Goal: Task Accomplishment & Management: Use online tool/utility

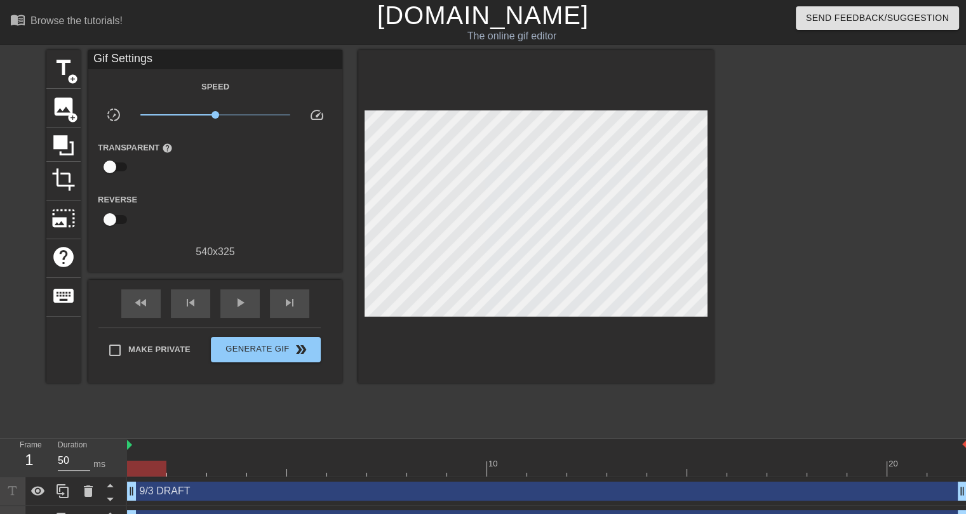
click at [767, 386] on div at bounding box center [824, 240] width 191 height 381
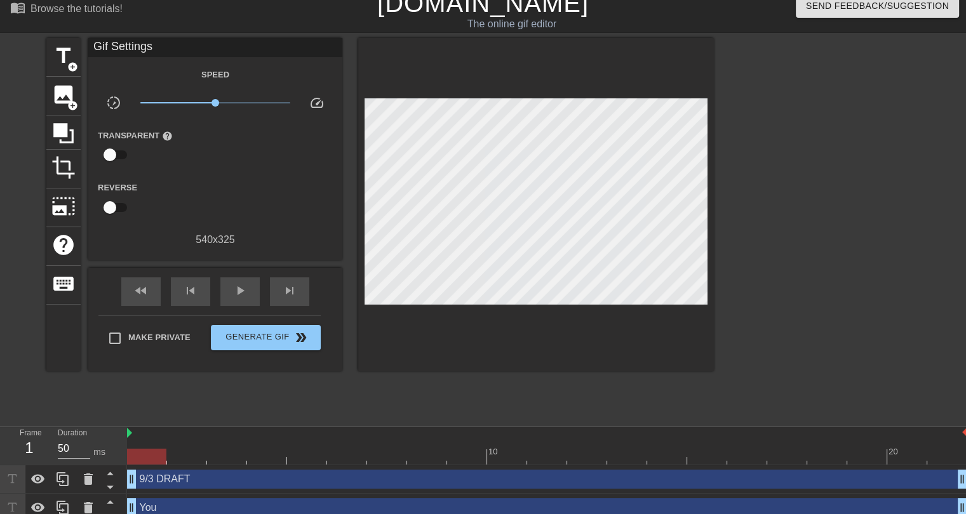
scroll to position [22, 0]
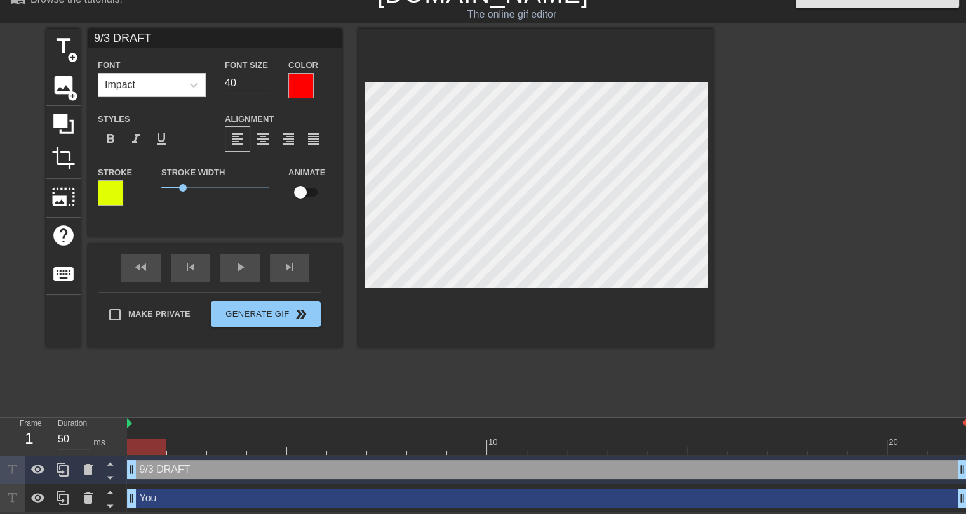
click at [820, 299] on div at bounding box center [824, 219] width 191 height 381
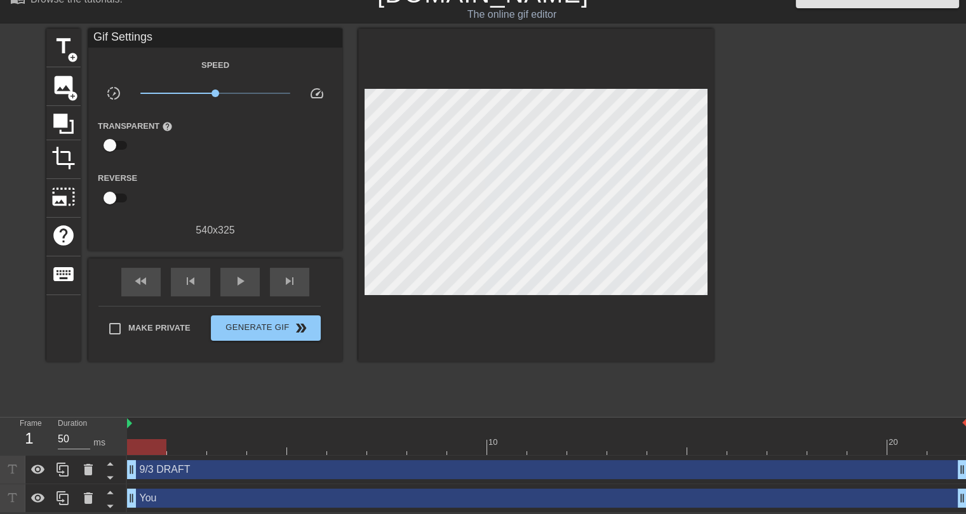
click at [32, 433] on div "1" at bounding box center [29, 438] width 19 height 23
click at [203, 445] on div at bounding box center [547, 448] width 840 height 16
click at [224, 445] on div at bounding box center [547, 448] width 840 height 16
click at [262, 443] on div at bounding box center [547, 448] width 840 height 16
click at [151, 448] on div at bounding box center [547, 448] width 840 height 16
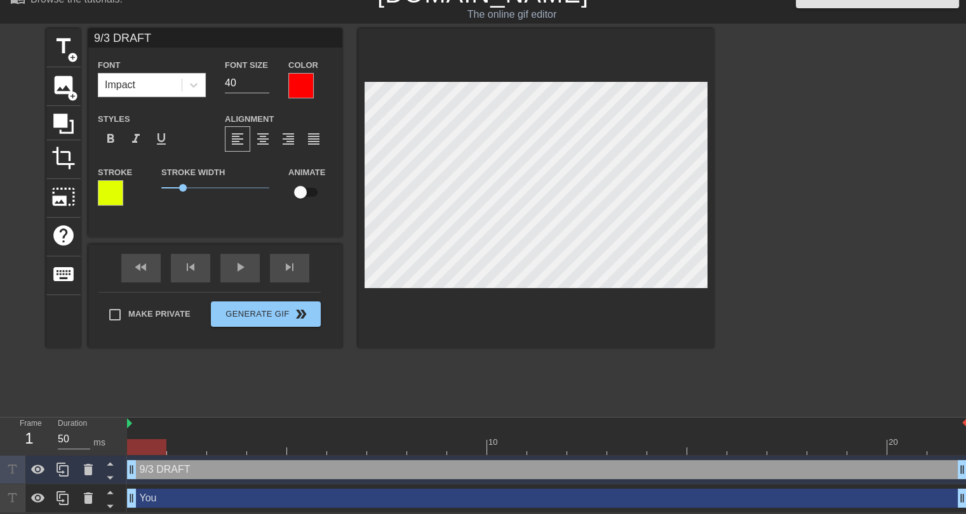
type input "You"
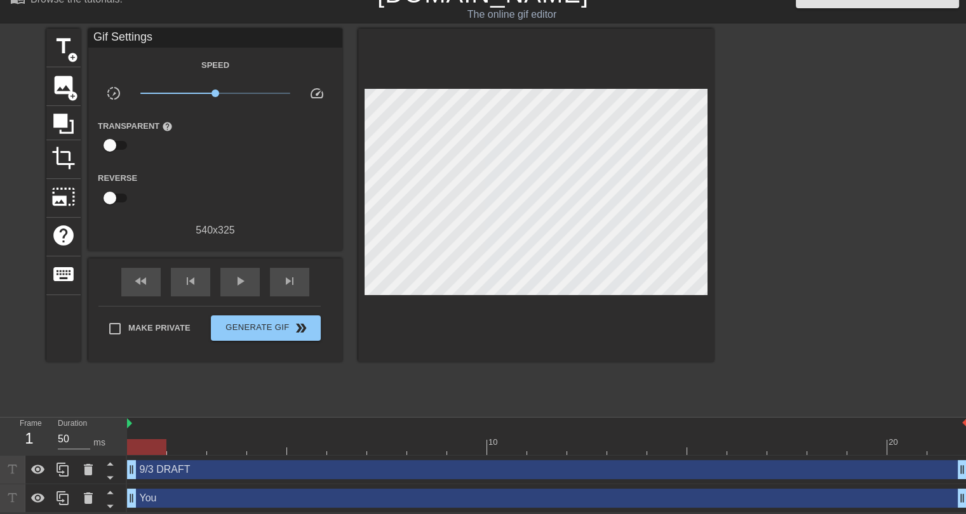
click at [745, 283] on div at bounding box center [824, 219] width 191 height 381
click at [182, 446] on div at bounding box center [547, 448] width 840 height 16
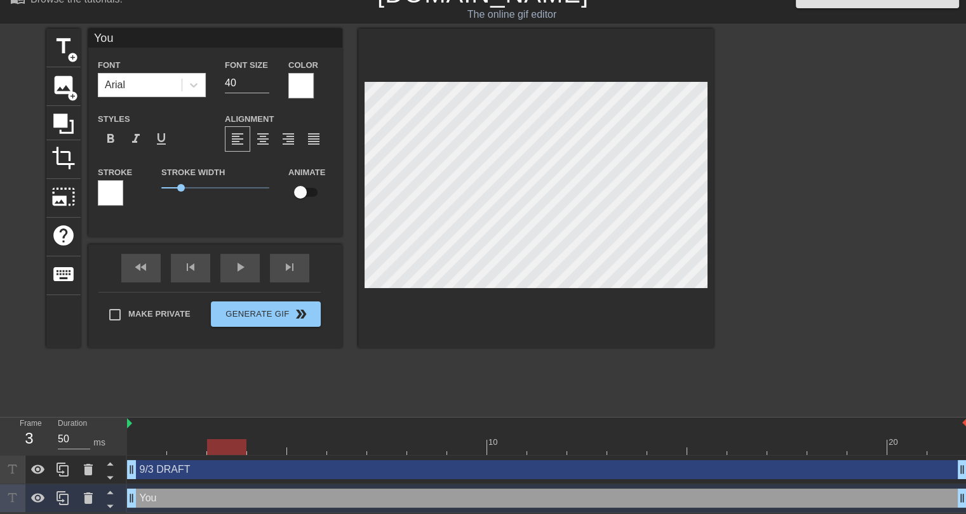
click at [232, 446] on div at bounding box center [547, 448] width 840 height 16
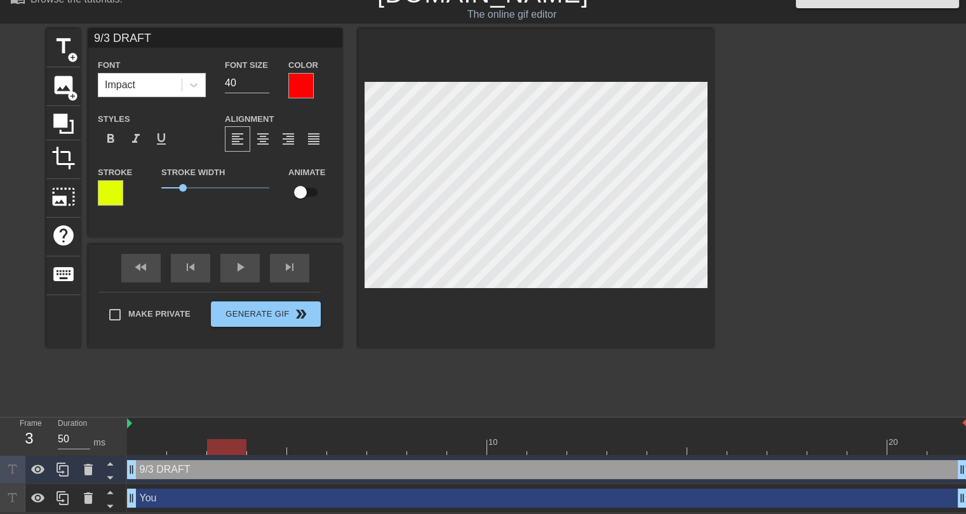
click at [260, 437] on div at bounding box center [267, 439] width 40 height 16
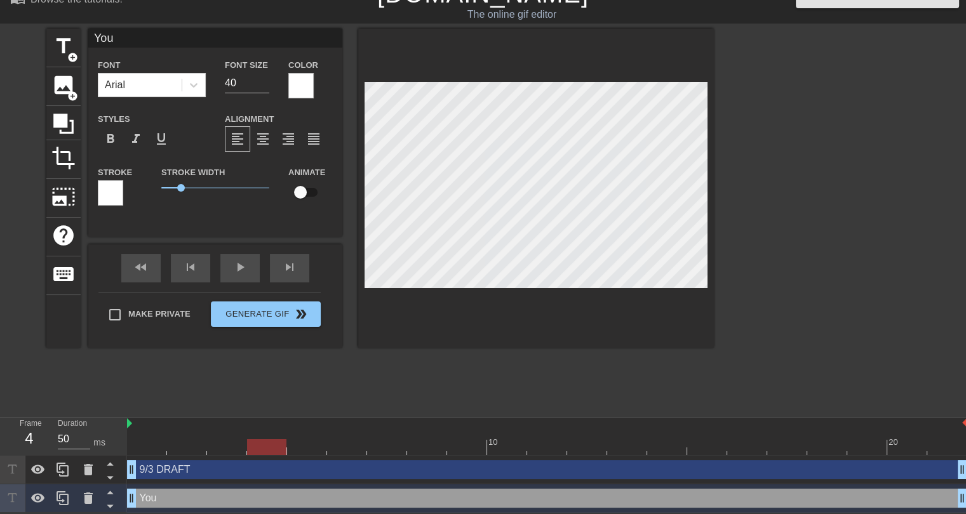
click at [302, 448] on div at bounding box center [547, 448] width 840 height 16
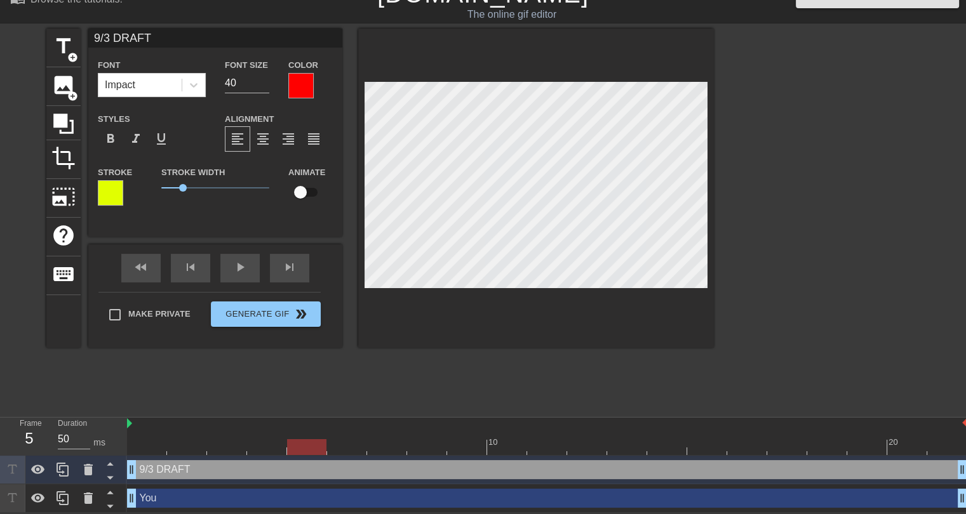
click at [345, 450] on div at bounding box center [547, 448] width 840 height 16
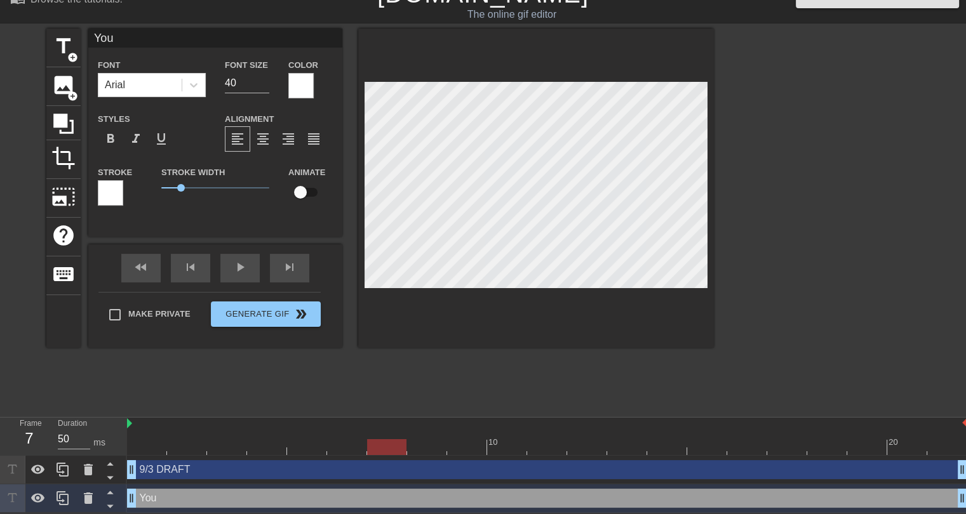
click at [391, 440] on div at bounding box center [547, 448] width 840 height 16
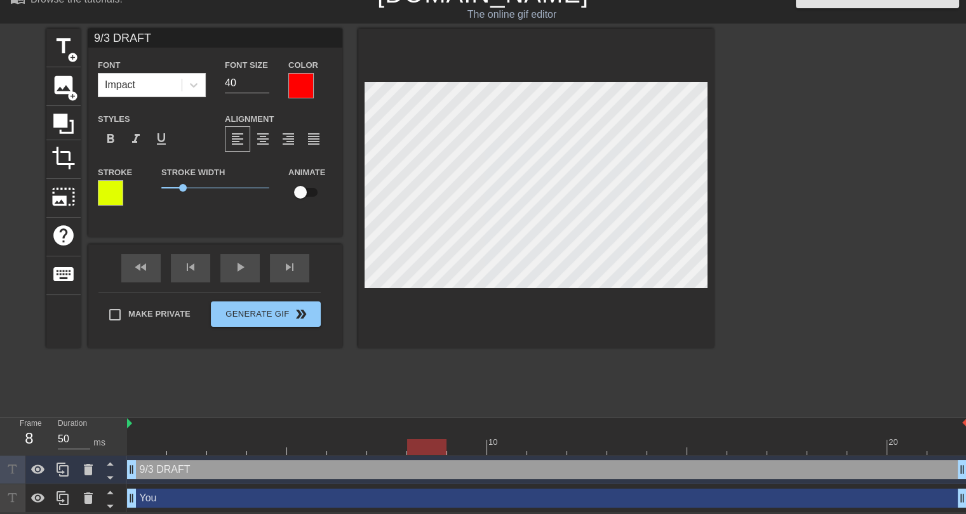
click at [430, 449] on div at bounding box center [547, 448] width 840 height 16
click at [464, 443] on div at bounding box center [547, 448] width 840 height 16
click at [506, 444] on div at bounding box center [547, 448] width 840 height 16
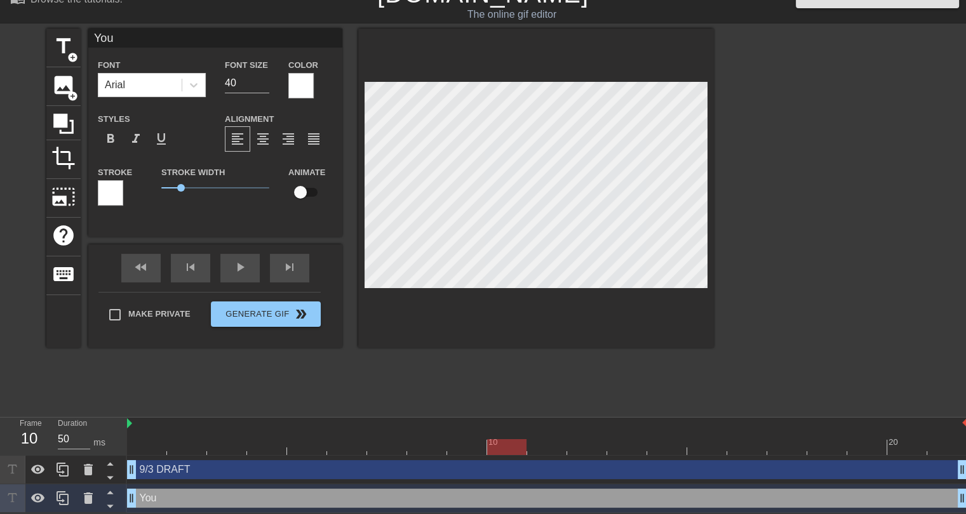
click at [548, 447] on div at bounding box center [547, 448] width 840 height 16
click at [584, 445] on div at bounding box center [547, 448] width 840 height 16
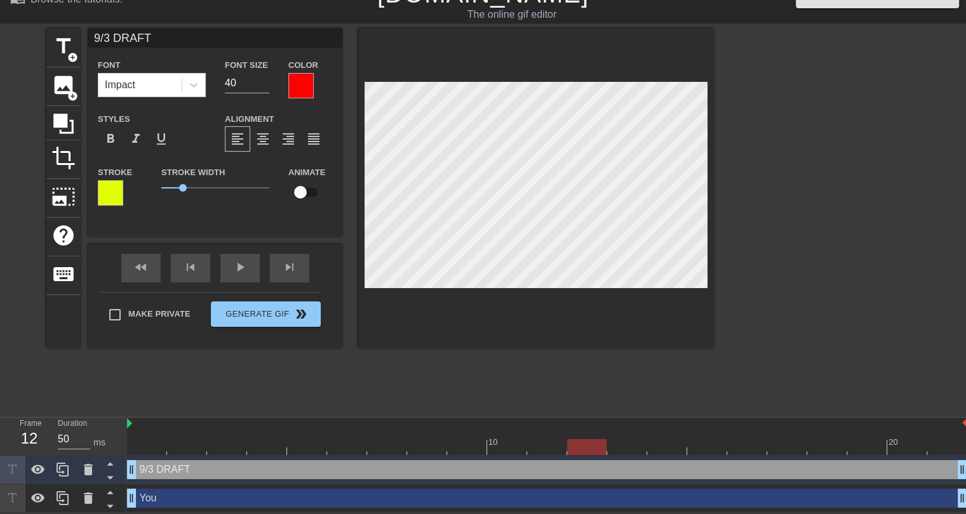
click at [624, 443] on div at bounding box center [547, 448] width 840 height 16
click at [671, 445] on div at bounding box center [547, 448] width 840 height 16
click at [699, 443] on div at bounding box center [547, 448] width 840 height 16
click at [749, 445] on div at bounding box center [547, 448] width 840 height 16
click at [782, 442] on div at bounding box center [547, 448] width 840 height 16
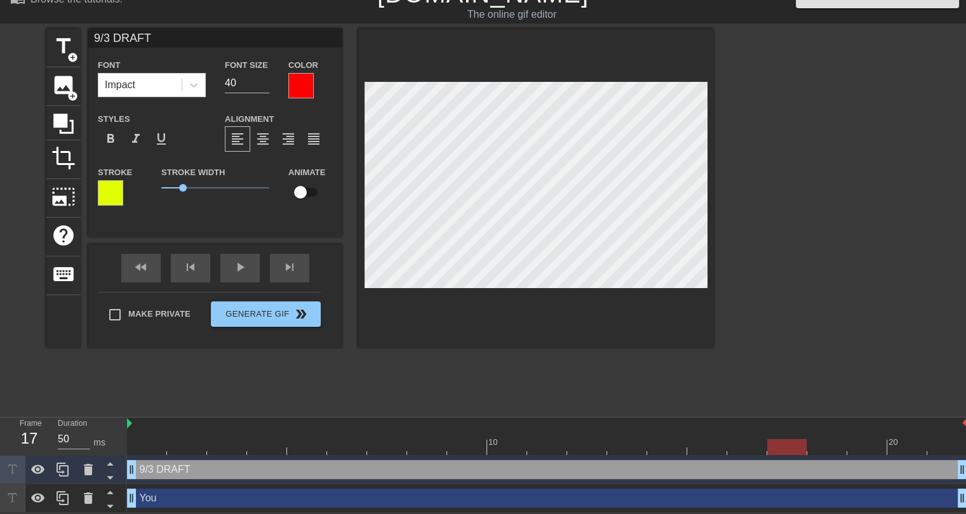
click at [831, 449] on div at bounding box center [547, 448] width 840 height 16
click at [856, 443] on div at bounding box center [547, 448] width 840 height 16
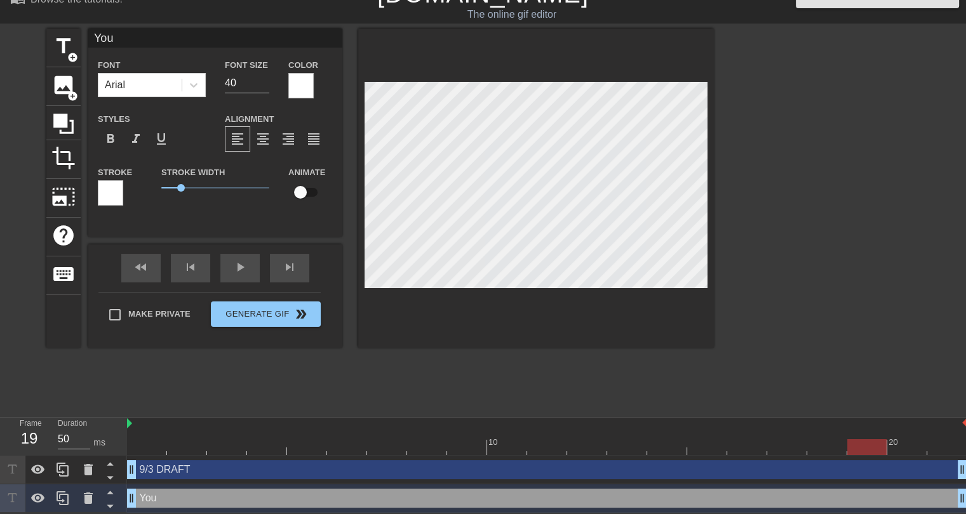
click at [907, 445] on div at bounding box center [547, 448] width 840 height 16
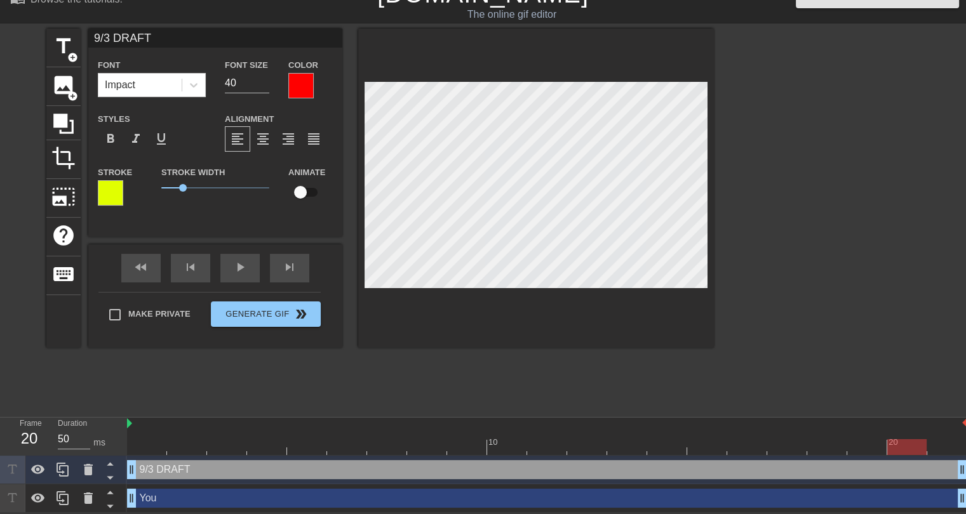
click at [937, 445] on div at bounding box center [547, 448] width 840 height 16
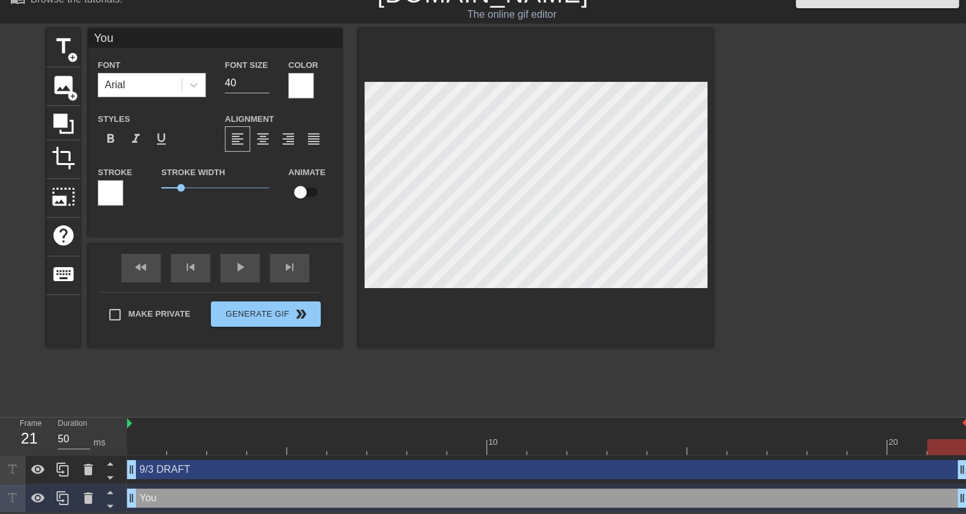
type input "9/3 DRAFT"
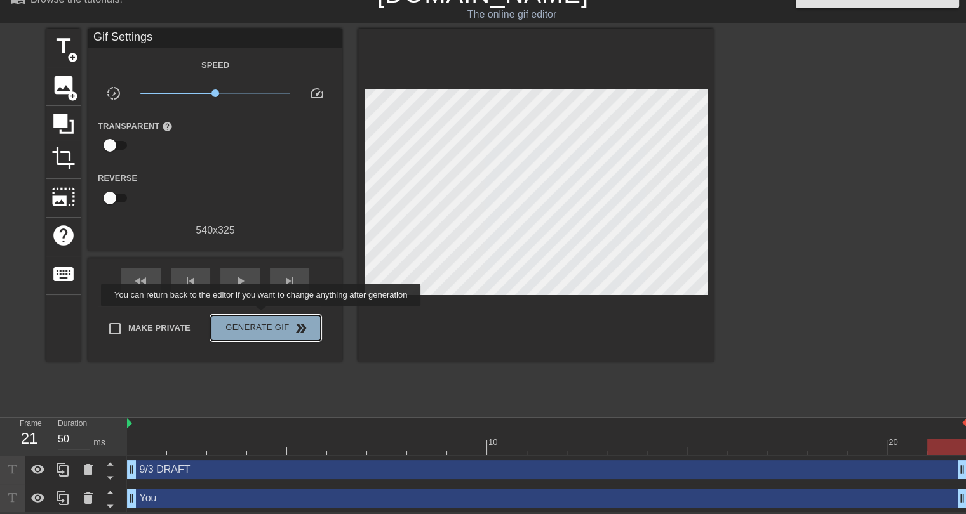
click at [262, 316] on button "Generate Gif double_arrow" at bounding box center [266, 328] width 110 height 25
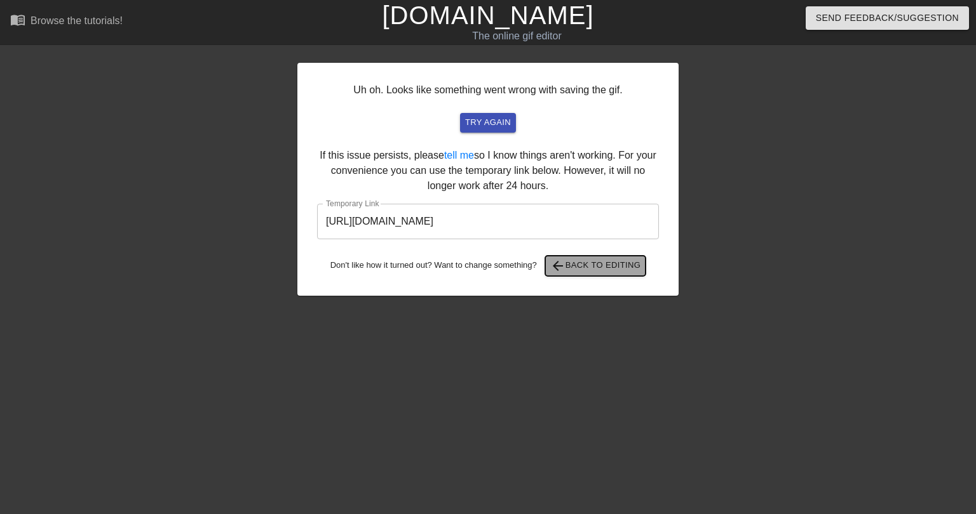
click at [572, 272] on span "arrow_back Back to Editing" at bounding box center [595, 266] width 91 height 15
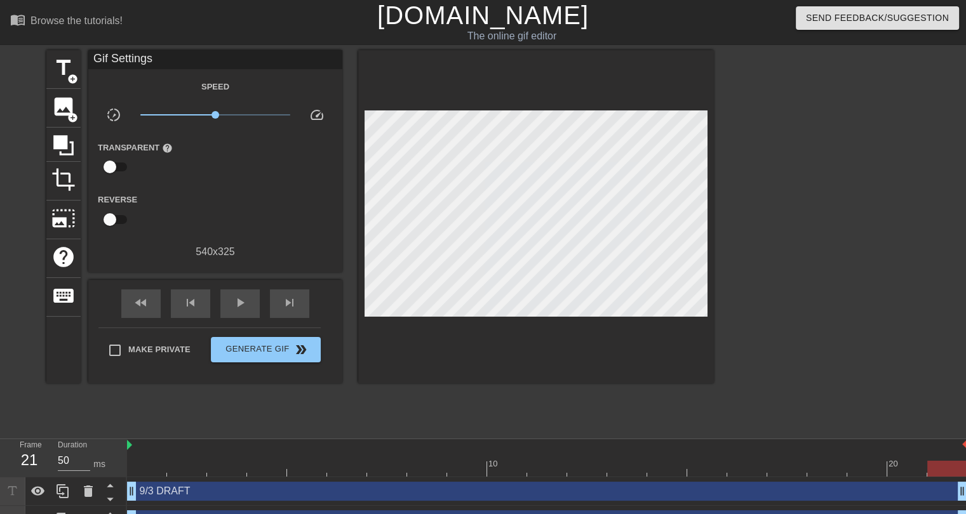
click at [150, 461] on div at bounding box center [547, 469] width 840 height 16
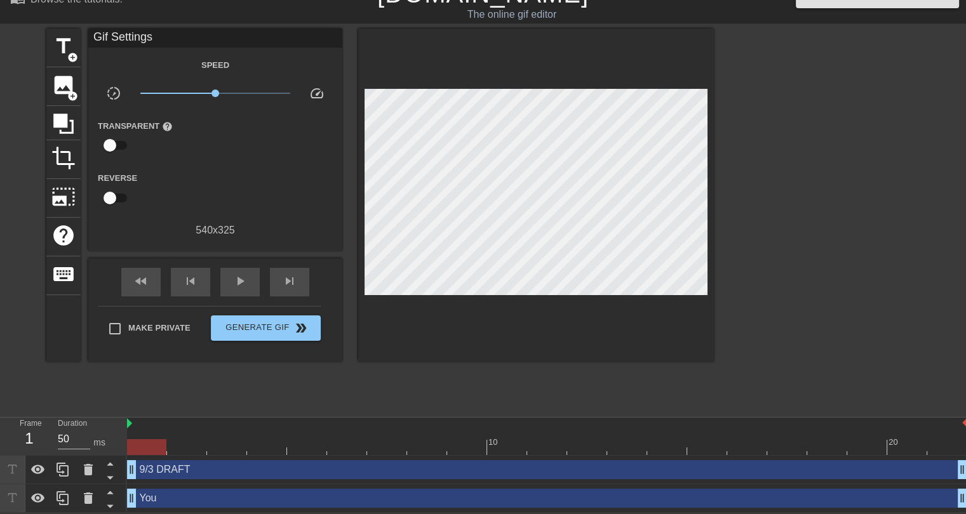
click at [170, 473] on div "9/3 DRAFT drag_handle drag_handle" at bounding box center [547, 469] width 840 height 19
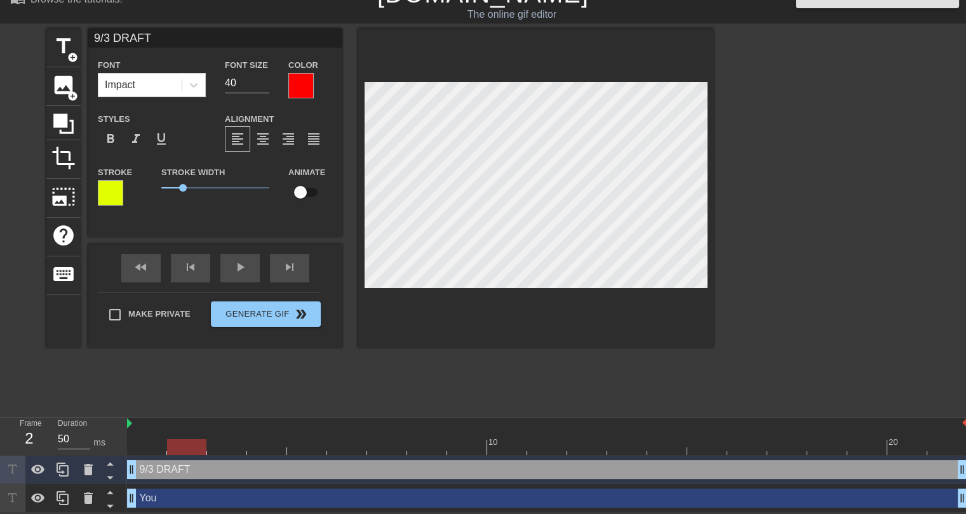
click at [191, 444] on div at bounding box center [547, 448] width 840 height 16
click at [231, 441] on div at bounding box center [547, 448] width 840 height 16
click at [149, 445] on div at bounding box center [547, 448] width 840 height 16
click at [189, 445] on div at bounding box center [547, 448] width 840 height 16
click at [227, 441] on div at bounding box center [547, 448] width 840 height 16
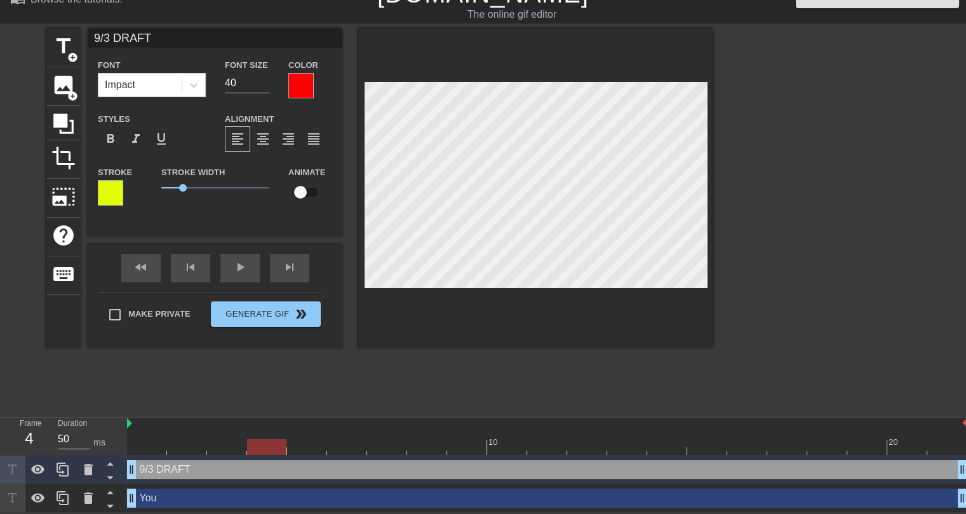
click at [264, 447] on div at bounding box center [547, 448] width 840 height 16
click at [234, 445] on div at bounding box center [547, 448] width 840 height 16
click at [176, 497] on div "You drag_handle drag_handle" at bounding box center [547, 498] width 840 height 19
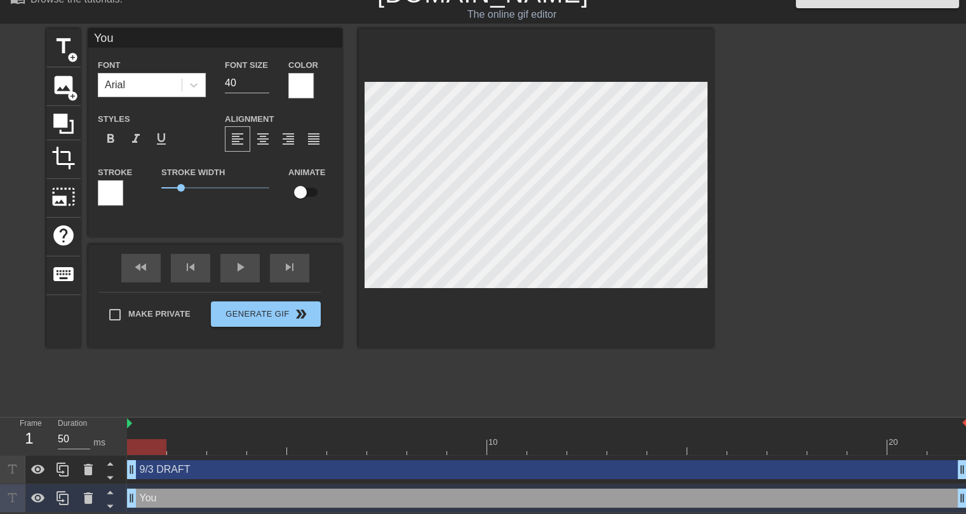
click at [157, 446] on div at bounding box center [547, 448] width 840 height 16
click at [174, 471] on div "9/3 DRAFT drag_handle drag_handle" at bounding box center [547, 469] width 840 height 19
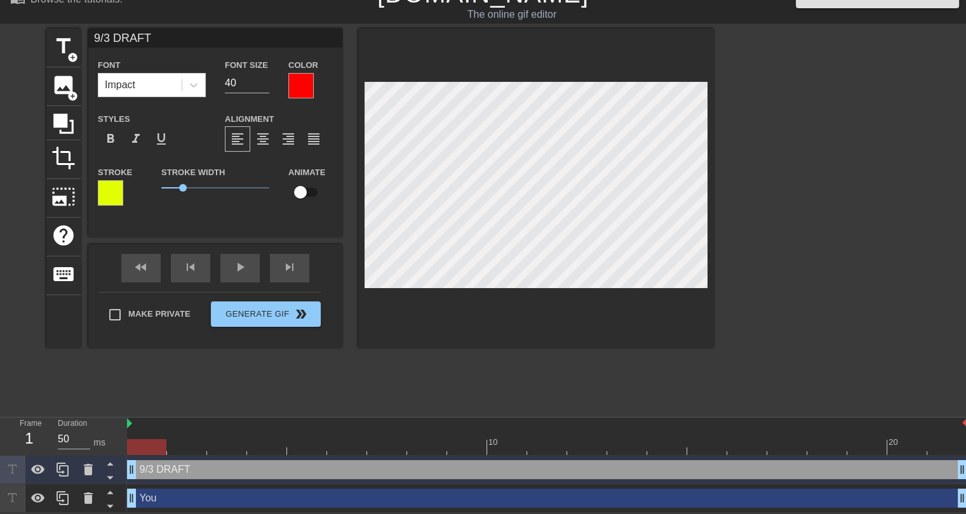
click at [186, 446] on div at bounding box center [547, 448] width 840 height 16
click at [233, 445] on div at bounding box center [547, 448] width 840 height 16
click at [190, 450] on div at bounding box center [547, 448] width 840 height 16
click at [230, 448] on div at bounding box center [547, 448] width 840 height 16
click at [272, 448] on div at bounding box center [547, 448] width 840 height 16
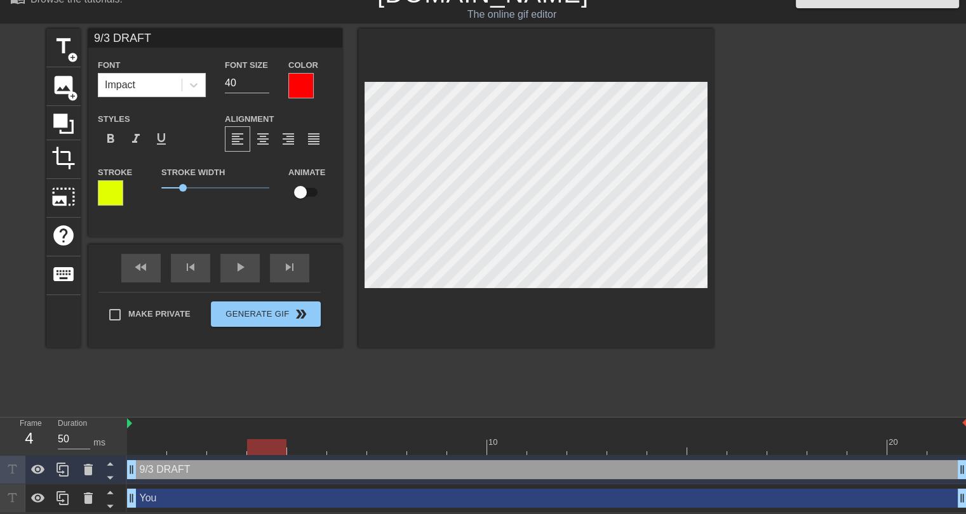
click at [312, 447] on div at bounding box center [547, 448] width 840 height 16
click at [350, 440] on div at bounding box center [547, 448] width 840 height 16
click at [377, 443] on div at bounding box center [547, 448] width 840 height 16
click at [421, 450] on div at bounding box center [547, 448] width 840 height 16
click at [462, 448] on div at bounding box center [547, 448] width 840 height 16
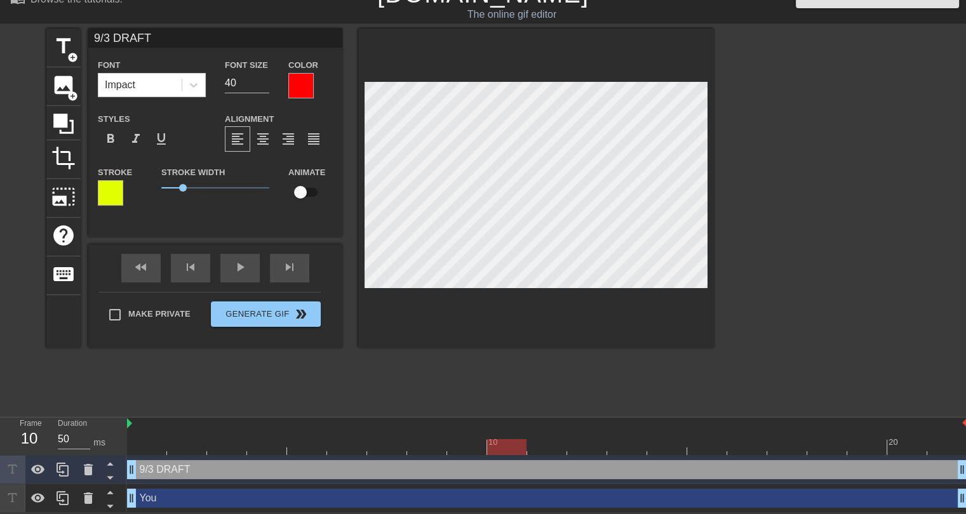
click at [516, 450] on div at bounding box center [547, 448] width 840 height 16
click at [547, 445] on div at bounding box center [547, 448] width 840 height 16
click at [581, 449] on div at bounding box center [547, 448] width 840 height 16
click at [634, 450] on div at bounding box center [547, 448] width 840 height 16
click at [661, 445] on div at bounding box center [547, 448] width 840 height 16
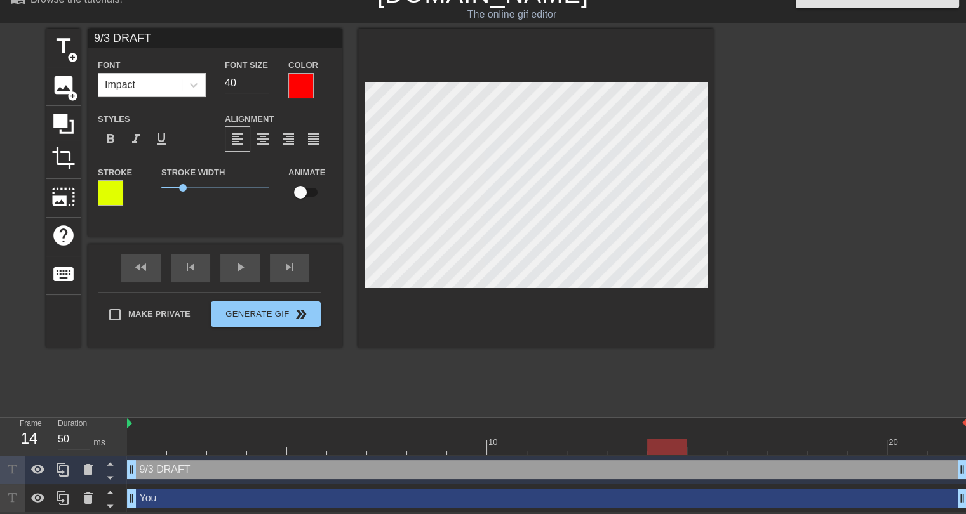
click at [704, 447] on div at bounding box center [547, 448] width 840 height 16
click at [744, 447] on div at bounding box center [547, 448] width 840 height 16
click at [793, 448] on div at bounding box center [547, 448] width 840 height 16
click at [826, 447] on div at bounding box center [547, 448] width 840 height 16
click at [867, 448] on div at bounding box center [547, 448] width 840 height 16
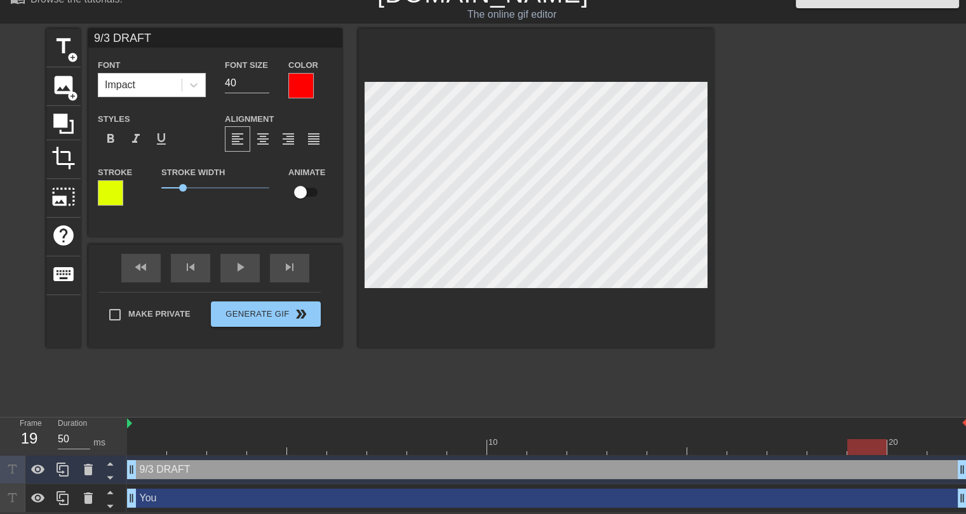
click at [914, 444] on div at bounding box center [547, 448] width 840 height 16
click at [945, 443] on div at bounding box center [547, 448] width 840 height 16
click at [156, 449] on div at bounding box center [547, 448] width 840 height 16
click at [162, 501] on div "You drag_handle drag_handle" at bounding box center [547, 498] width 840 height 19
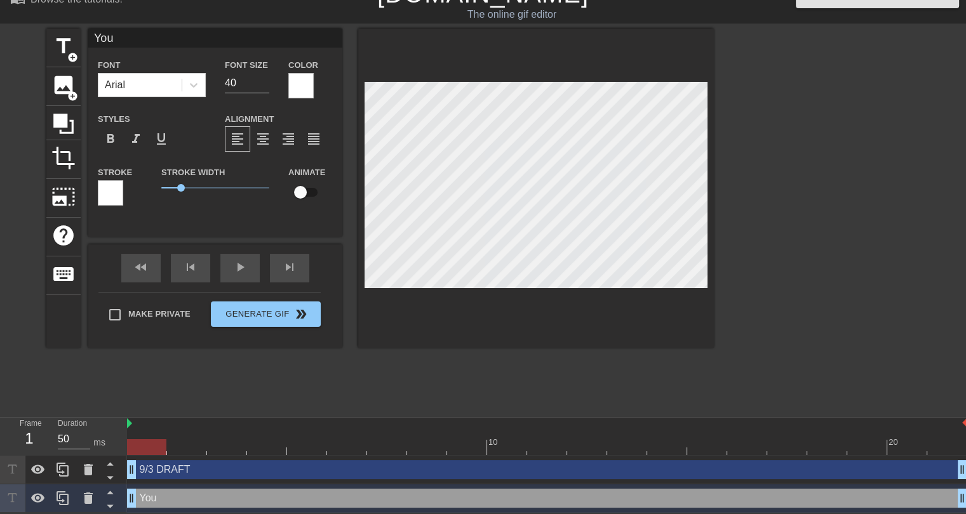
click at [185, 446] on div at bounding box center [547, 448] width 840 height 16
click at [238, 449] on div at bounding box center [547, 448] width 840 height 16
click at [265, 445] on div at bounding box center [547, 448] width 840 height 16
click at [309, 449] on div at bounding box center [547, 448] width 840 height 16
click at [347, 446] on div at bounding box center [547, 448] width 840 height 16
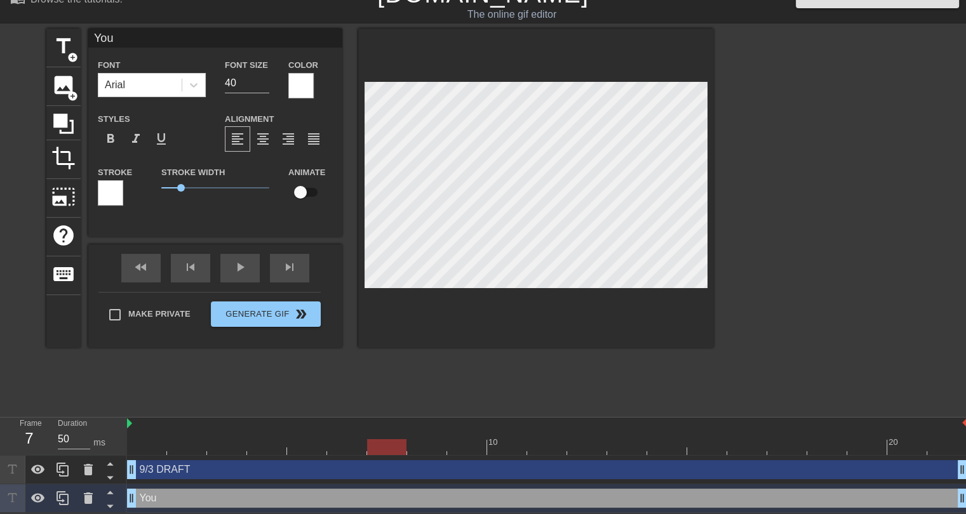
click at [391, 443] on div at bounding box center [547, 448] width 840 height 16
click at [420, 444] on div at bounding box center [547, 448] width 840 height 16
click at [464, 443] on div at bounding box center [547, 448] width 840 height 16
click at [513, 447] on div at bounding box center [547, 448] width 840 height 16
click at [544, 442] on div at bounding box center [547, 448] width 840 height 16
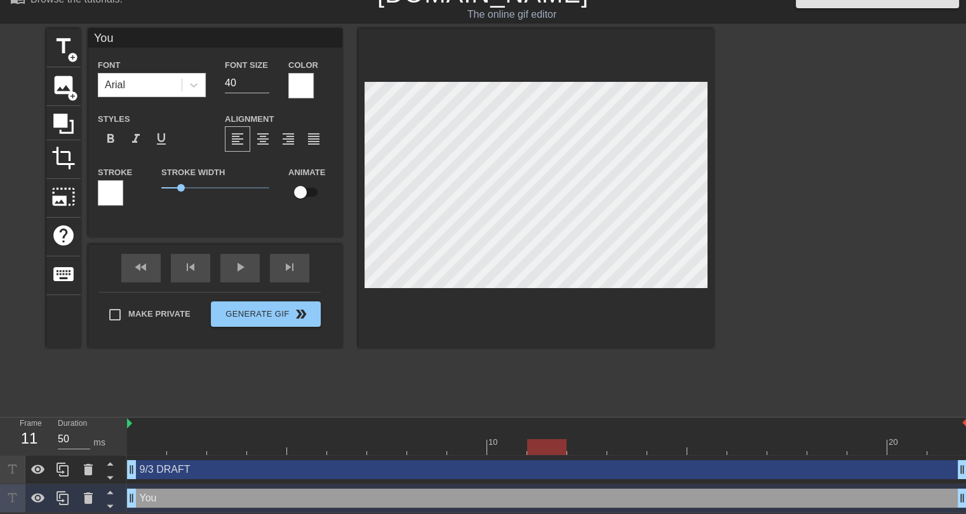
click at [581, 447] on div at bounding box center [547, 448] width 840 height 16
click at [625, 449] on div at bounding box center [547, 448] width 840 height 16
drag, startPoint x: 662, startPoint y: 445, endPoint x: 685, endPoint y: 448, distance: 23.7
click at [663, 445] on div at bounding box center [547, 448] width 840 height 16
click at [702, 448] on div at bounding box center [547, 448] width 840 height 16
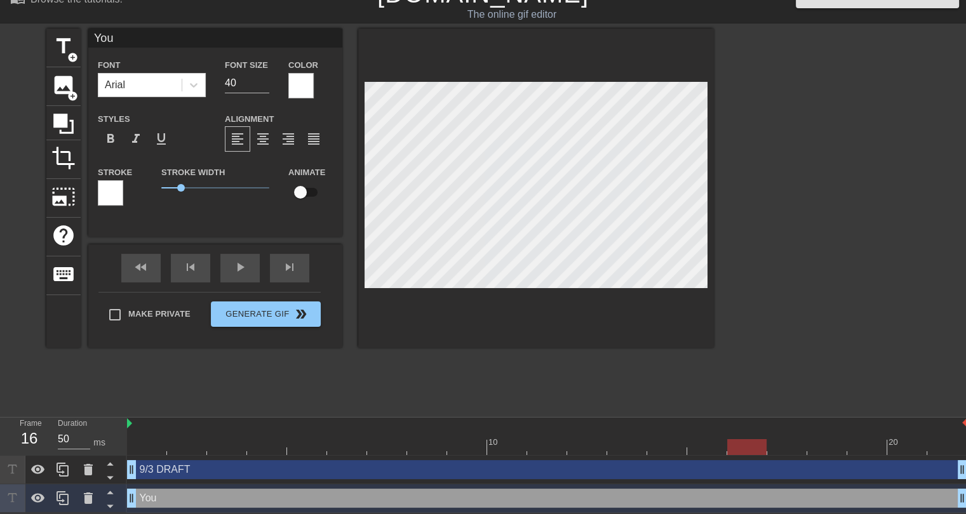
click at [736, 447] on div at bounding box center [547, 448] width 840 height 16
click at [786, 452] on div at bounding box center [547, 448] width 840 height 16
click at [828, 448] on div at bounding box center [547, 448] width 840 height 16
click at [856, 447] on div at bounding box center [547, 448] width 840 height 16
click at [915, 448] on div at bounding box center [547, 448] width 840 height 16
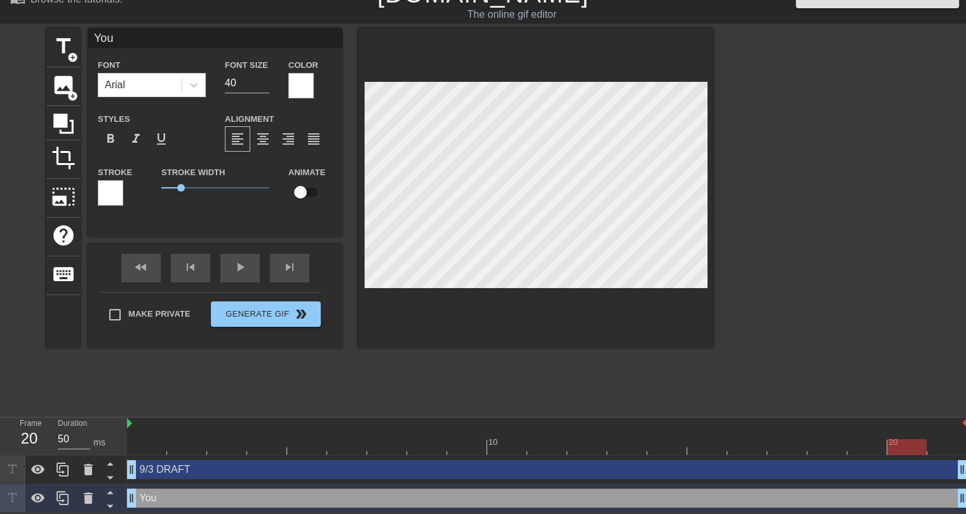
click at [934, 444] on div at bounding box center [547, 448] width 840 height 16
click at [166, 470] on div "9/3 DRAFT drag_handle drag_handle" at bounding box center [547, 469] width 840 height 19
type input "9/3 DRAFT"
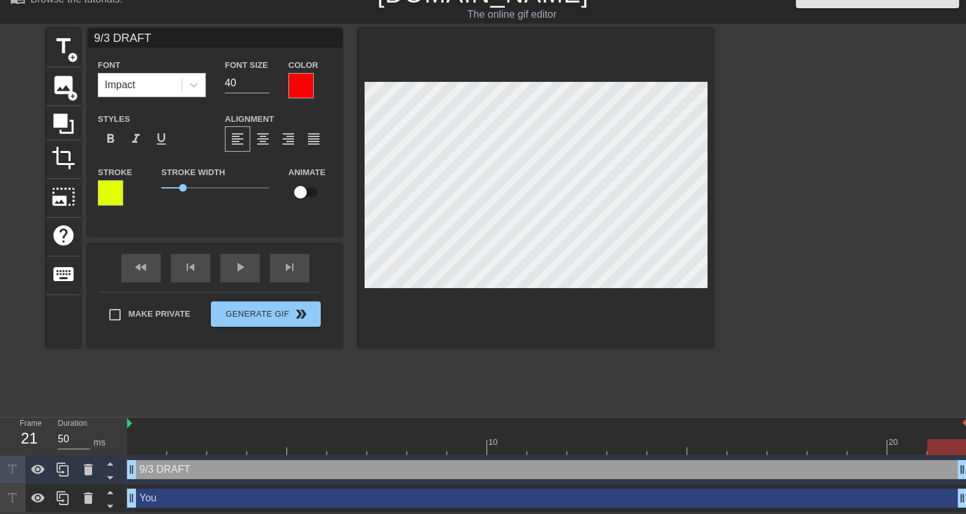
click at [154, 450] on div at bounding box center [547, 448] width 840 height 16
click at [144, 379] on div "title add_circle image add_circle crop photo_size_select_large help keyboard 9/…" at bounding box center [380, 219] width 668 height 381
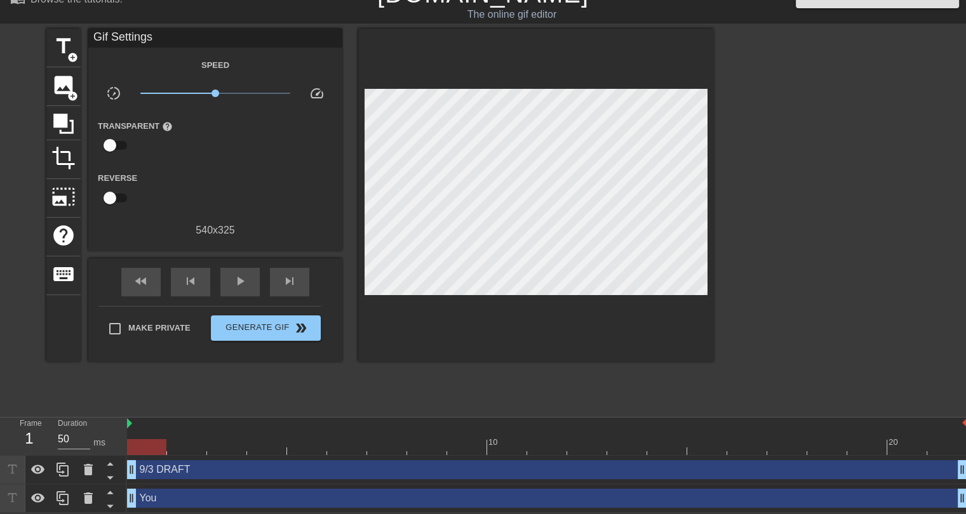
click at [145, 450] on div at bounding box center [146, 448] width 39 height 16
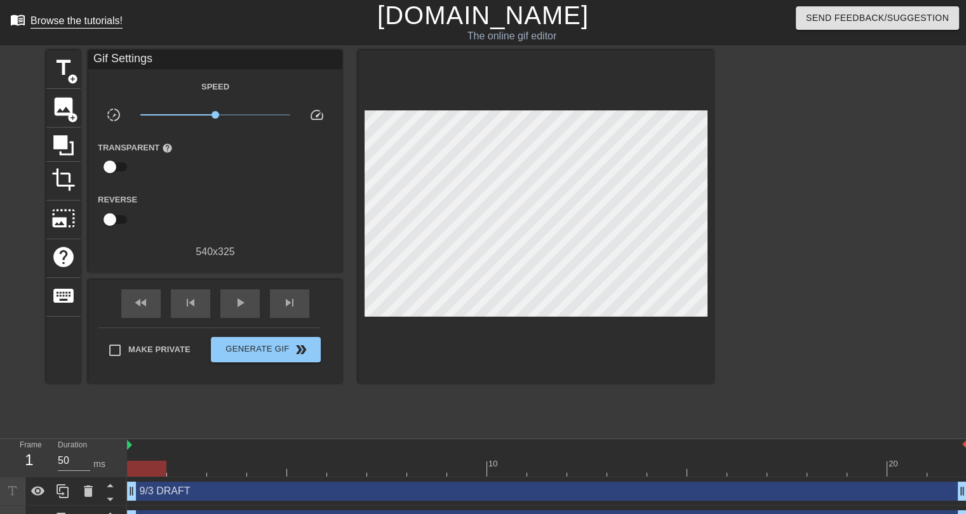
click at [27, 20] on link "menu_book Browse the tutorials!" at bounding box center [66, 22] width 112 height 20
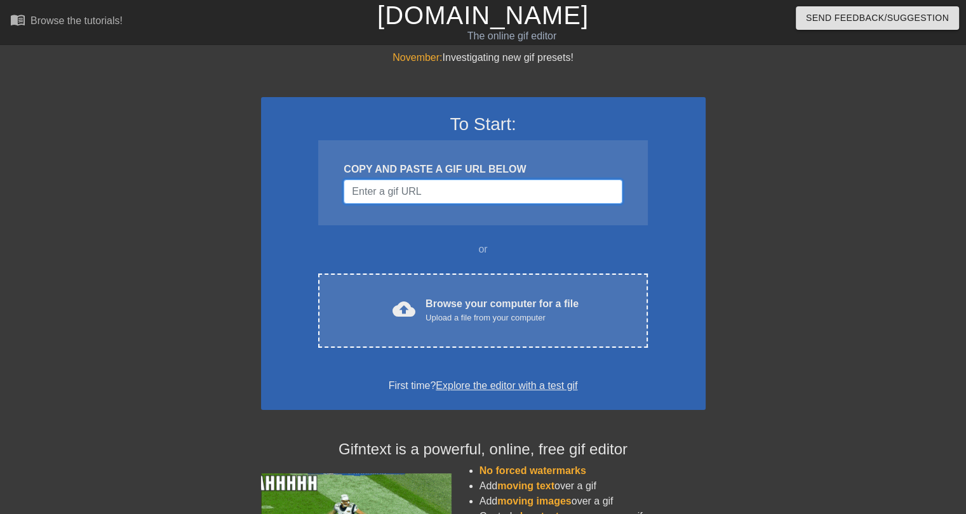
click at [422, 192] on input "Username" at bounding box center [483, 192] width 278 height 24
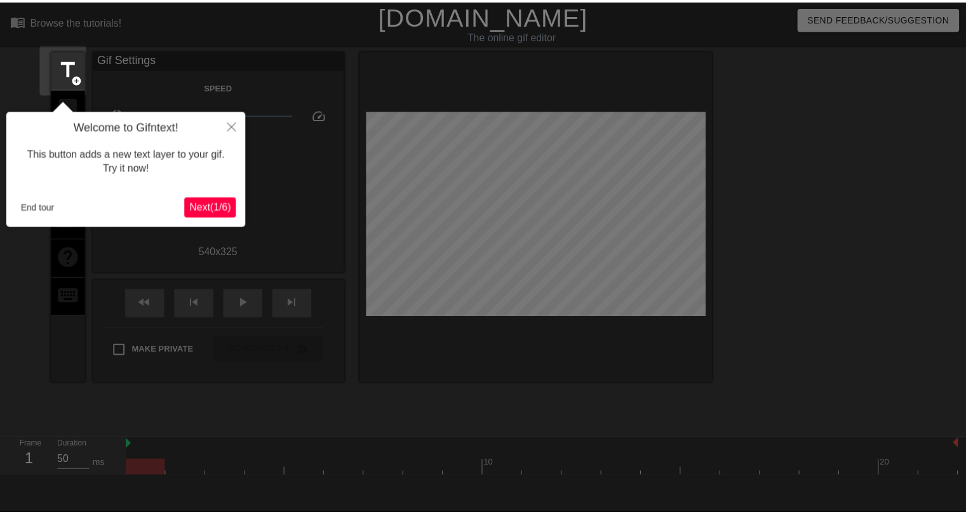
scroll to position [30, 0]
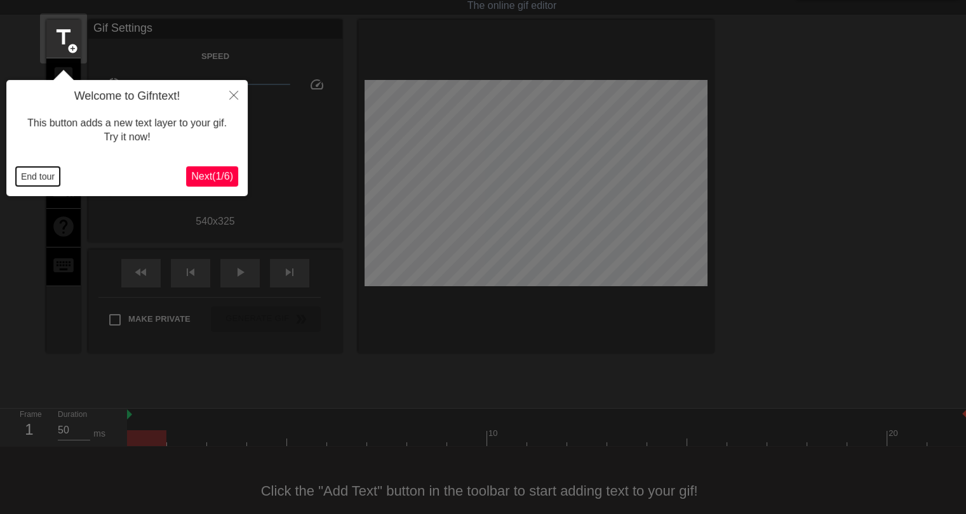
click at [41, 178] on button "End tour" at bounding box center [38, 176] width 44 height 19
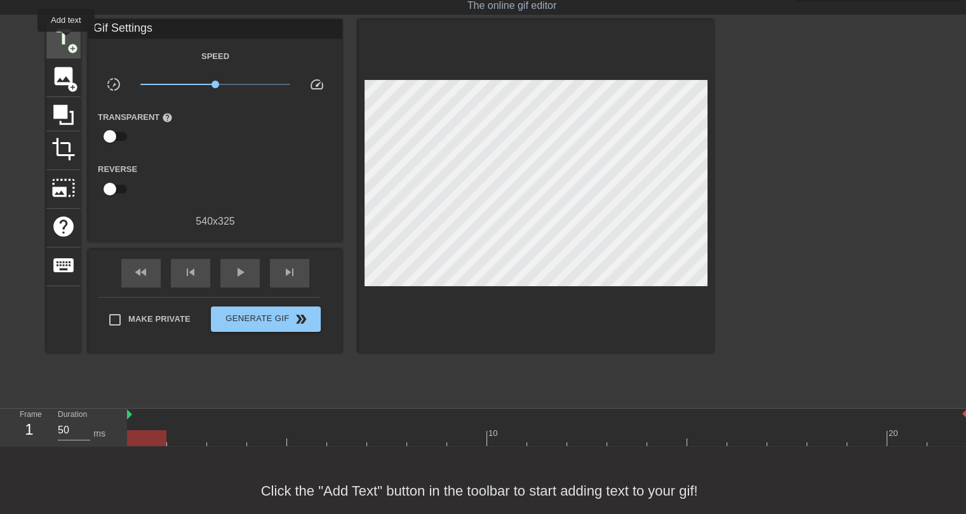
click at [66, 41] on span "title" at bounding box center [63, 37] width 24 height 24
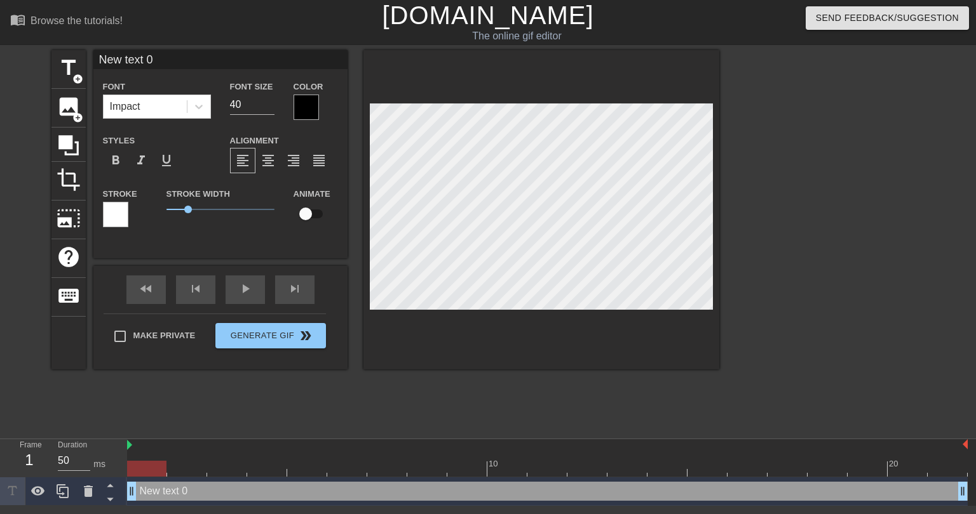
click at [157, 63] on input "New text 0" at bounding box center [220, 59] width 254 height 19
type input "YOU"
click at [304, 106] on div at bounding box center [305, 107] width 25 height 25
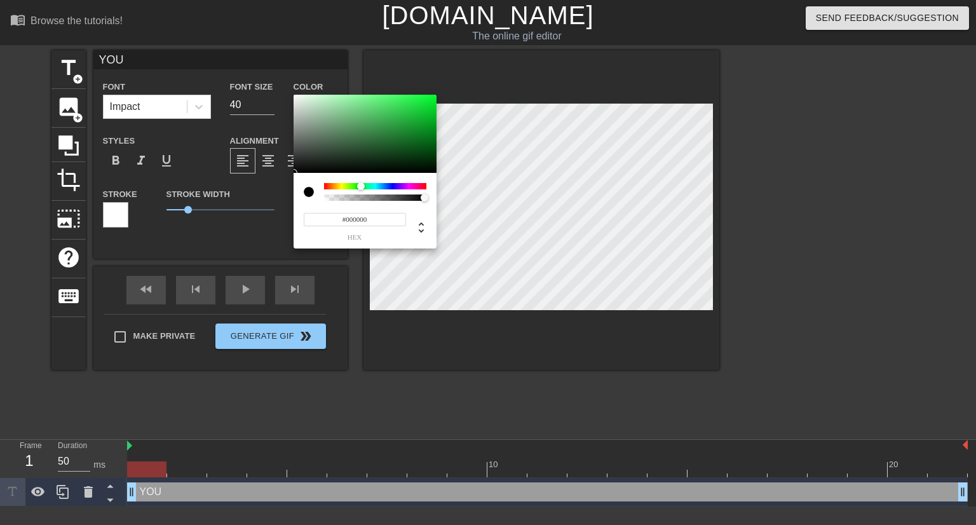
drag, startPoint x: 348, startPoint y: 186, endPoint x: 361, endPoint y: 188, distance: 12.8
click at [361, 188] on div at bounding box center [375, 186] width 102 height 6
drag, startPoint x: 412, startPoint y: 117, endPoint x: 433, endPoint y: 93, distance: 31.5
click at [433, 93] on div "#06FF32 hex" at bounding box center [488, 262] width 976 height 525
type input "#03CB22"
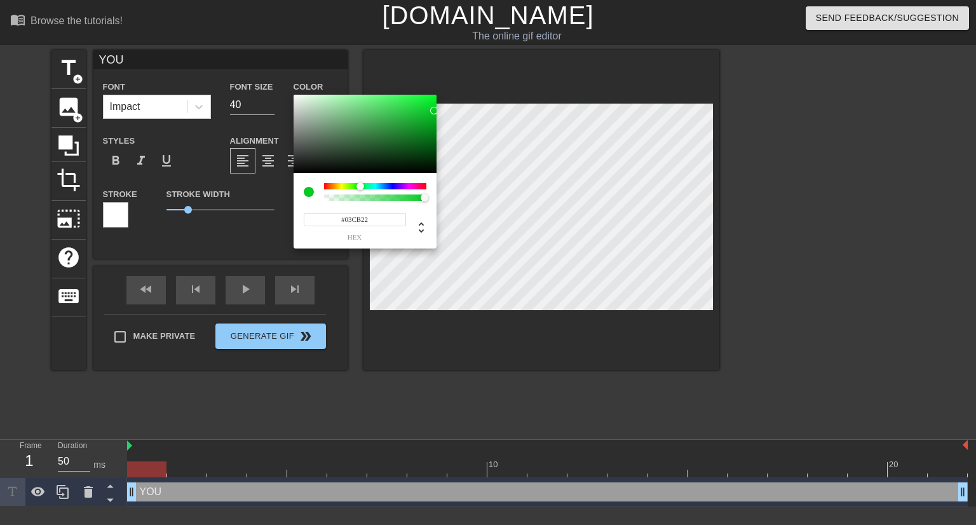
drag, startPoint x: 403, startPoint y: 120, endPoint x: 434, endPoint y: 111, distance: 31.9
click at [434, 111] on div at bounding box center [364, 134] width 143 height 79
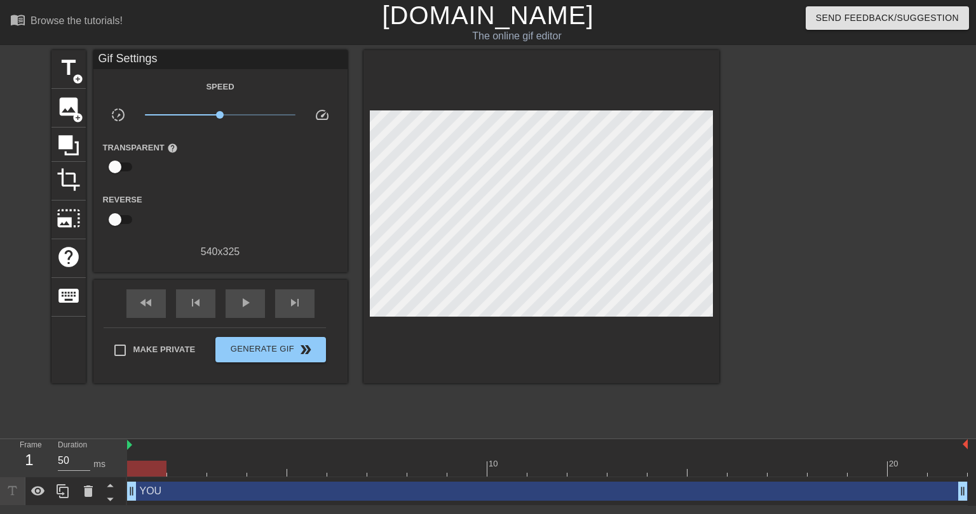
click at [161, 491] on div "YOU drag_handle drag_handle" at bounding box center [547, 491] width 840 height 19
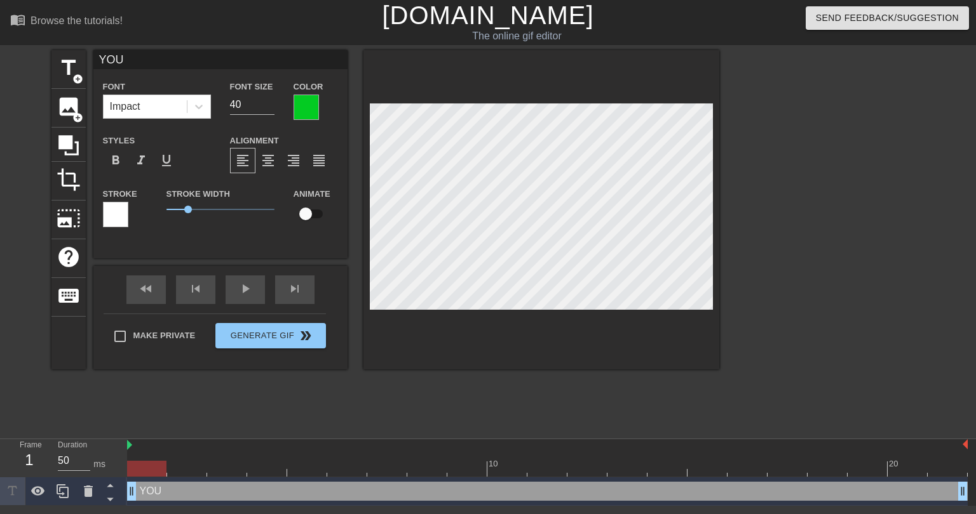
click at [114, 221] on div at bounding box center [115, 214] width 25 height 25
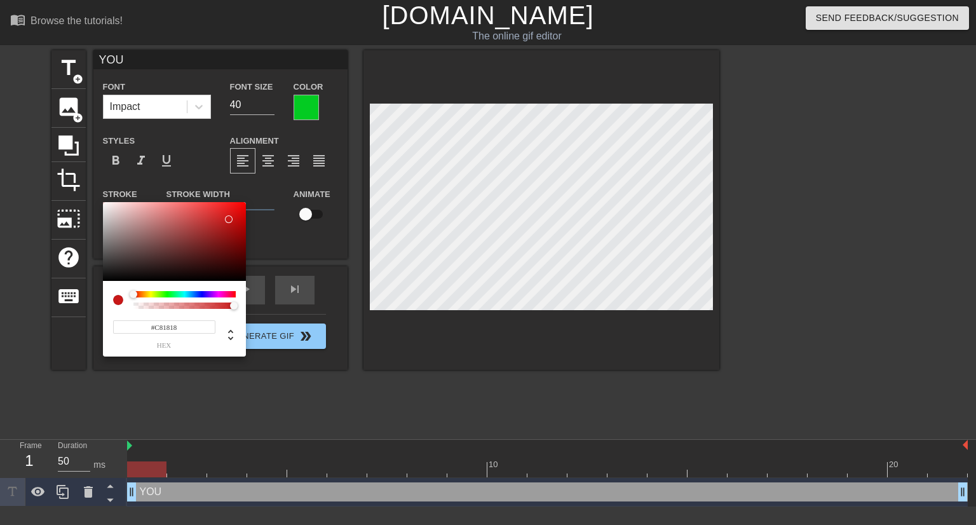
drag, startPoint x: 239, startPoint y: 210, endPoint x: 178, endPoint y: 261, distance: 79.8
click at [227, 219] on div at bounding box center [174, 241] width 143 height 79
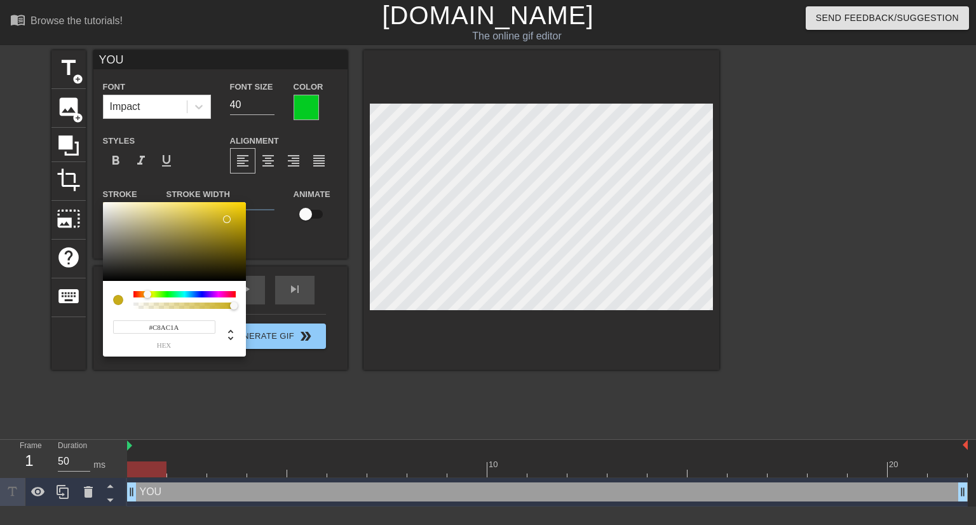
click at [147, 294] on div at bounding box center [184, 294] width 102 height 6
type input "#FDD300"
drag, startPoint x: 229, startPoint y: 212, endPoint x: 246, endPoint y: 203, distance: 19.3
click at [246, 203] on div "#FDD300 hex" at bounding box center [488, 262] width 976 height 525
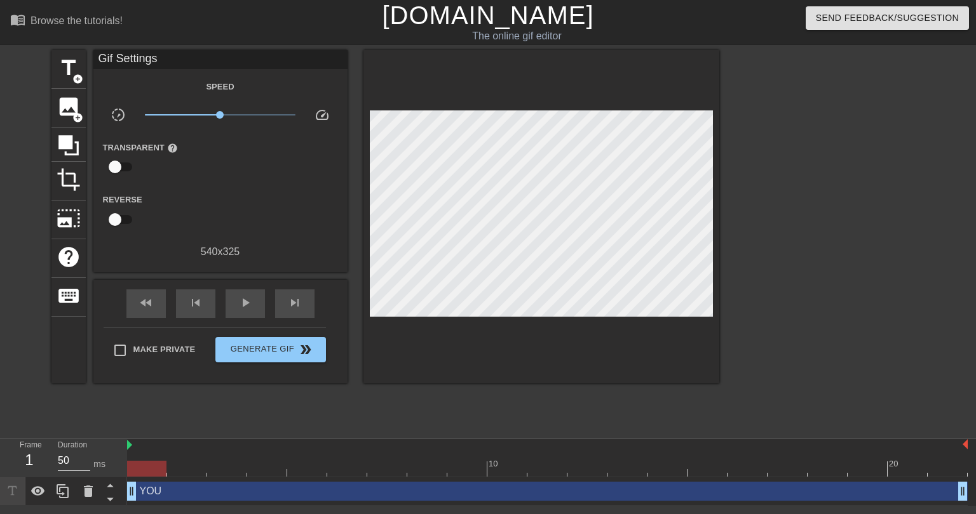
click at [156, 497] on div "YOU drag_handle drag_handle" at bounding box center [547, 491] width 840 height 19
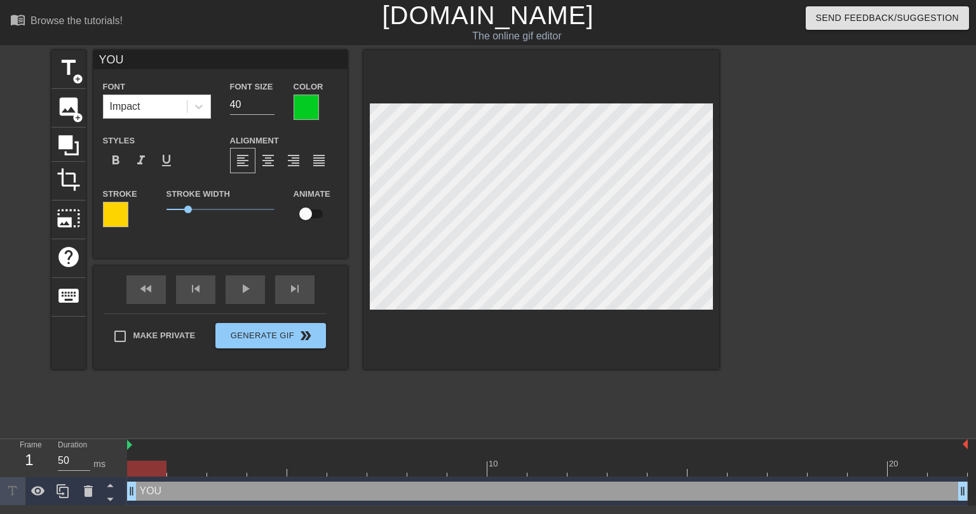
click at [310, 115] on div at bounding box center [305, 107] width 25 height 25
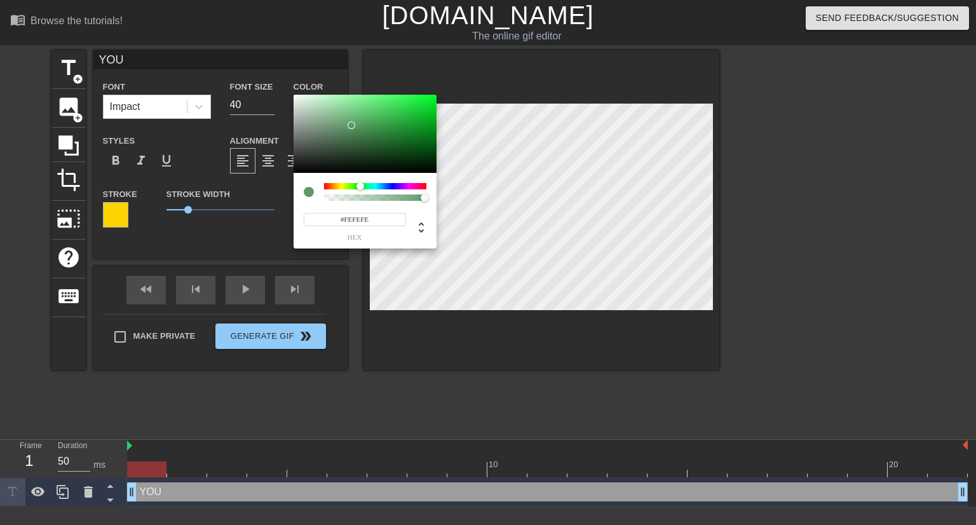
type input "#FFFFFF"
drag, startPoint x: 340, startPoint y: 122, endPoint x: 283, endPoint y: 87, distance: 67.0
click at [283, 87] on div "#FFFFFF hex" at bounding box center [488, 262] width 976 height 525
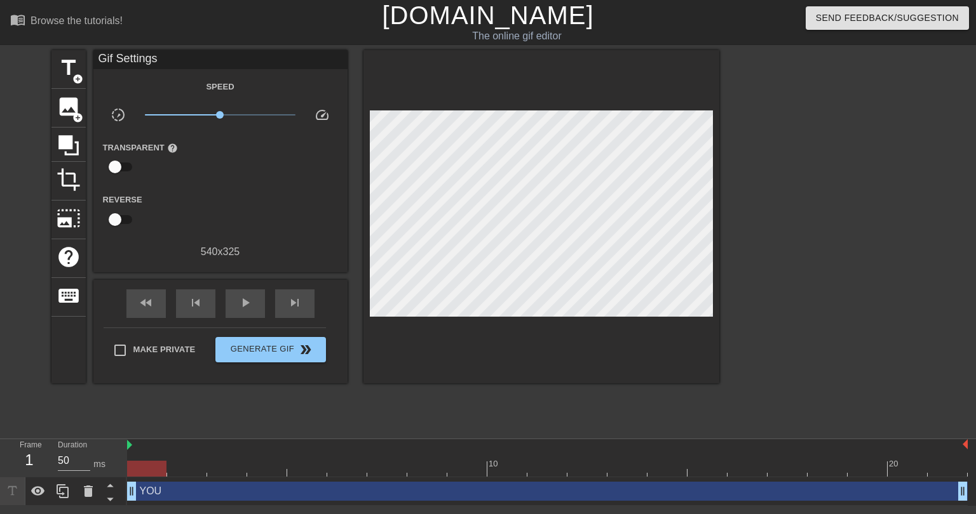
click at [173, 494] on div "YOU drag_handle drag_handle" at bounding box center [547, 491] width 840 height 19
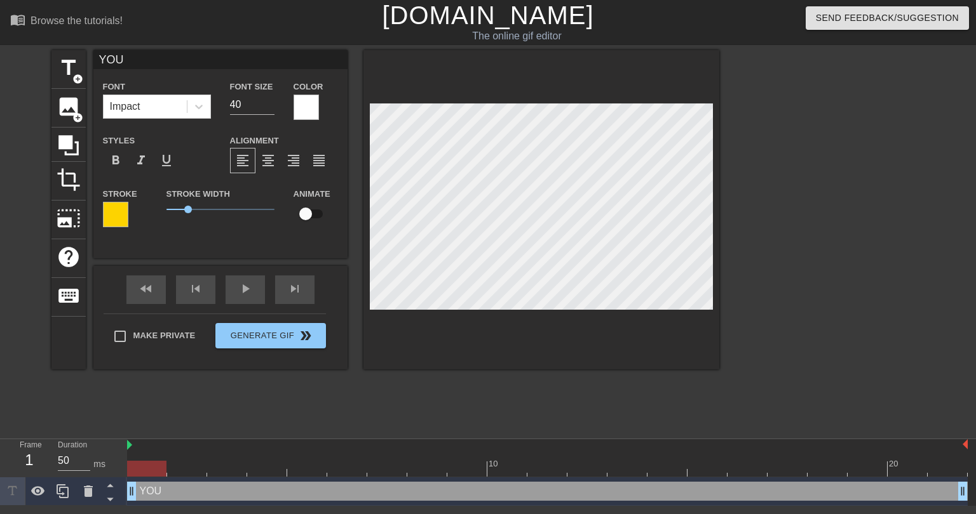
click at [123, 219] on div at bounding box center [115, 214] width 25 height 25
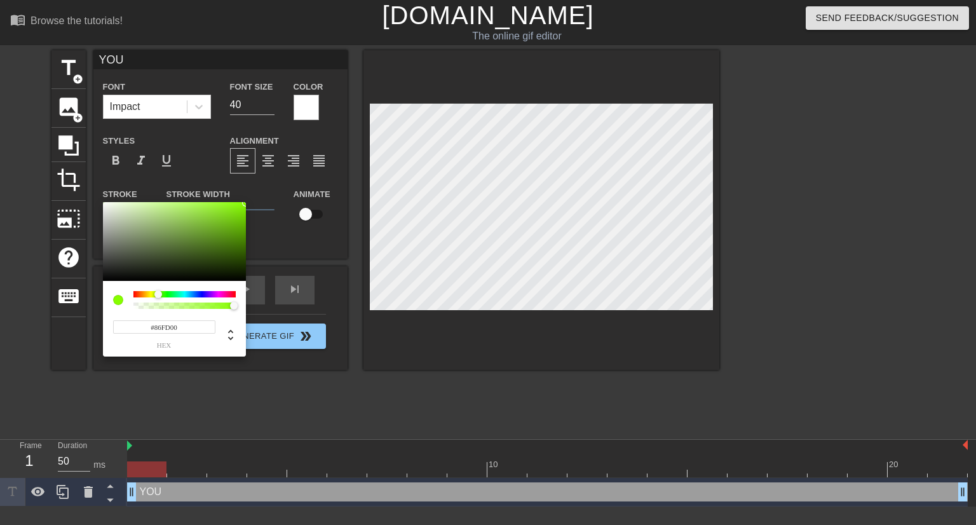
click at [158, 293] on div at bounding box center [184, 294] width 102 height 6
type input "#60B500"
drag, startPoint x: 232, startPoint y: 233, endPoint x: 245, endPoint y: 225, distance: 15.2
click at [245, 225] on div at bounding box center [174, 241] width 143 height 79
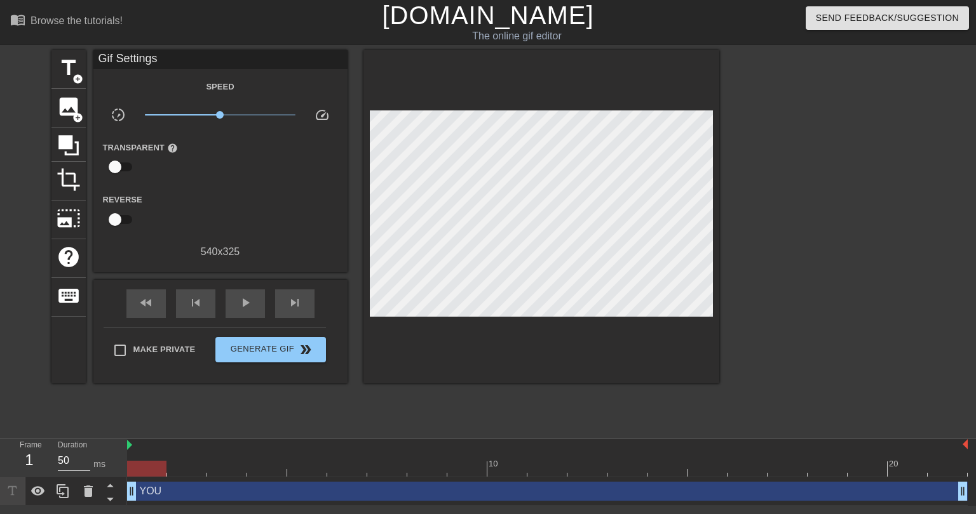
click at [158, 494] on div "YOU drag_handle drag_handle" at bounding box center [547, 491] width 840 height 19
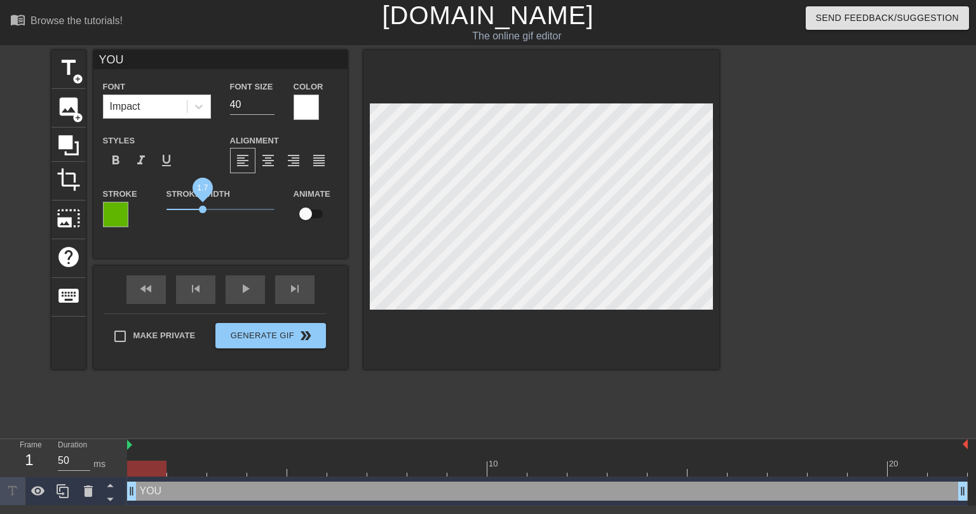
drag, startPoint x: 189, startPoint y: 209, endPoint x: 203, endPoint y: 213, distance: 15.1
click at [203, 213] on span "1.7" at bounding box center [203, 210] width 8 height 8
click at [196, 426] on div "title add_circle image add_circle crop photo_size_select_large help keyboard YO…" at bounding box center [385, 240] width 668 height 381
click at [234, 410] on div "title add_circle image add_circle crop photo_size_select_large help keyboard YO…" at bounding box center [385, 240] width 668 height 381
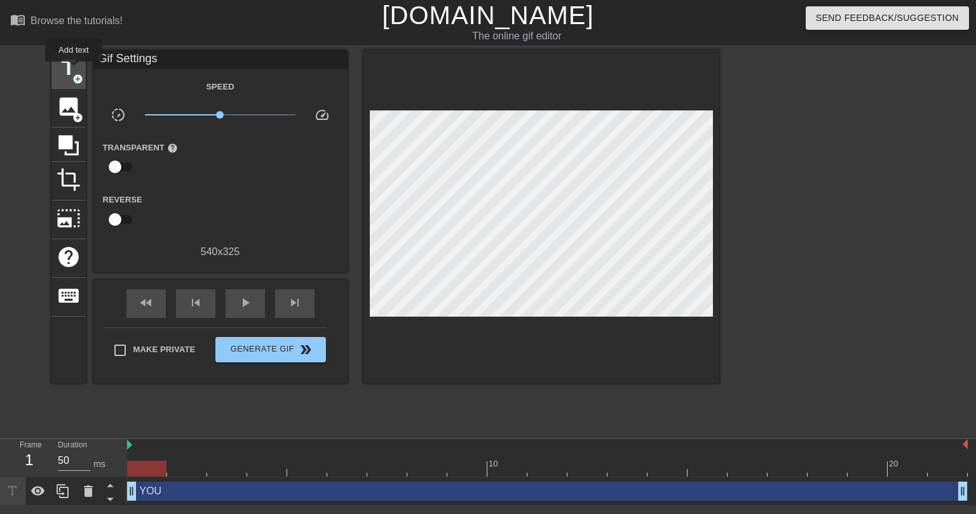
click at [74, 71] on span "title" at bounding box center [69, 68] width 24 height 24
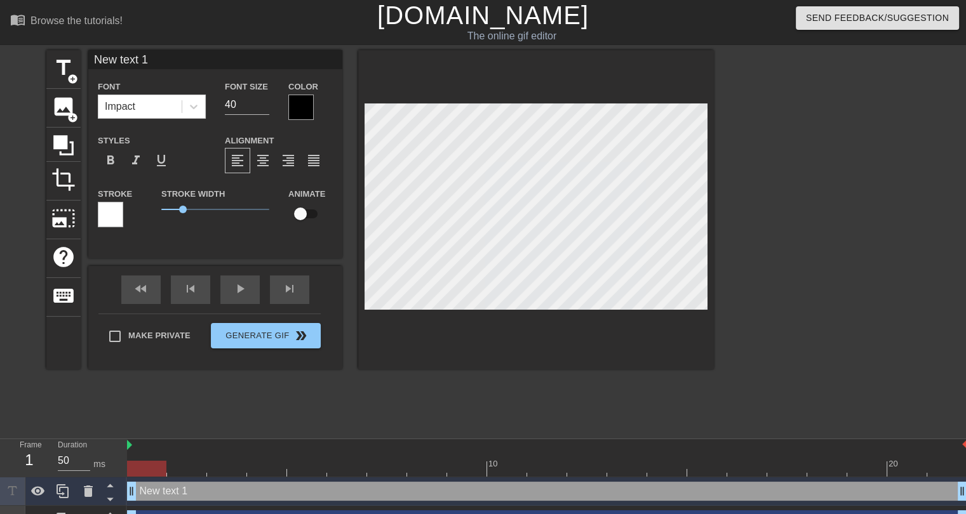
click at [154, 61] on input "New text 1" at bounding box center [215, 59] width 254 height 19
click at [153, 61] on input "New text 1" at bounding box center [215, 59] width 254 height 19
type input "9/3 DRAFT"
click at [306, 110] on div at bounding box center [300, 107] width 25 height 25
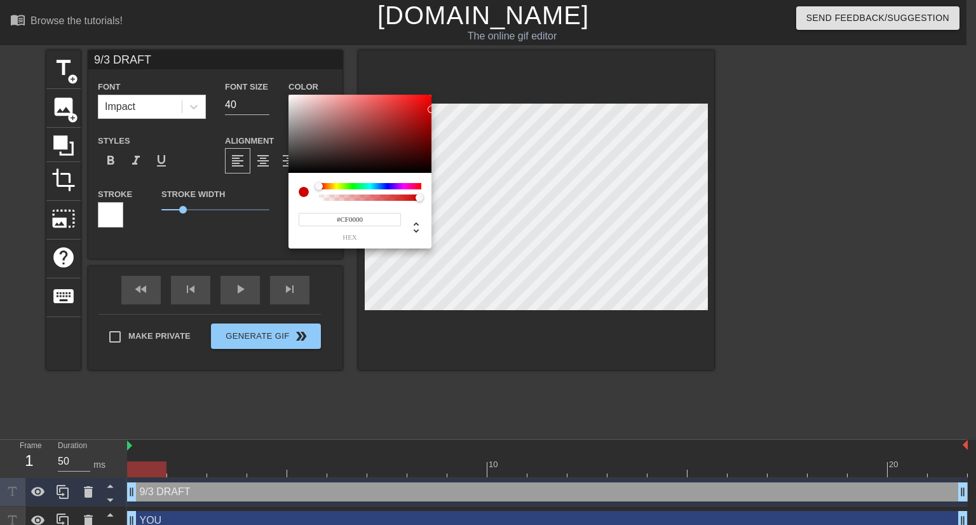
type input "#CD0000"
drag, startPoint x: 400, startPoint y: 129, endPoint x: 437, endPoint y: 110, distance: 42.0
click at [437, 110] on div "#CD0000 hex" at bounding box center [488, 262] width 976 height 525
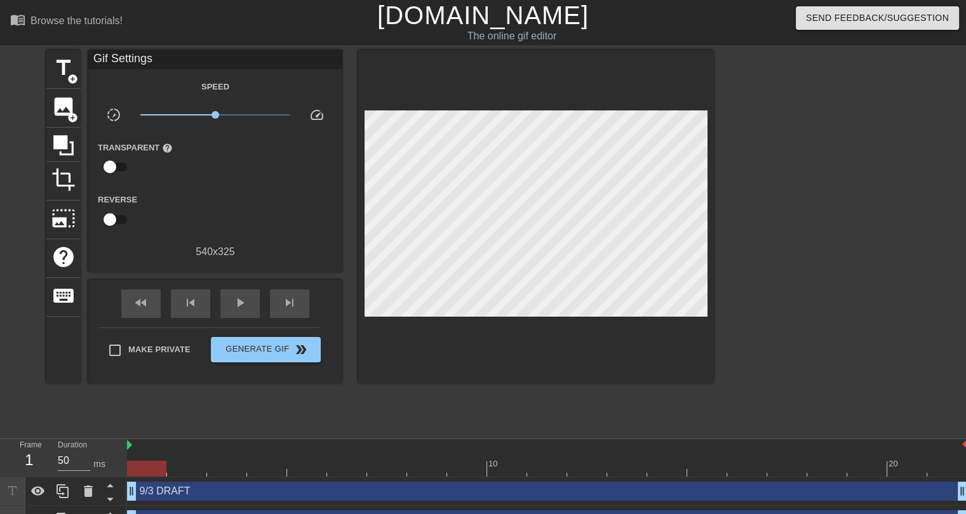
click at [203, 490] on div "9/3 DRAFT drag_handle drag_handle" at bounding box center [547, 491] width 840 height 19
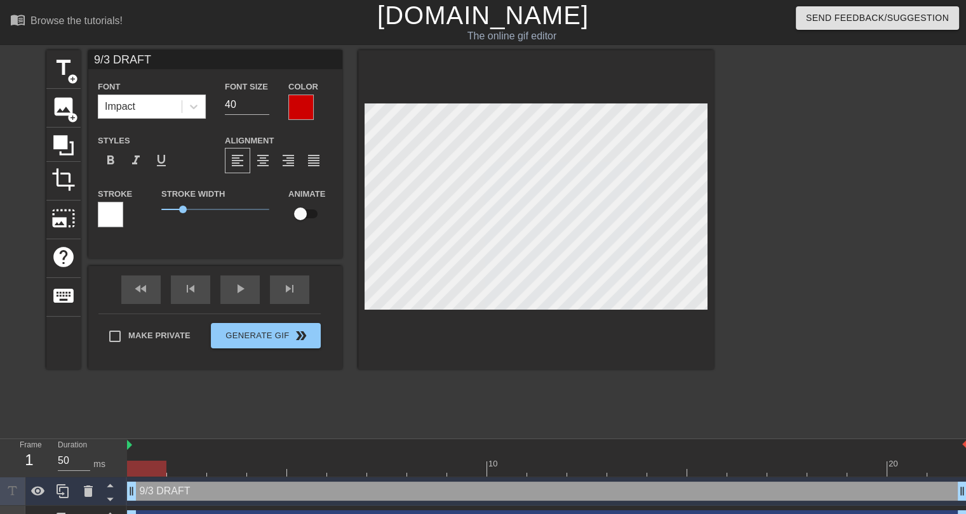
click at [105, 203] on div at bounding box center [110, 214] width 25 height 25
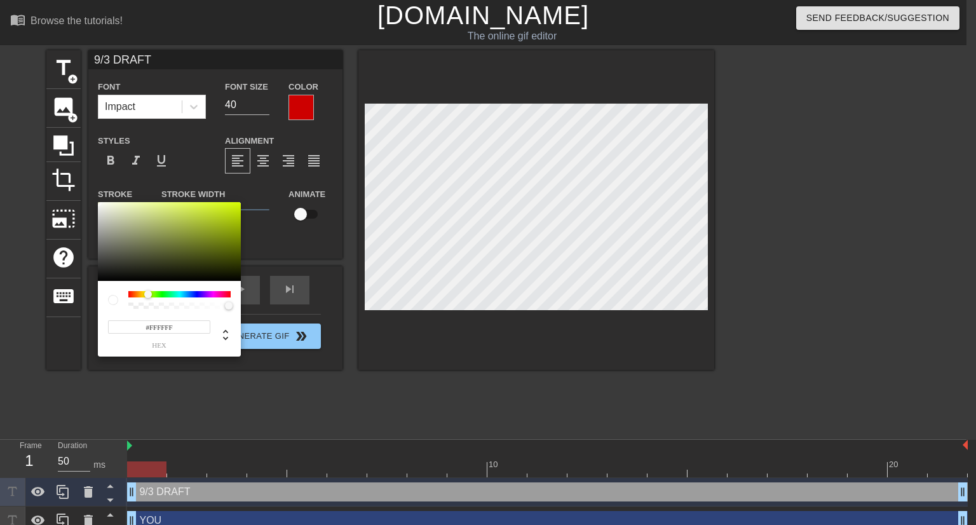
drag, startPoint x: 142, startPoint y: 293, endPoint x: 148, endPoint y: 294, distance: 6.5
click at [148, 294] on div at bounding box center [179, 294] width 102 height 6
type input "#D5FF00"
drag, startPoint x: 234, startPoint y: 220, endPoint x: 246, endPoint y: 197, distance: 25.6
click at [246, 197] on div "#D5FF00 hex" at bounding box center [488, 262] width 976 height 525
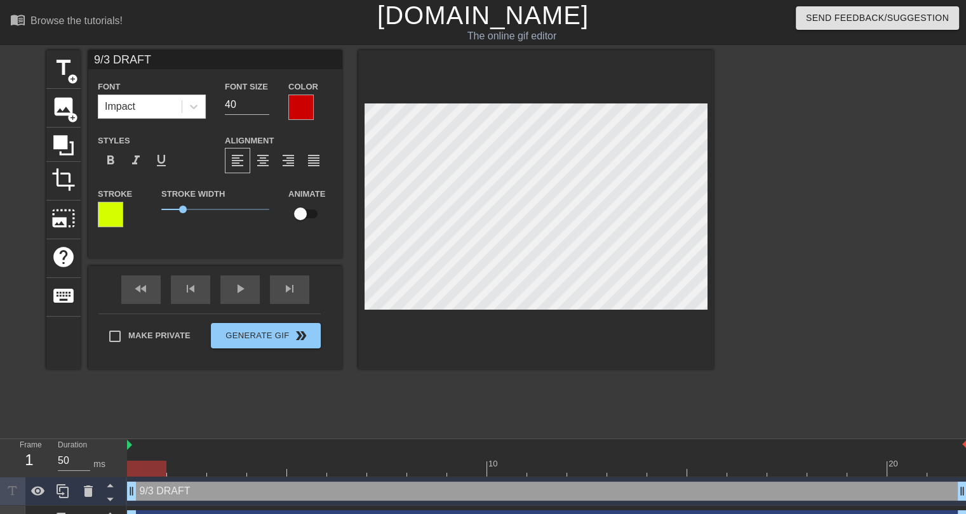
click at [300, 212] on input "checkbox" at bounding box center [300, 214] width 72 height 24
checkbox input "true"
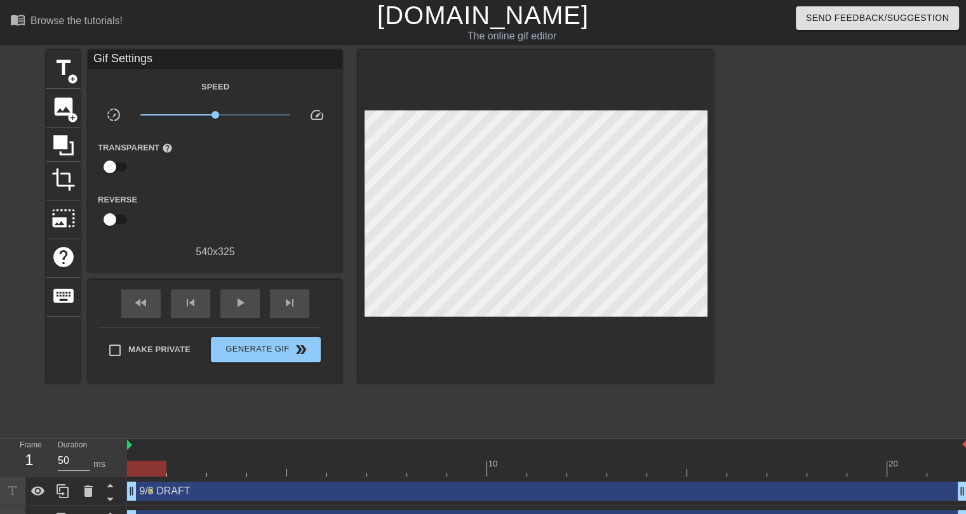
click at [483, 387] on div "title add_circle image add_circle crop photo_size_select_large help keyboard Gi…" at bounding box center [380, 240] width 668 height 381
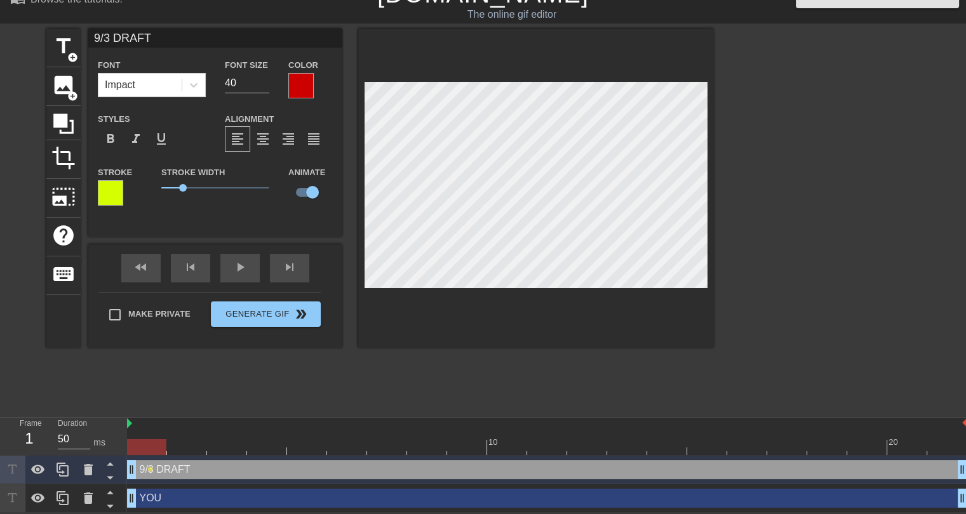
type input "YOU"
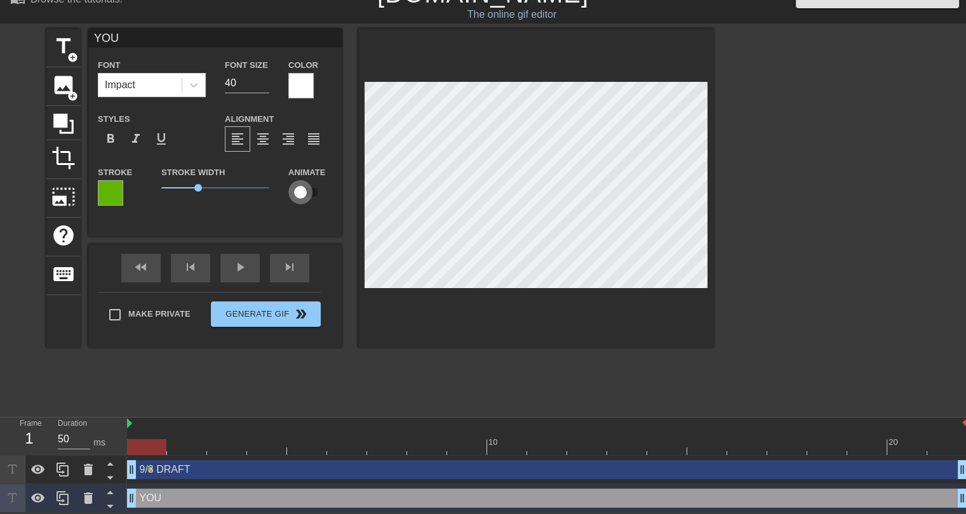
click at [297, 191] on input "checkbox" at bounding box center [300, 192] width 72 height 24
checkbox input "true"
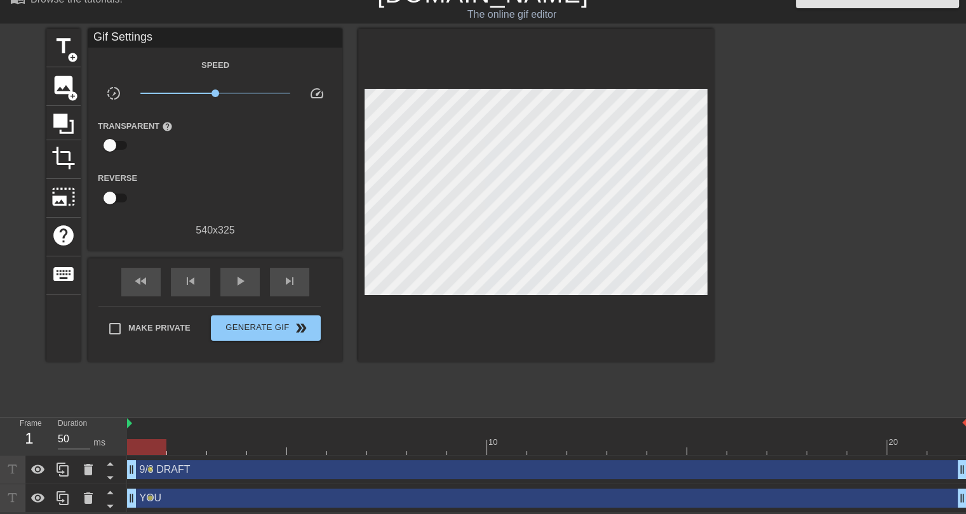
click at [217, 394] on div "title add_circle image add_circle crop photo_size_select_large help keyboard Gi…" at bounding box center [380, 219] width 668 height 381
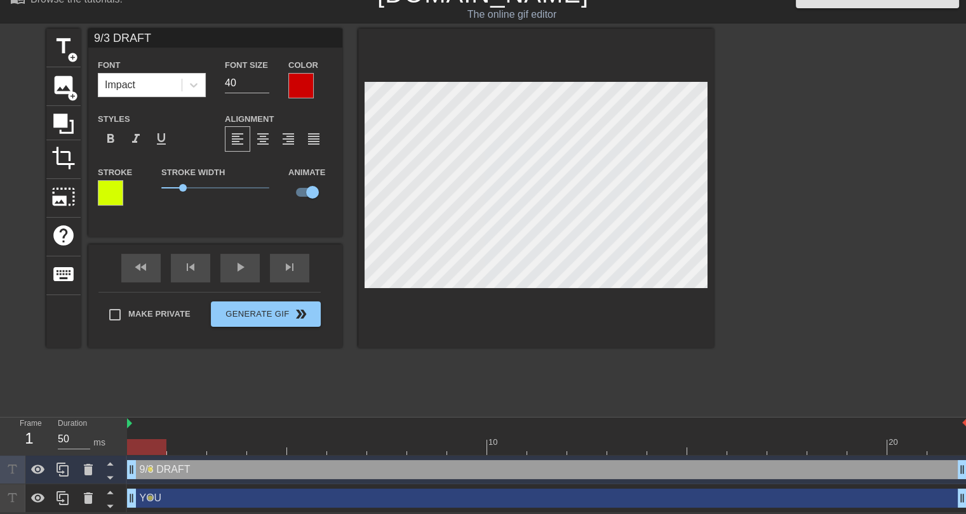
click at [333, 396] on div "title add_circle image add_circle crop photo_size_select_large help keyboard 9/…" at bounding box center [380, 219] width 668 height 381
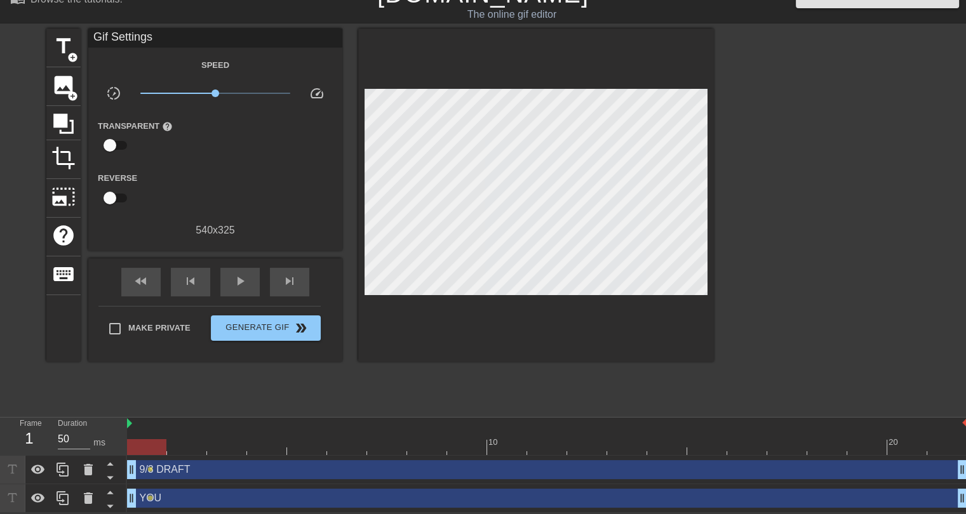
click at [188, 450] on div at bounding box center [547, 448] width 840 height 16
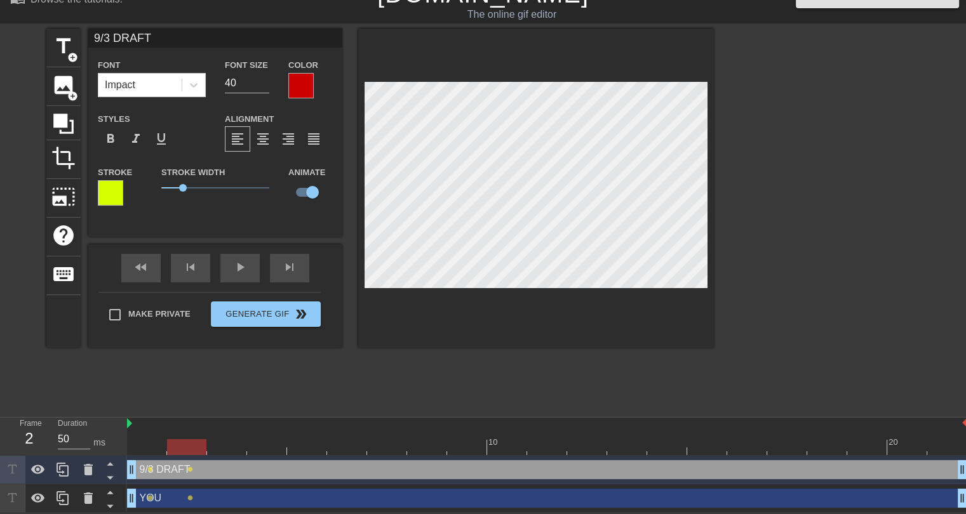
click at [222, 440] on div at bounding box center [547, 448] width 840 height 16
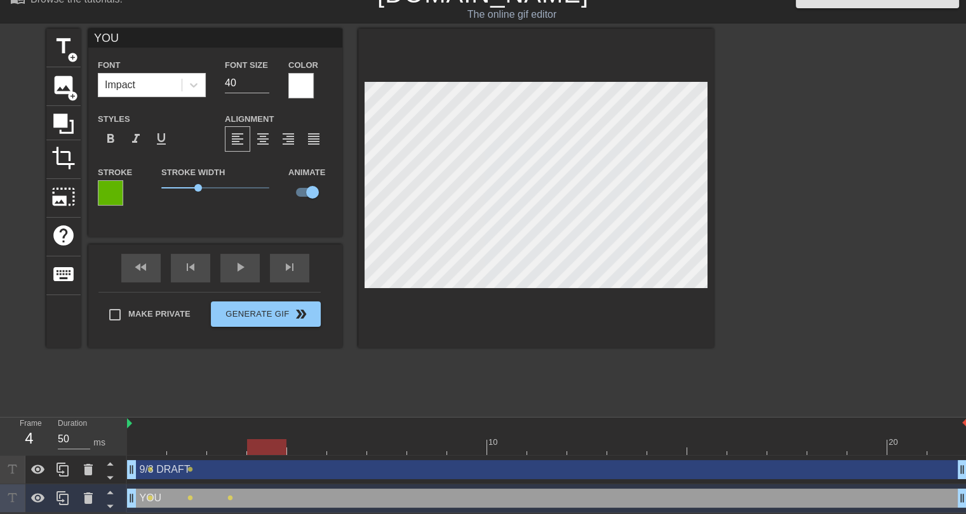
click at [264, 448] on div at bounding box center [547, 448] width 840 height 16
click at [309, 448] on div at bounding box center [547, 448] width 840 height 16
click at [340, 446] on div at bounding box center [547, 448] width 840 height 16
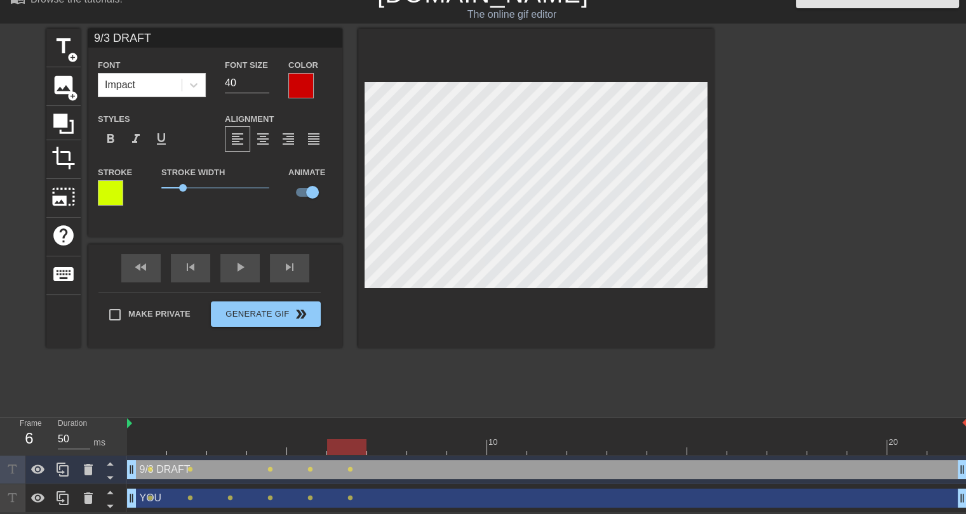
click at [390, 446] on div at bounding box center [547, 448] width 840 height 16
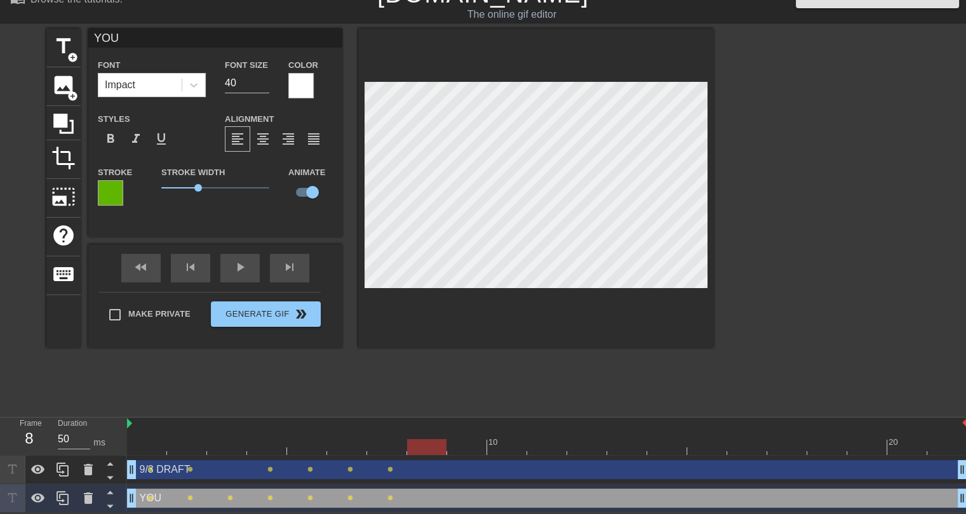
click at [422, 448] on div at bounding box center [547, 448] width 840 height 16
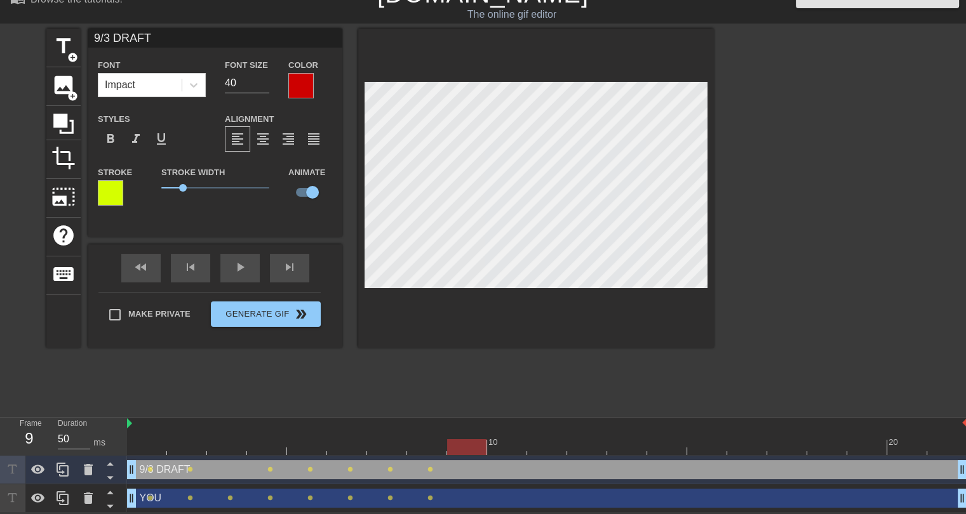
click at [460, 445] on div at bounding box center [547, 448] width 840 height 16
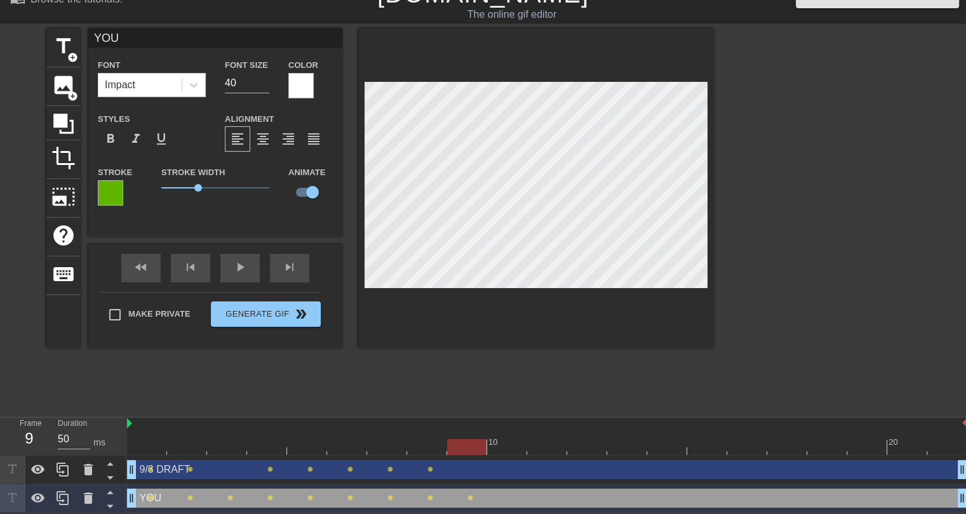
click at [504, 447] on div at bounding box center [547, 448] width 840 height 16
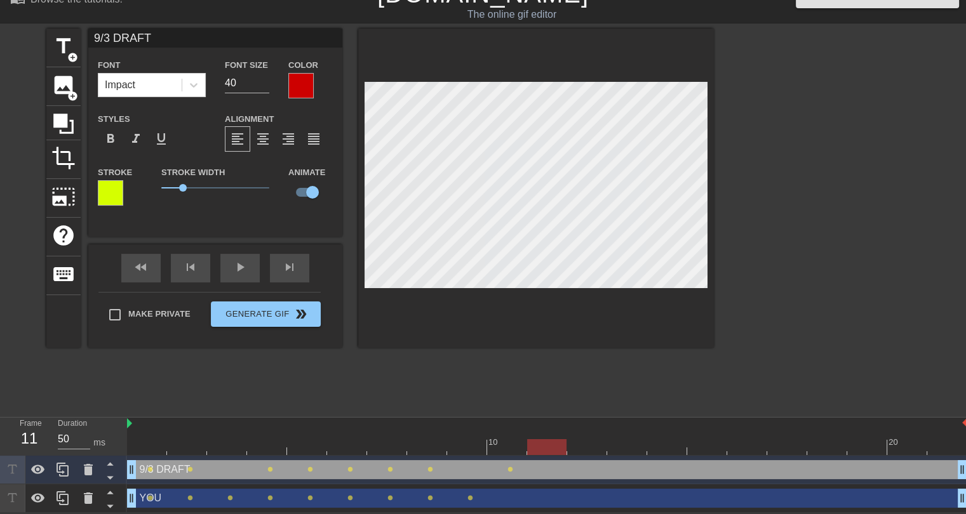
click at [542, 445] on div at bounding box center [547, 448] width 840 height 16
click at [589, 444] on div at bounding box center [547, 448] width 840 height 16
click at [625, 448] on div at bounding box center [547, 448] width 840 height 16
click at [668, 448] on div at bounding box center [547, 448] width 840 height 16
click at [704, 448] on div at bounding box center [547, 448] width 840 height 16
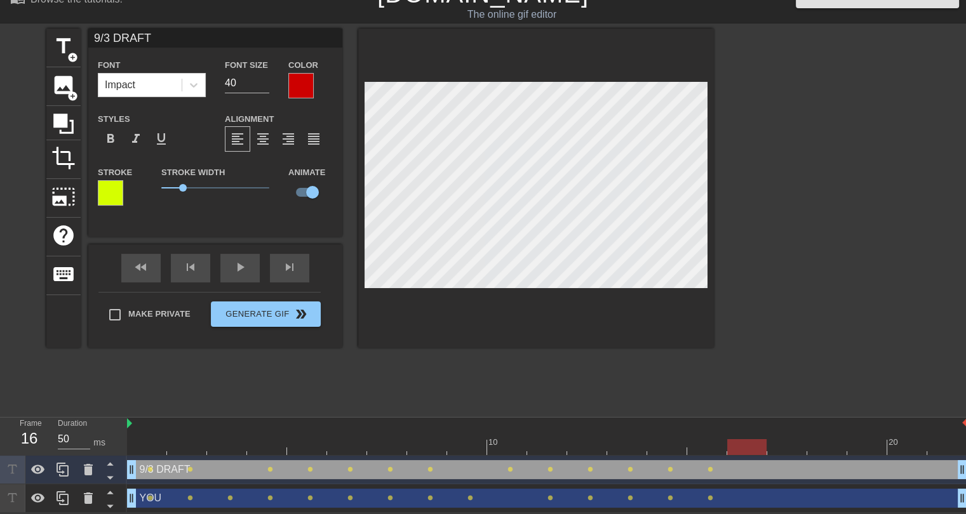
click at [742, 452] on div at bounding box center [547, 448] width 840 height 16
click at [783, 449] on div at bounding box center [547, 448] width 840 height 16
click at [822, 446] on div at bounding box center [547, 448] width 840 height 16
click at [864, 447] on div at bounding box center [547, 448] width 840 height 16
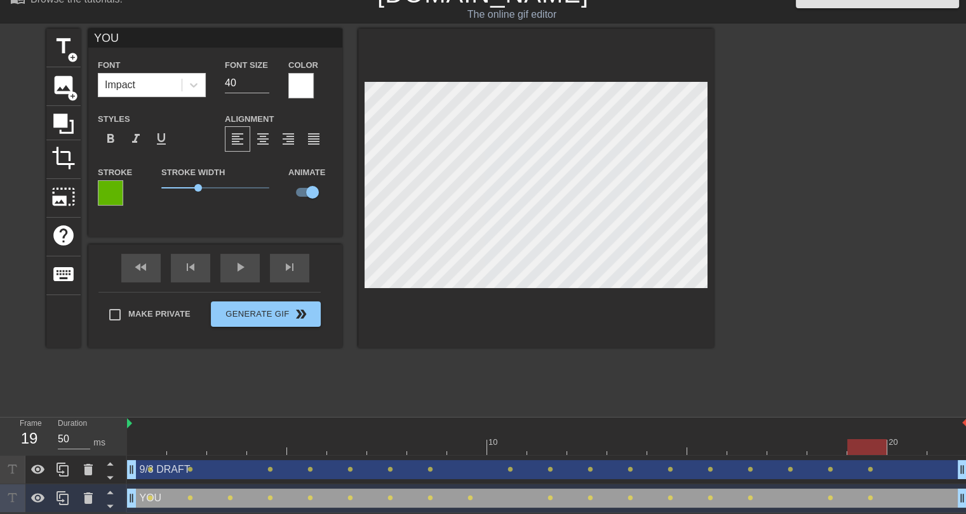
click at [903, 448] on div at bounding box center [547, 448] width 840 height 16
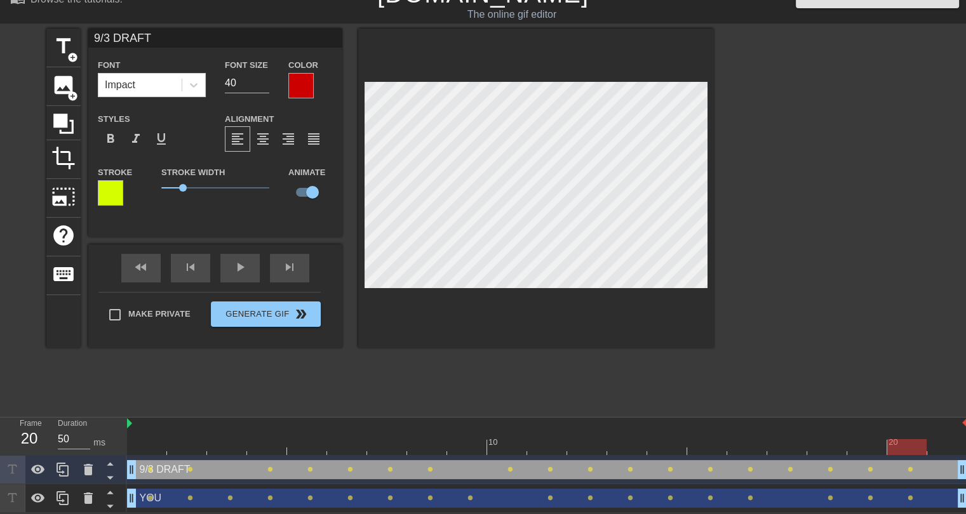
click at [948, 448] on div at bounding box center [547, 448] width 840 height 16
type input "YOU"
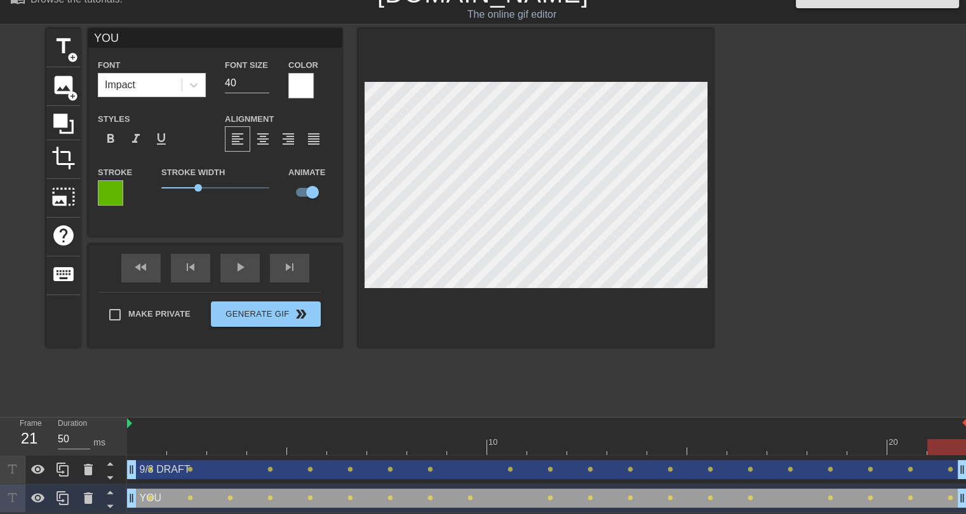
click at [843, 371] on div at bounding box center [824, 219] width 191 height 381
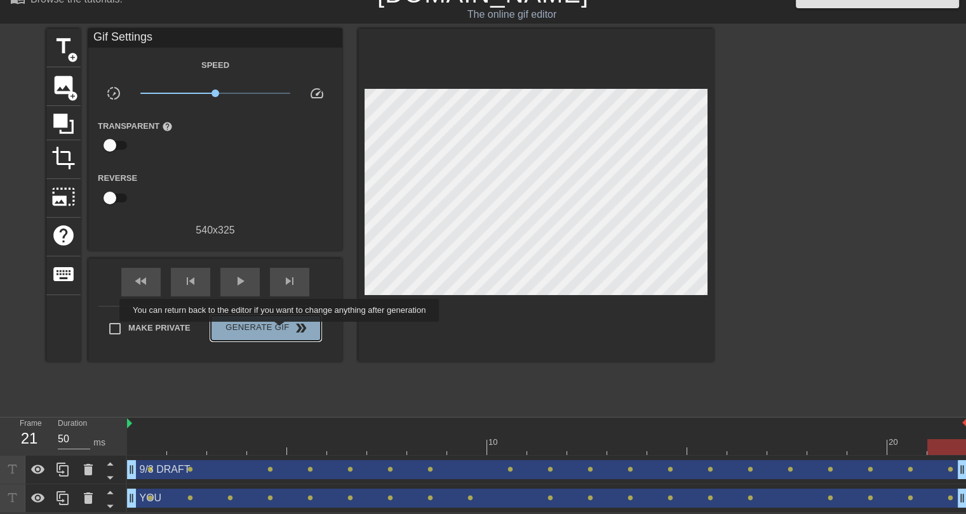
click at [281, 331] on span "Generate Gif double_arrow" at bounding box center [266, 328] width 100 height 15
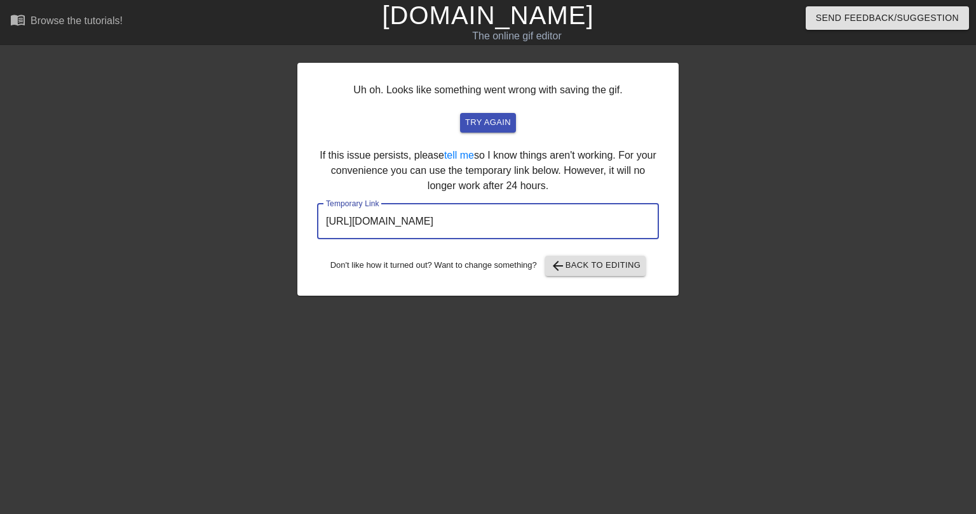
click at [455, 221] on input "https://www.gifntext.com/temp_generations/Xno32Qq0.gif" at bounding box center [488, 222] width 342 height 36
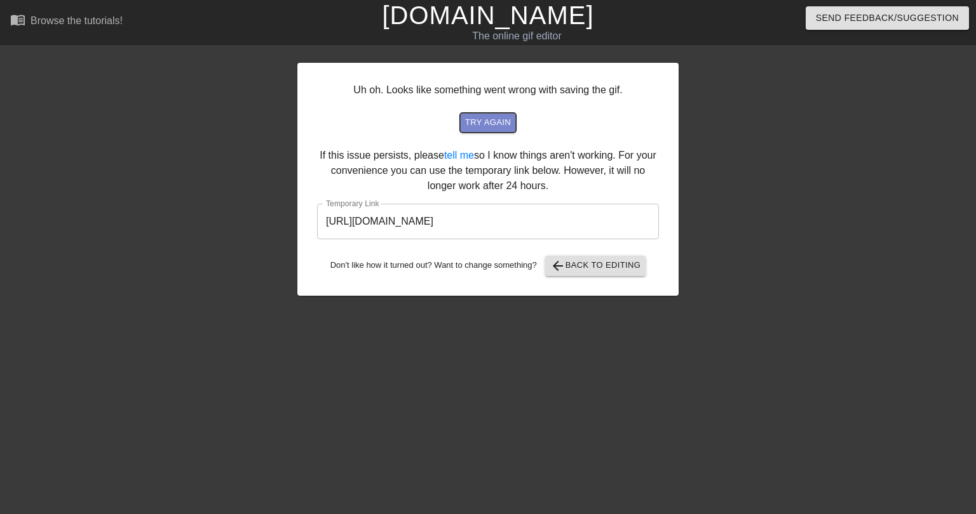
click at [485, 121] on span "try again" at bounding box center [488, 123] width 46 height 15
click at [582, 265] on span "arrow_back Back to Editing" at bounding box center [595, 266] width 91 height 15
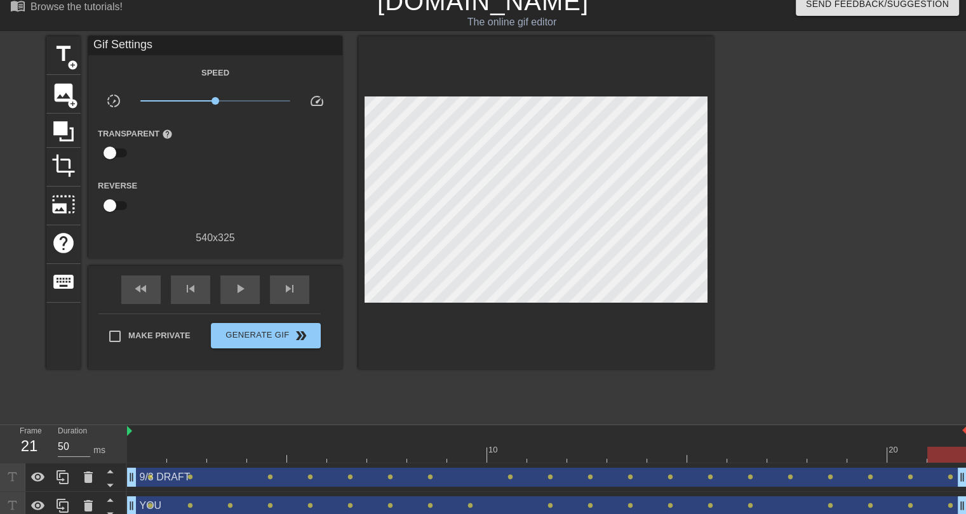
scroll to position [22, 0]
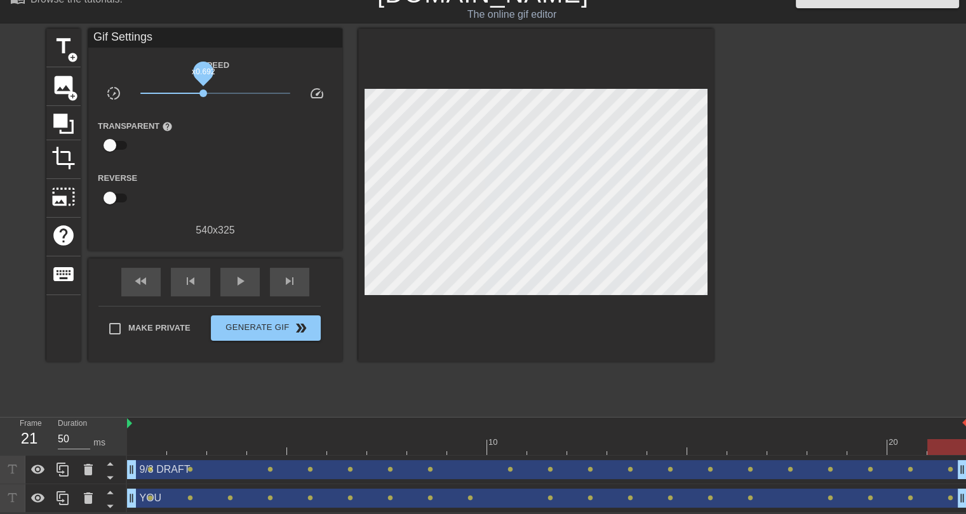
drag, startPoint x: 214, startPoint y: 92, endPoint x: 203, endPoint y: 91, distance: 10.8
click at [203, 91] on span "x0.692" at bounding box center [203, 94] width 8 height 8
click at [299, 377] on div "title add_circle image add_circle crop photo_size_select_large help keyboard Gi…" at bounding box center [380, 219] width 668 height 381
click at [250, 327] on span "Generate Gif double_arrow" at bounding box center [266, 328] width 100 height 15
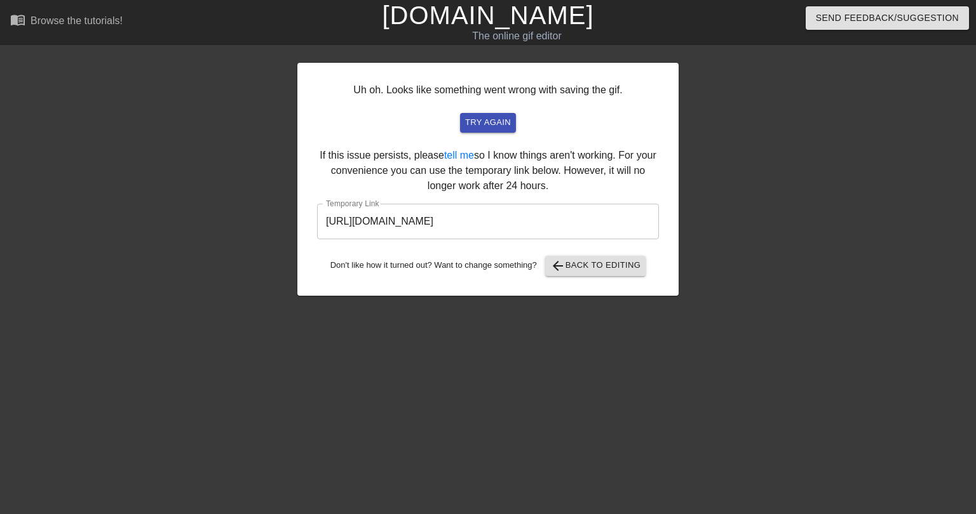
click at [437, 227] on input "https://www.gifntext.com/temp_generations/nBZcei60.gif" at bounding box center [488, 222] width 342 height 36
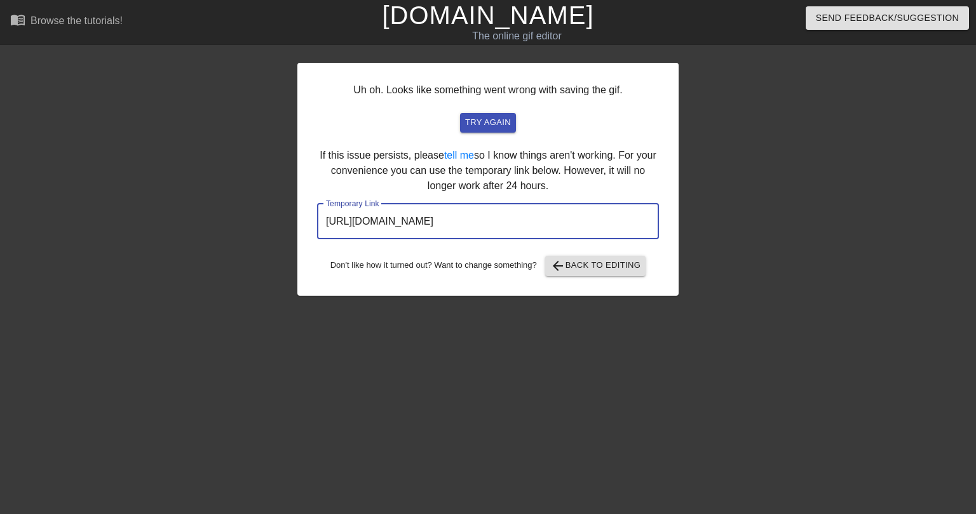
click at [437, 227] on input "https://www.gifntext.com/temp_generations/nBZcei60.gif" at bounding box center [488, 222] width 342 height 36
click at [577, 267] on span "arrow_back Back to Editing" at bounding box center [595, 266] width 91 height 15
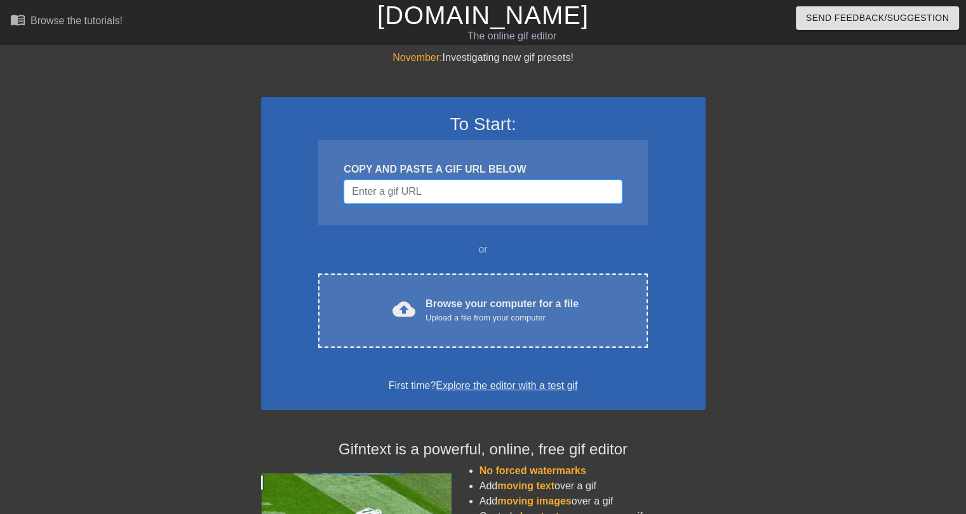
click at [447, 194] on input "Username" at bounding box center [483, 192] width 278 height 24
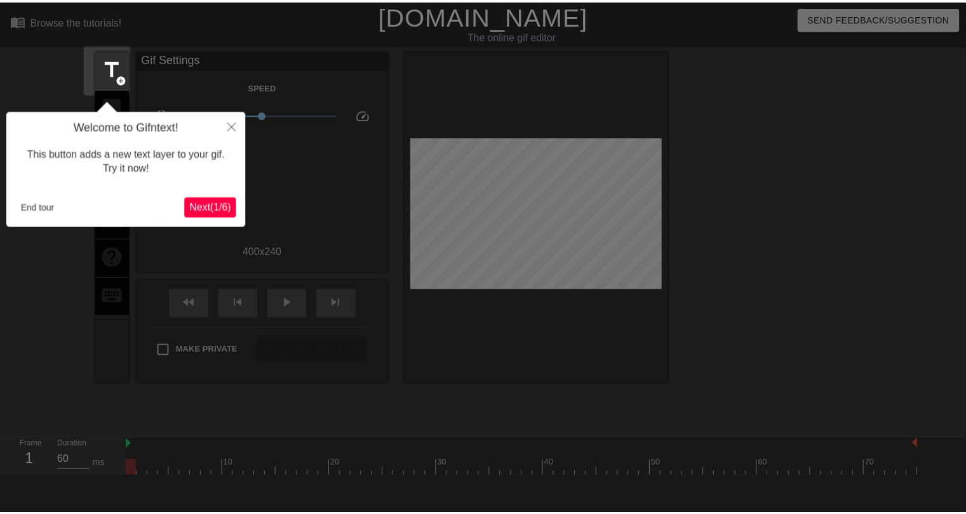
scroll to position [30, 0]
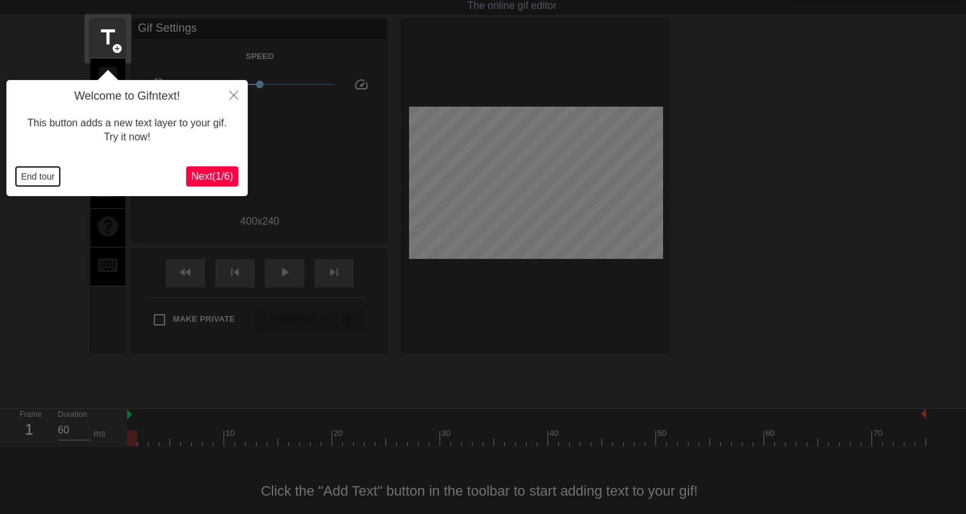
click at [34, 174] on button "End tour" at bounding box center [38, 176] width 44 height 19
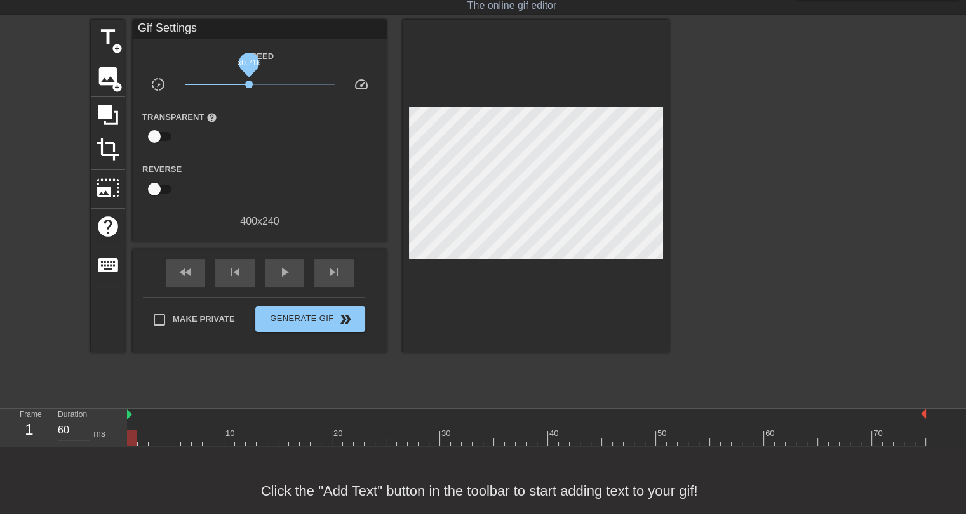
drag, startPoint x: 258, startPoint y: 83, endPoint x: 249, endPoint y: 83, distance: 8.9
click at [249, 83] on span "x0.716" at bounding box center [249, 85] width 8 height 8
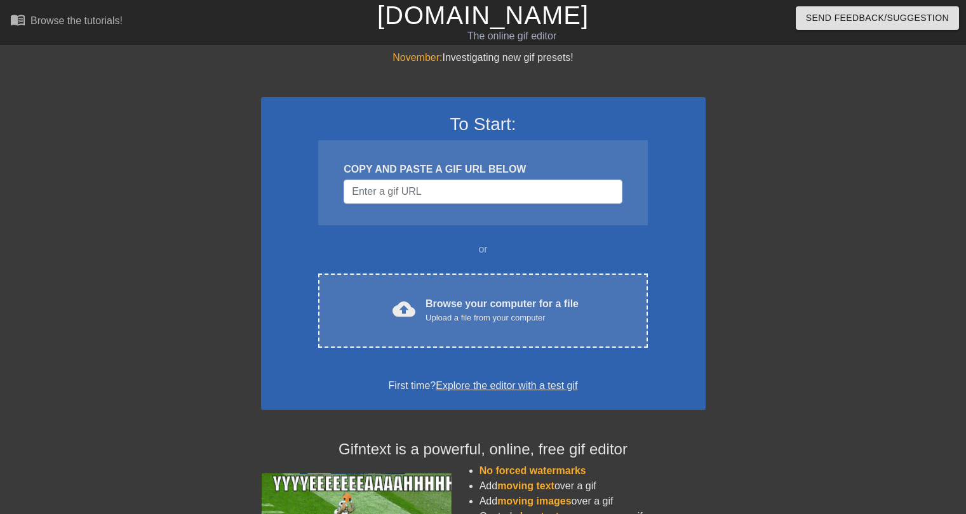
scroll to position [30, 0]
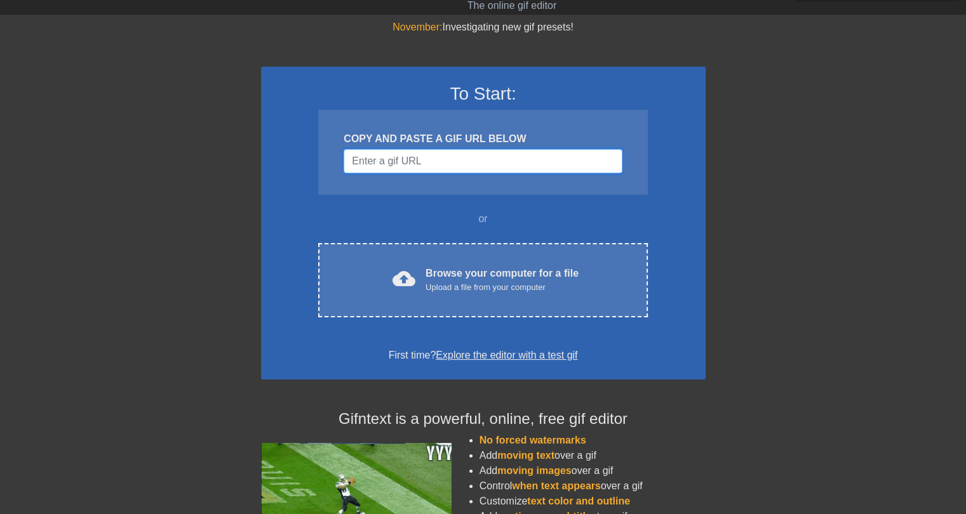
click at [401, 166] on input "Username" at bounding box center [483, 161] width 278 height 24
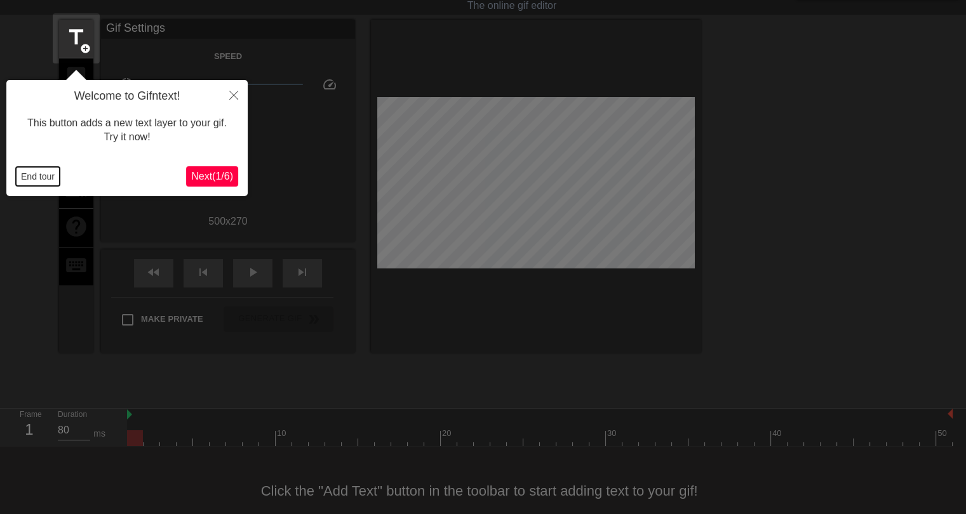
click at [38, 180] on button "End tour" at bounding box center [38, 176] width 44 height 19
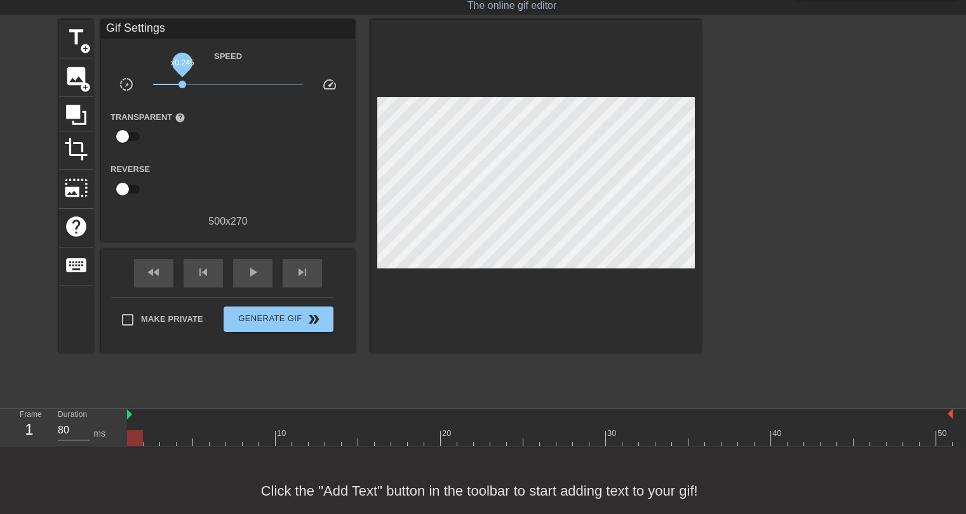
drag, startPoint x: 228, startPoint y: 83, endPoint x: 182, endPoint y: 83, distance: 45.7
click at [182, 83] on span "x0.245" at bounding box center [182, 85] width 8 height 8
click at [473, 440] on div at bounding box center [540, 439] width 826 height 16
click at [483, 439] on div at bounding box center [540, 439] width 826 height 16
click at [495, 440] on div at bounding box center [540, 439] width 826 height 16
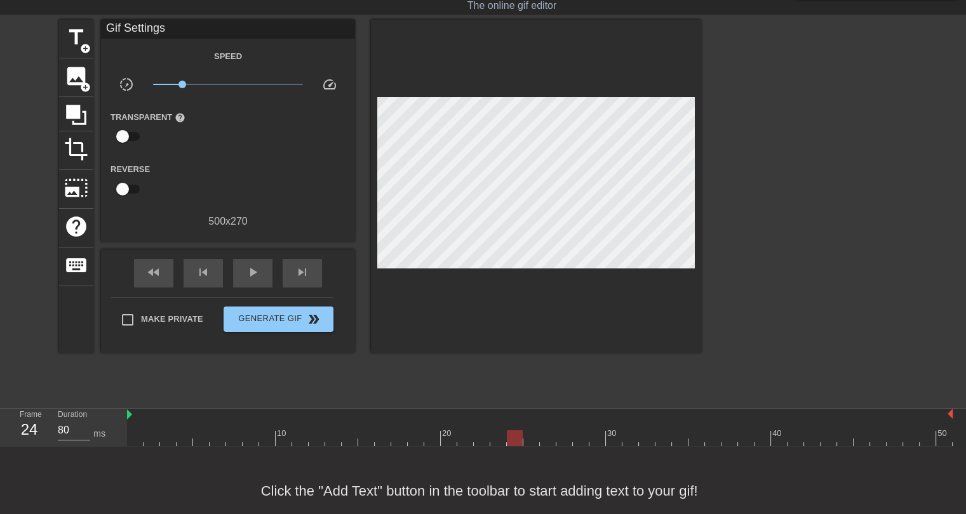
click at [510, 438] on div at bounding box center [540, 439] width 826 height 16
click at [500, 436] on div at bounding box center [540, 439] width 826 height 16
click at [516, 437] on div at bounding box center [540, 439] width 826 height 16
click at [526, 437] on div at bounding box center [540, 439] width 826 height 16
click at [548, 437] on div at bounding box center [540, 439] width 826 height 16
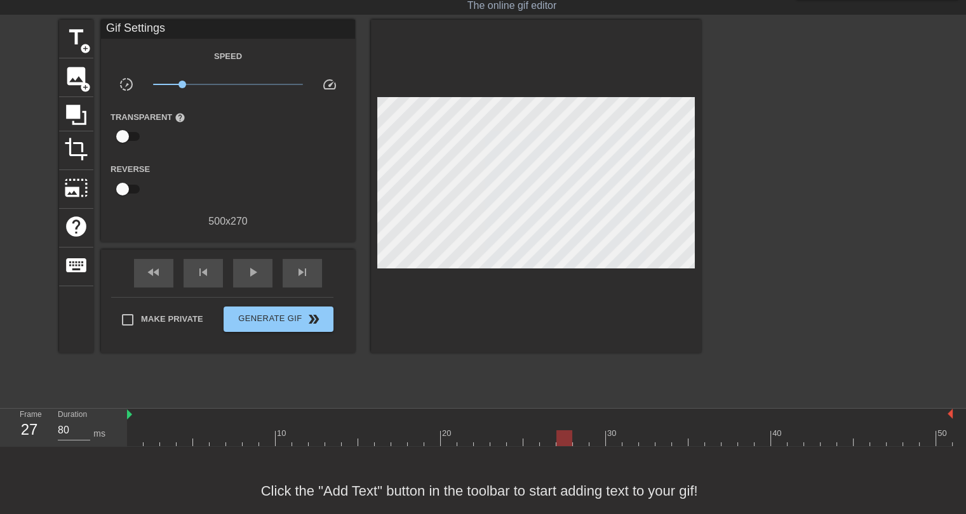
click at [564, 437] on div at bounding box center [540, 439] width 826 height 16
click at [513, 438] on div at bounding box center [540, 439] width 826 height 16
click at [500, 440] on div at bounding box center [540, 439] width 826 height 16
click at [80, 43] on span "add_circle" at bounding box center [85, 48] width 11 height 11
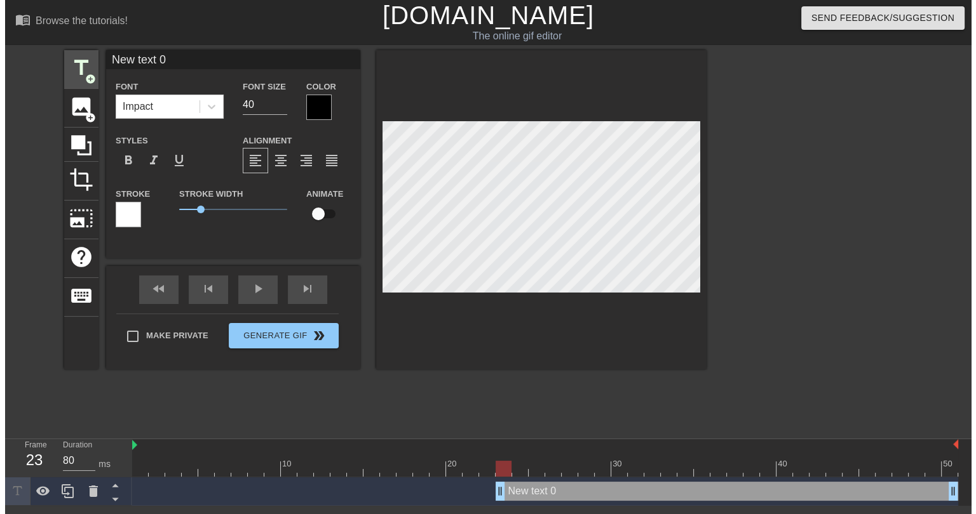
scroll to position [0, 0]
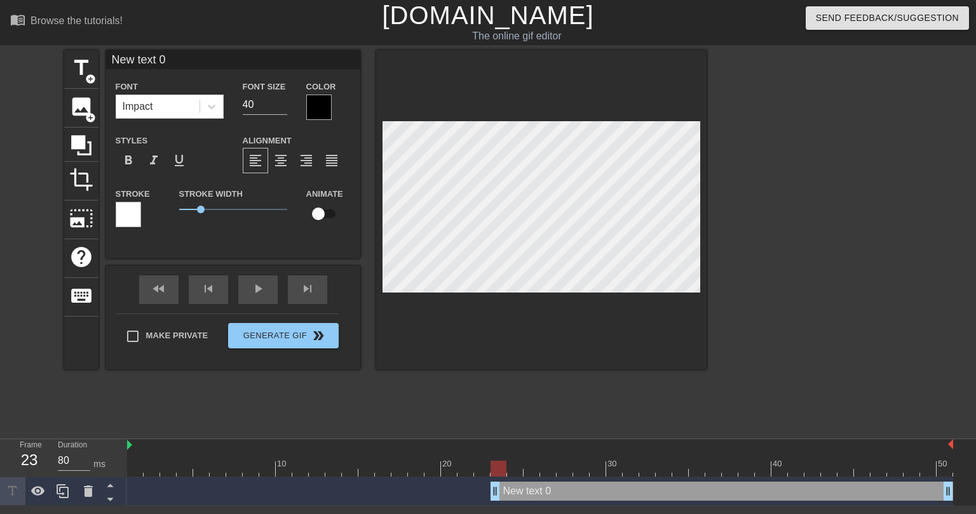
click at [145, 60] on input "New text 0" at bounding box center [233, 59] width 254 height 19
type input "i"
type input "I SAW THE DRAFT WAS ON SEPT 3rd"
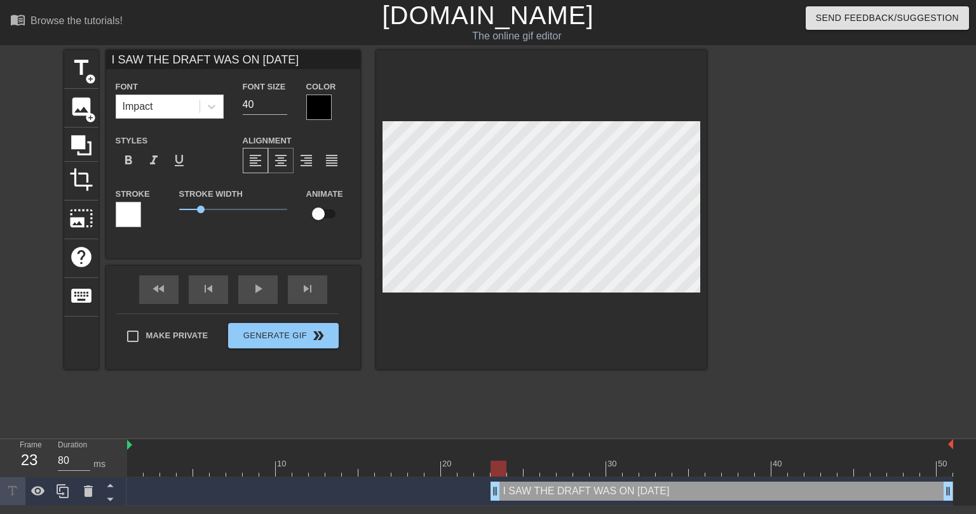
click at [276, 163] on span "format_align_center" at bounding box center [280, 160] width 15 height 15
click at [257, 102] on input "40" at bounding box center [265, 105] width 44 height 20
click at [282, 106] on input "39" at bounding box center [265, 105] width 44 height 20
click at [282, 106] on input "38" at bounding box center [265, 105] width 44 height 20
click at [282, 106] on input "37" at bounding box center [265, 105] width 44 height 20
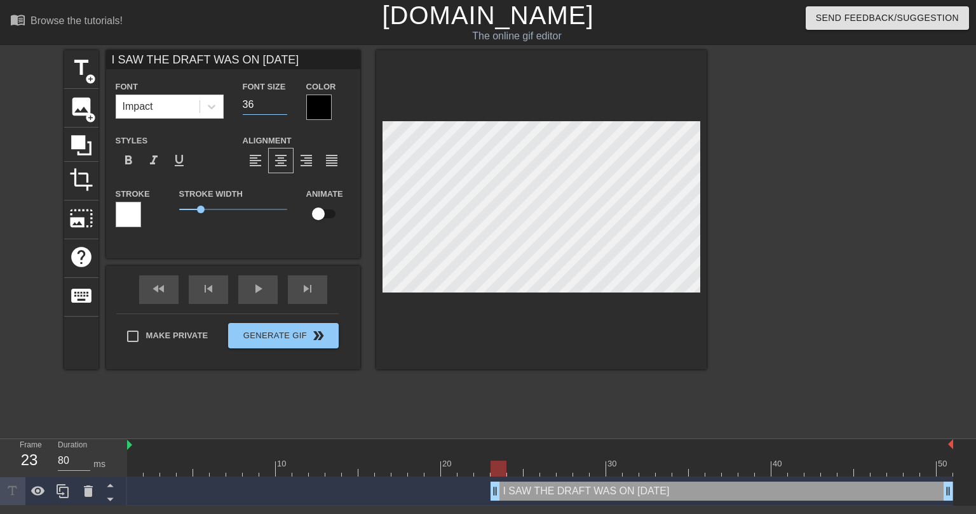
click at [282, 106] on input "36" at bounding box center [265, 105] width 44 height 20
click at [282, 106] on input "35" at bounding box center [265, 105] width 44 height 20
click at [282, 106] on input "34" at bounding box center [265, 105] width 44 height 20
click at [282, 106] on input "33" at bounding box center [265, 105] width 44 height 20
click at [282, 106] on input "32" at bounding box center [265, 105] width 44 height 20
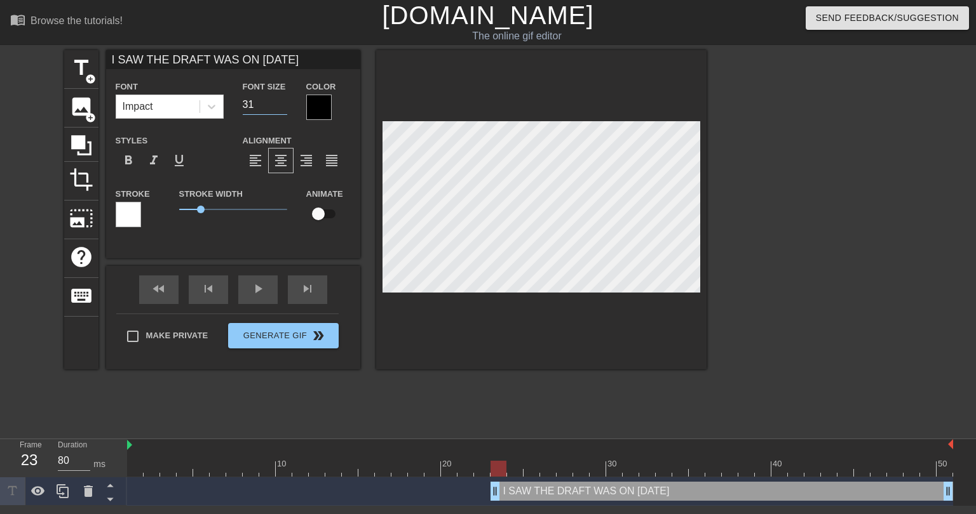
click at [282, 106] on input "31" at bounding box center [265, 105] width 44 height 20
click at [282, 106] on input "30" at bounding box center [265, 105] width 44 height 20
click at [282, 106] on input "29" at bounding box center [265, 105] width 44 height 20
click at [282, 106] on input "28" at bounding box center [265, 105] width 44 height 20
click at [282, 106] on input "27" at bounding box center [265, 105] width 44 height 20
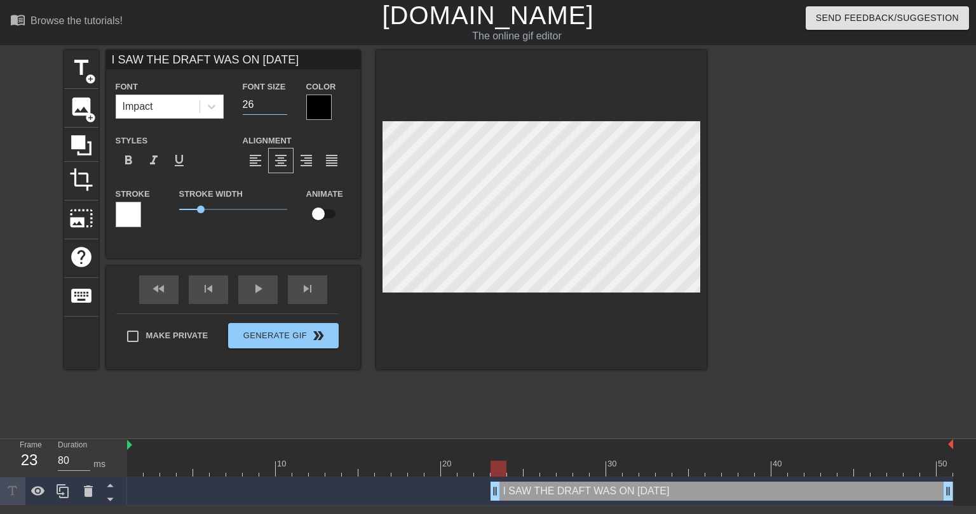
click at [282, 106] on input "26" at bounding box center [265, 105] width 44 height 20
click at [282, 106] on input "25" at bounding box center [265, 105] width 44 height 20
click at [282, 106] on input "24" at bounding box center [265, 105] width 44 height 20
click at [282, 106] on input "23" at bounding box center [265, 105] width 44 height 20
type input "22"
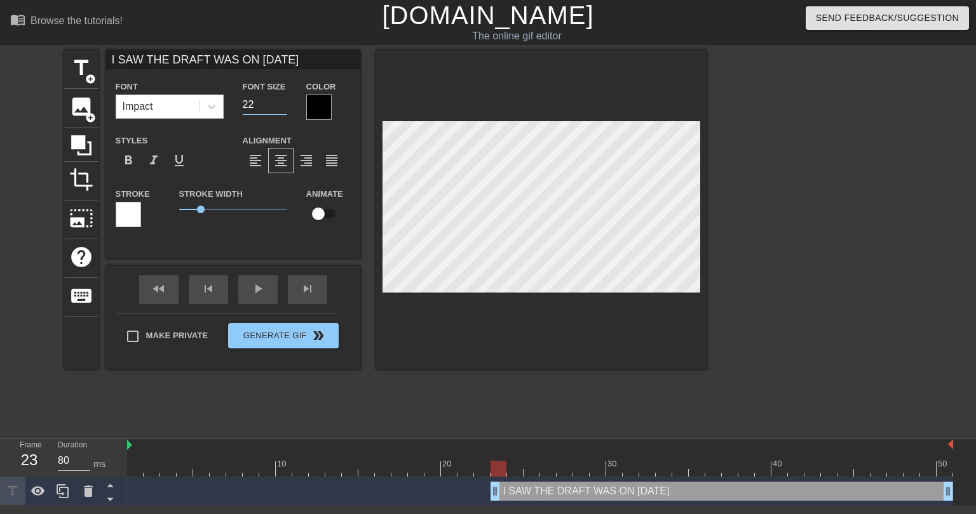
click at [282, 106] on input "22" at bounding box center [265, 105] width 44 height 20
click at [521, 491] on div "I SAW THE DRAFT WAS ON SEPT 3rd drag_handle drag_handle" at bounding box center [721, 491] width 462 height 19
click at [208, 156] on div "format_bold format_italic format_underline" at bounding box center [170, 160] width 108 height 25
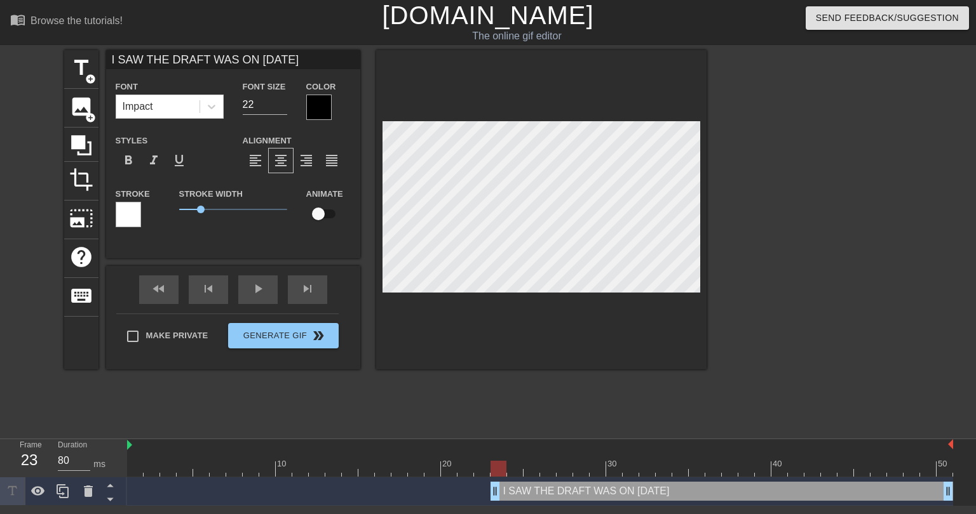
click at [507, 347] on div at bounding box center [541, 209] width 330 height 319
click at [495, 325] on div at bounding box center [541, 209] width 330 height 319
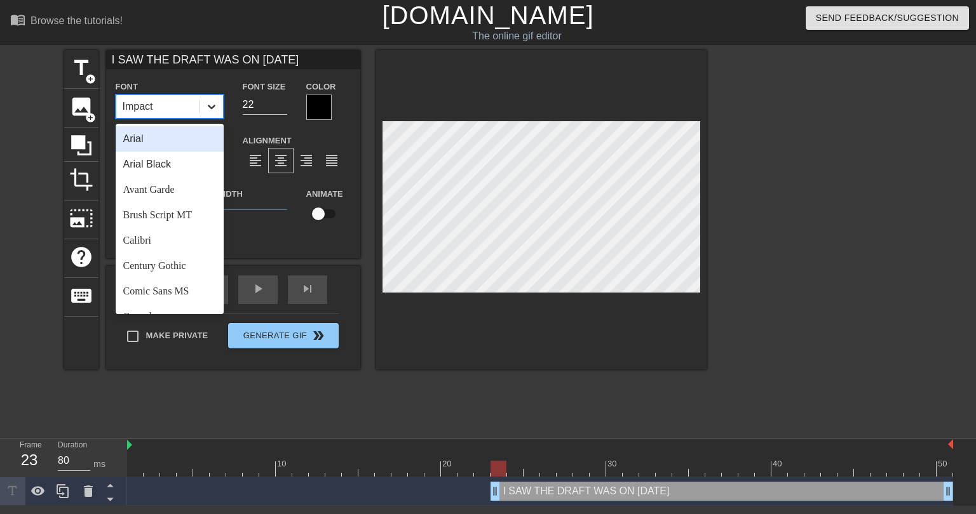
click at [215, 105] on icon at bounding box center [212, 107] width 8 height 4
click at [163, 166] on div "Arial Black" at bounding box center [170, 164] width 108 height 25
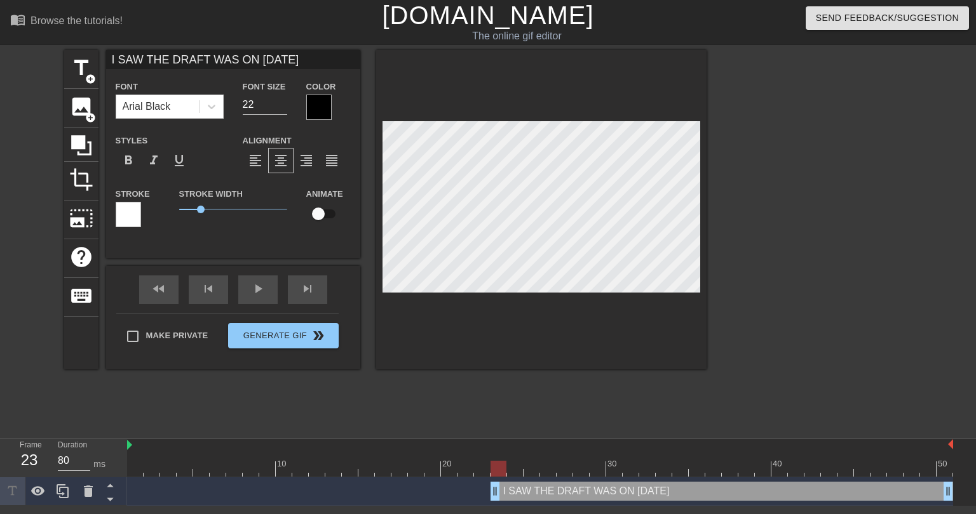
scroll to position [1, 6]
click at [204, 60] on input "I SAW THE DRAFT WAS ON SEPT 3rd" at bounding box center [233, 59] width 254 height 19
type input "I SAW THE DRAFT WAS ON SEPT 3rd"
type textarea "I SAW THE DRAFT WAS ON SEPT 3rd"
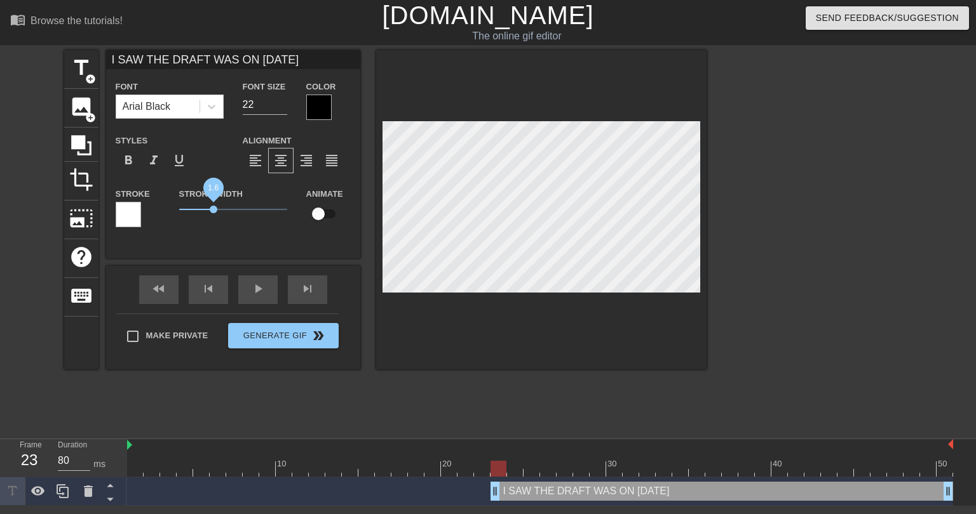
type input "I SAW THE DRAFT WAS ON SEPT 3rd"
drag, startPoint x: 203, startPoint y: 206, endPoint x: 216, endPoint y: 211, distance: 13.5
click at [216, 211] on span "1.7" at bounding box center [233, 209] width 108 height 15
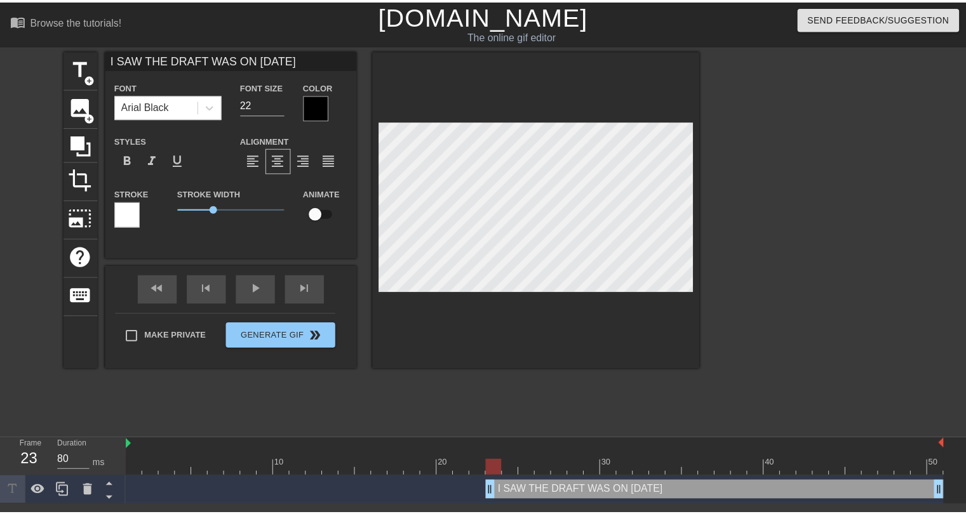
scroll to position [2, 3]
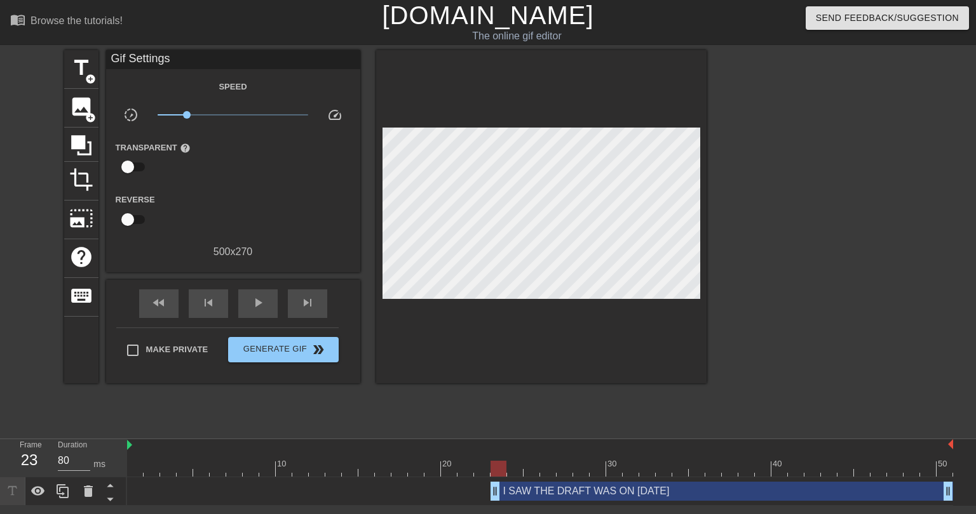
click at [565, 300] on div at bounding box center [541, 216] width 330 height 333
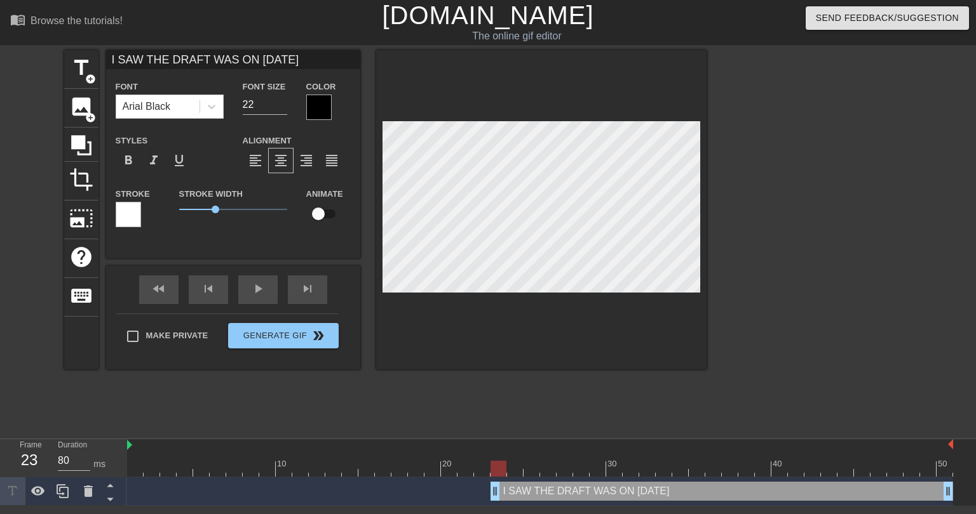
click at [131, 213] on div at bounding box center [128, 214] width 25 height 25
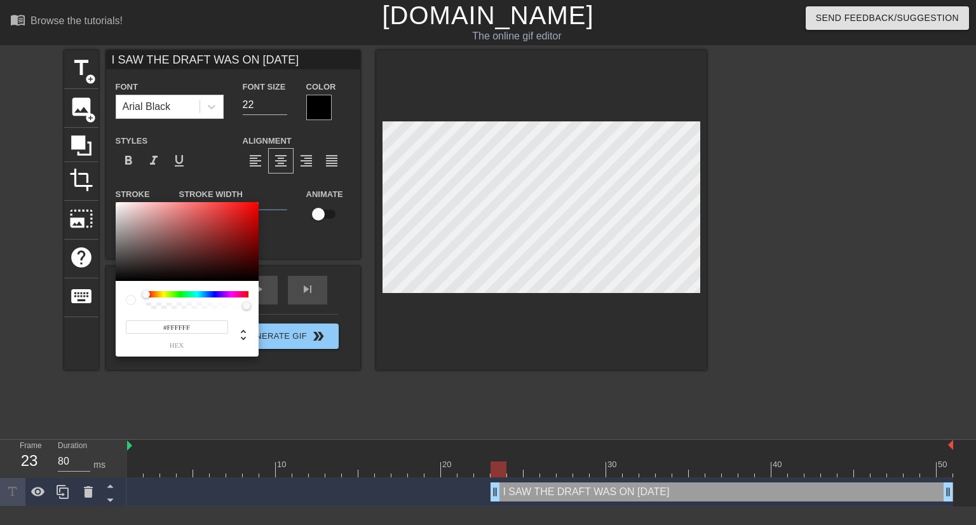
type input "I SAW THE DRAFT WAS ON SEPT 3rd"
type input "#B10A0A"
type input "I SAW THE DRAFT WAS ON SEPT 3rd"
type input "#AF0A0A"
type input "I SAW THE DRAFT WAS ON SEPT 3rd"
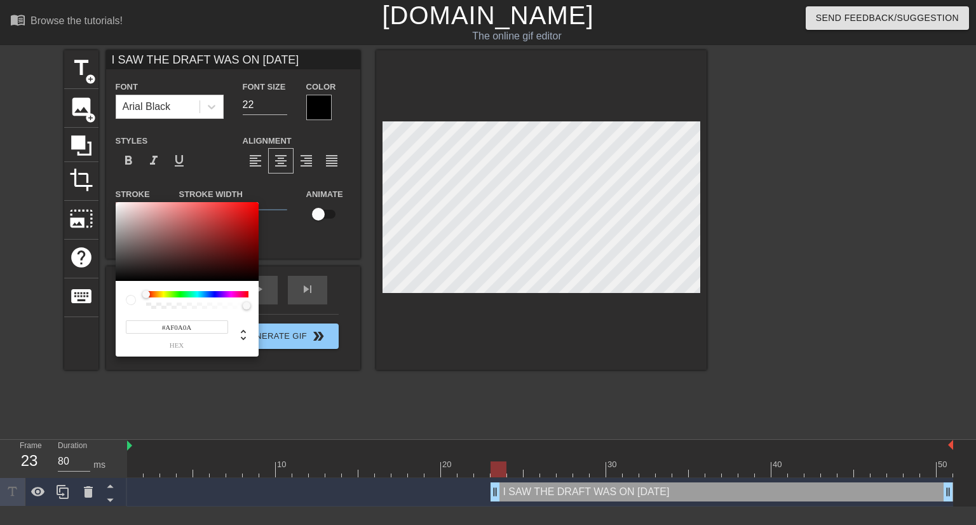
type input "#AF0909"
type input "I SAW THE DRAFT WAS ON SEPT 3rd"
type input "#AF0808"
type input "I SAW THE DRAFT WAS ON SEPT 3rd"
type input "#AF0505"
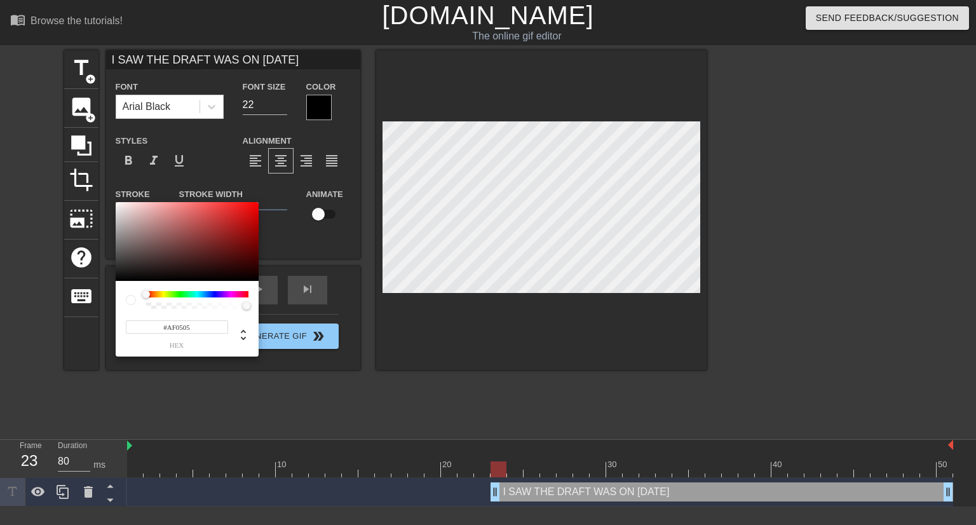
type input "I SAW THE DRAFT WAS ON SEPT 3rd"
type input "#AF0202"
type input "I SAW THE DRAFT WAS ON SEPT 3rd"
type input "#B10000"
type input "I SAW THE DRAFT WAS ON SEPT 3rd"
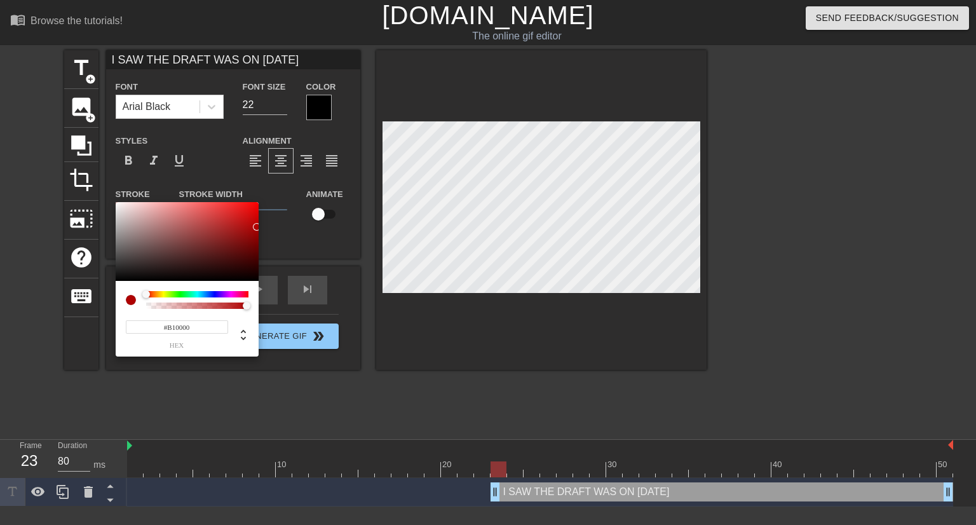
type input "#B30000"
type input "I SAW THE DRAFT WAS ON SEPT 3rd"
type input "#B50000"
type input "I SAW THE DRAFT WAS ON SEPT 3rd"
type input "#B70000"
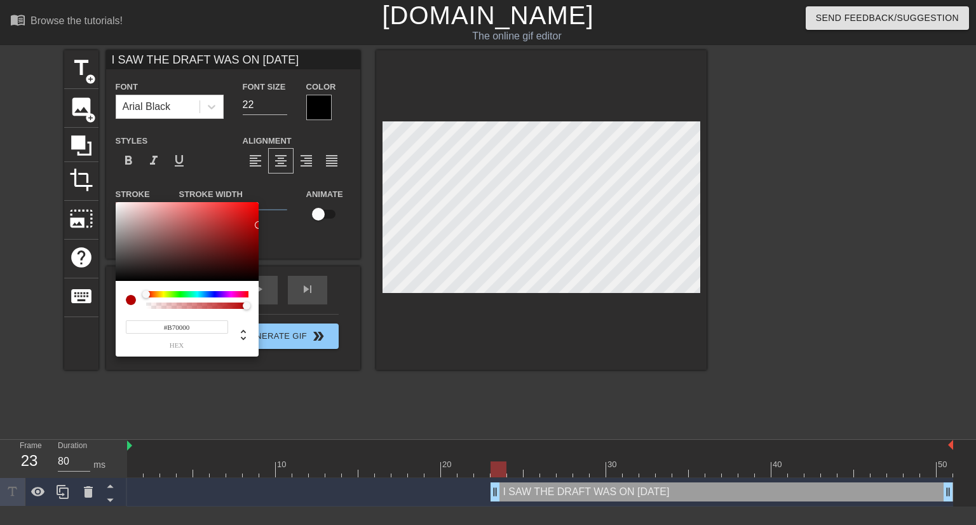
type input "I SAW THE DRAFT WAS ON SEPT 3rd"
type input "#BD0000"
type input "I SAW THE DRAFT WAS ON SEPT 3rd"
type input "#BF0000"
type input "I SAW THE DRAFT WAS ON SEPT 3rd"
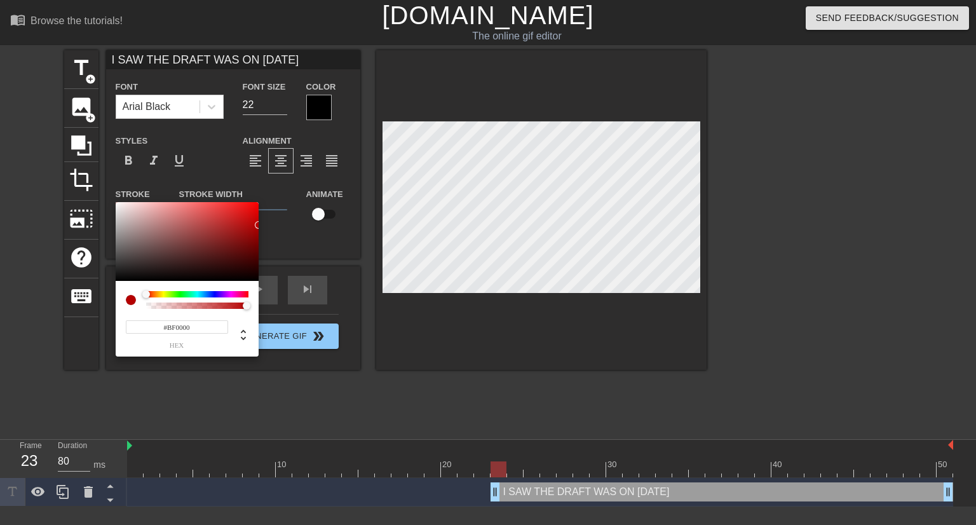
type input "#C30000"
type input "I SAW THE DRAFT WAS ON SEPT 3rd"
type input "#C60000"
type input "I SAW THE DRAFT WAS ON SEPT 3rd"
type input "#C80000"
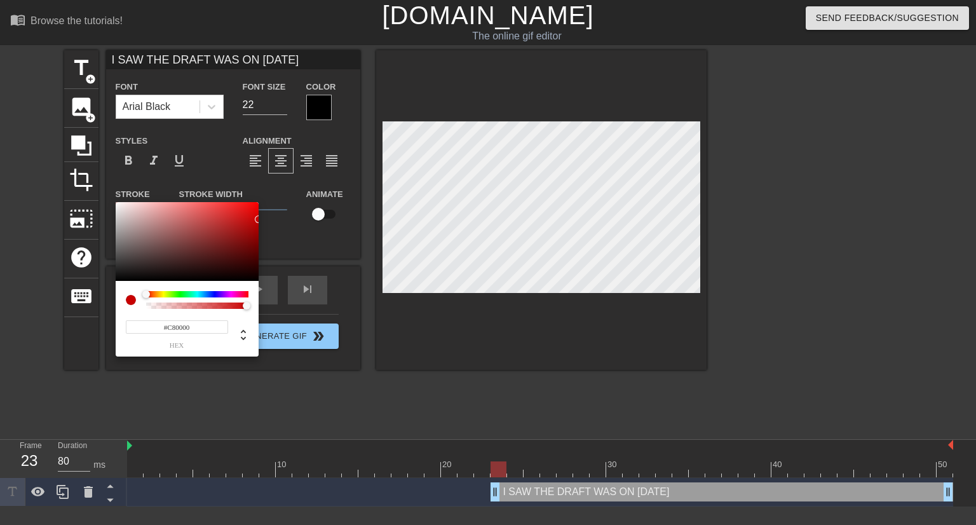
type input "I SAW THE DRAFT WAS ON SEPT 3rd"
type input "#D00000"
type input "I SAW THE DRAFT WAS ON SEPT 3rd"
type input "#D60000"
type input "I SAW THE DRAFT WAS ON SEPT 3rd"
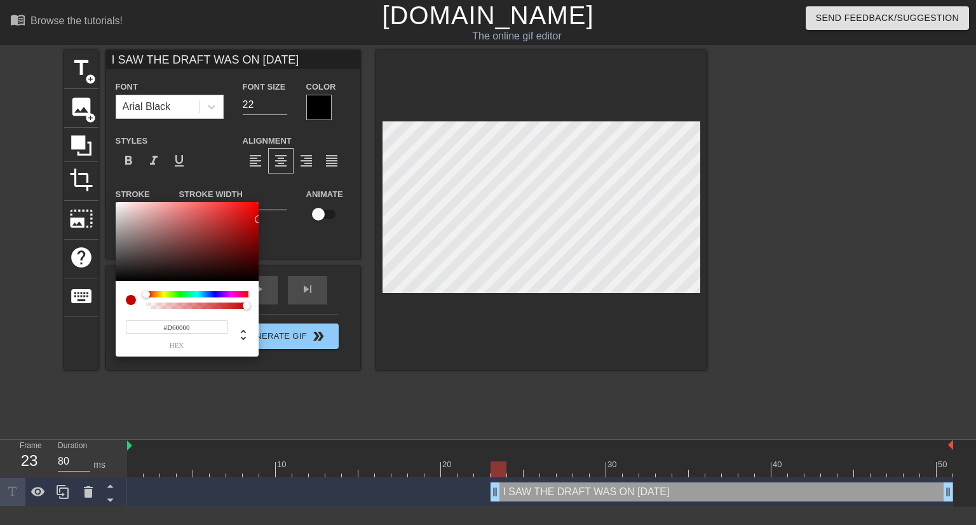
type input "#DC0000"
type input "I SAW THE DRAFT WAS ON SEPT 3rd"
type input "#DE0000"
type input "I SAW THE DRAFT WAS ON SEPT 3rd"
type input "#E00000"
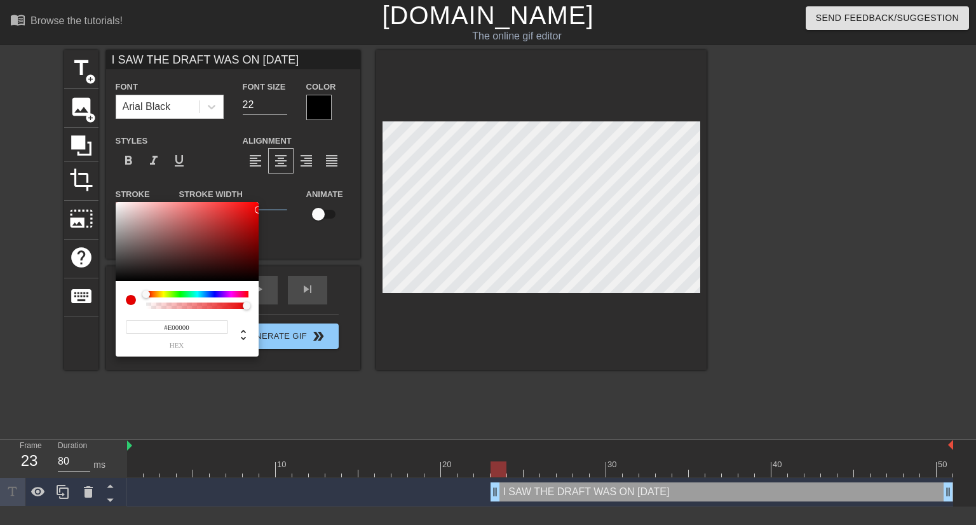
type input "I SAW THE DRAFT WAS ON SEPT 3rd"
type input "#E60000"
type input "I SAW THE DRAFT WAS ON SEPT 3rd"
type input "#EB0000"
drag, startPoint x: 250, startPoint y: 226, endPoint x: 269, endPoint y: 208, distance: 26.1
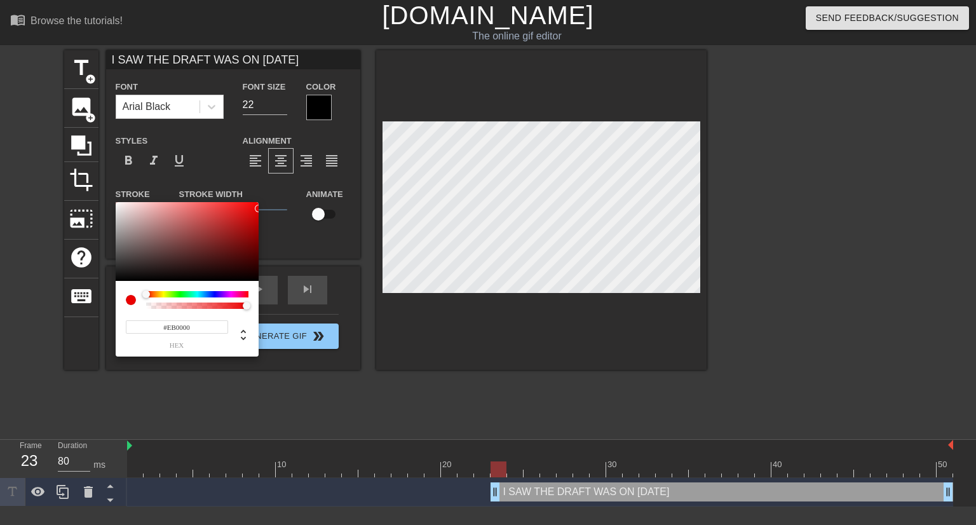
click at [269, 208] on div "#EB0000 hex" at bounding box center [488, 262] width 976 height 525
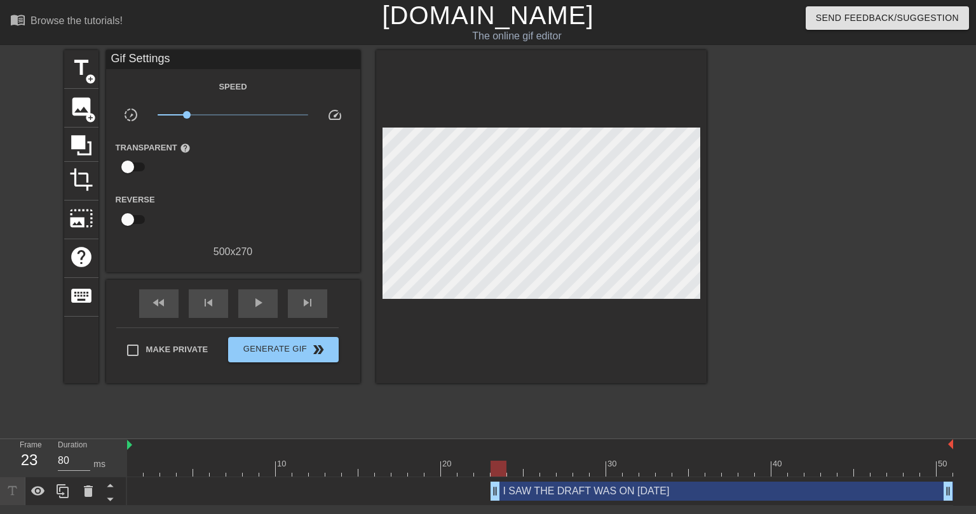
click at [554, 495] on div "I SAW THE DRAFT WAS ON SEPT 3rd drag_handle drag_handle" at bounding box center [721, 491] width 462 height 19
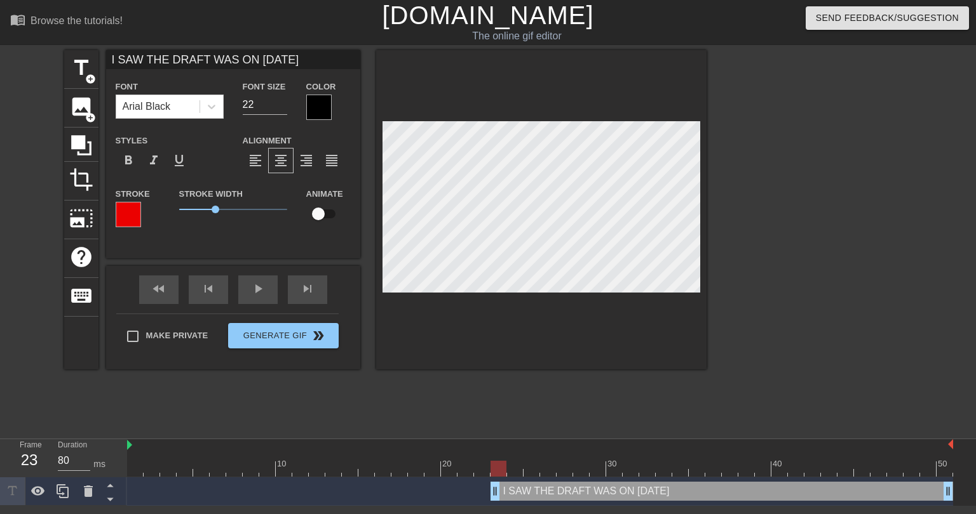
click at [314, 108] on div at bounding box center [318, 107] width 25 height 25
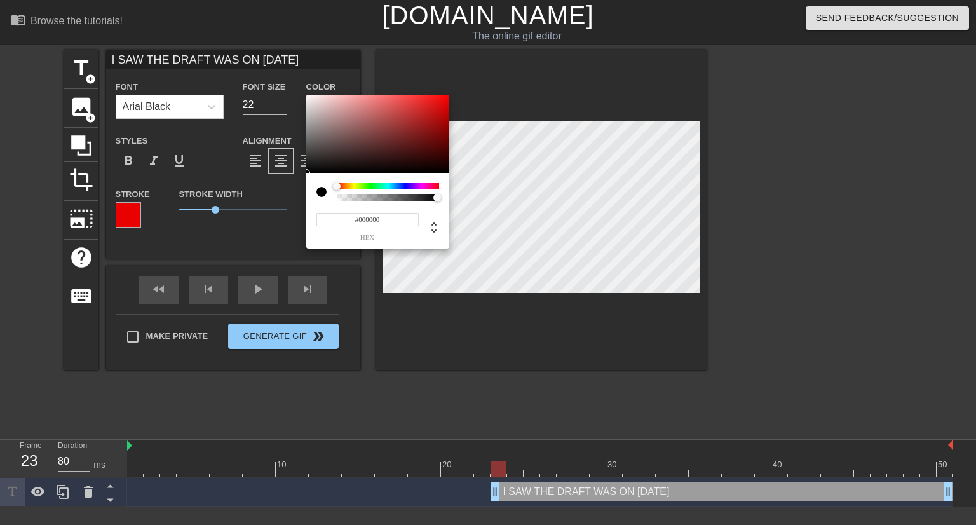
type input "I SAW THE DRAFT WAS ON SEPT 3rd"
type input "#815B5B"
type input "I SAW THE DRAFT WAS ON SEPT 3rd"
type input "#835C5C"
type input "I SAW THE DRAFT WAS ON SEPT 3rd"
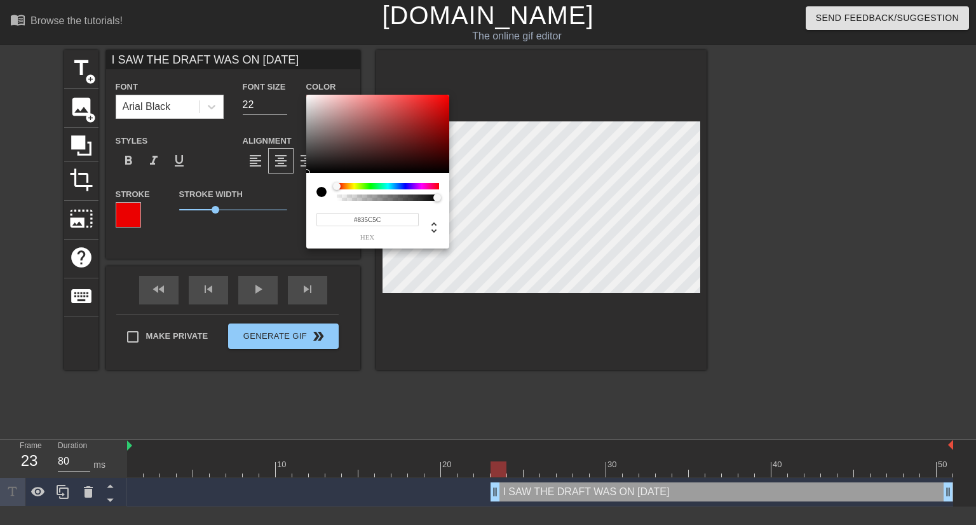
type input "#E2C2C2"
type input "I SAW THE DRAFT WAS ON SEPT 3rd"
type input "#FFE9E9"
type input "I SAW THE DRAFT WAS ON SEPT 3rd"
type input "#FFEAEA"
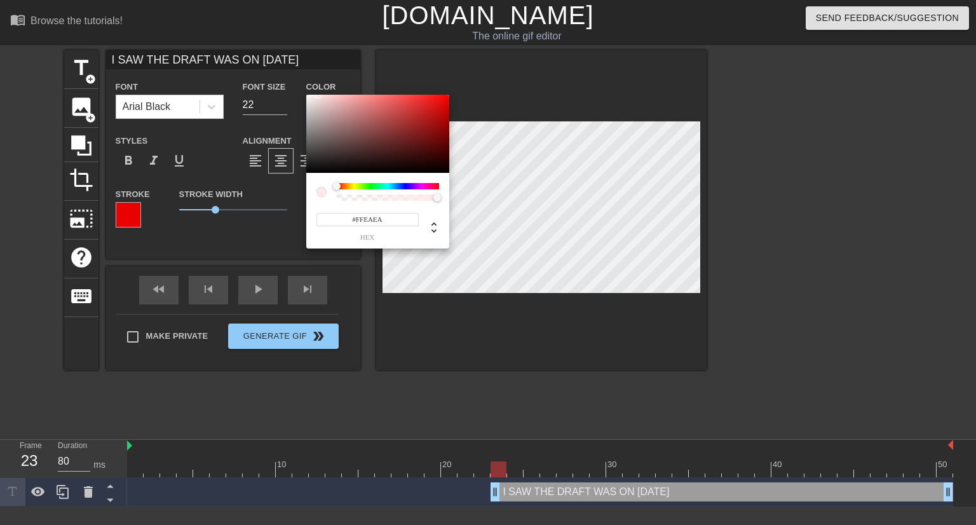
type input "I SAW THE DRAFT WAS ON SEPT 3rd"
type input "#FFEFEF"
type input "I SAW THE DRAFT WAS ON SEPT 3rd"
type input "#FFF9F9"
type input "I SAW THE DRAFT WAS ON SEPT 3rd"
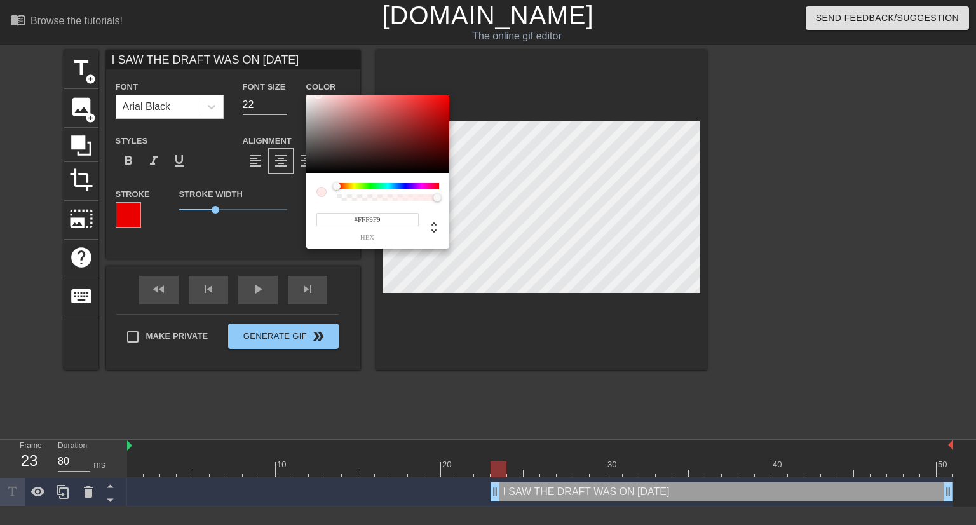
type input "#FFFFFF"
drag, startPoint x: 348, startPoint y: 133, endPoint x: 296, endPoint y: 88, distance: 69.3
click at [297, 88] on div "#FFFFFF hex" at bounding box center [488, 262] width 976 height 525
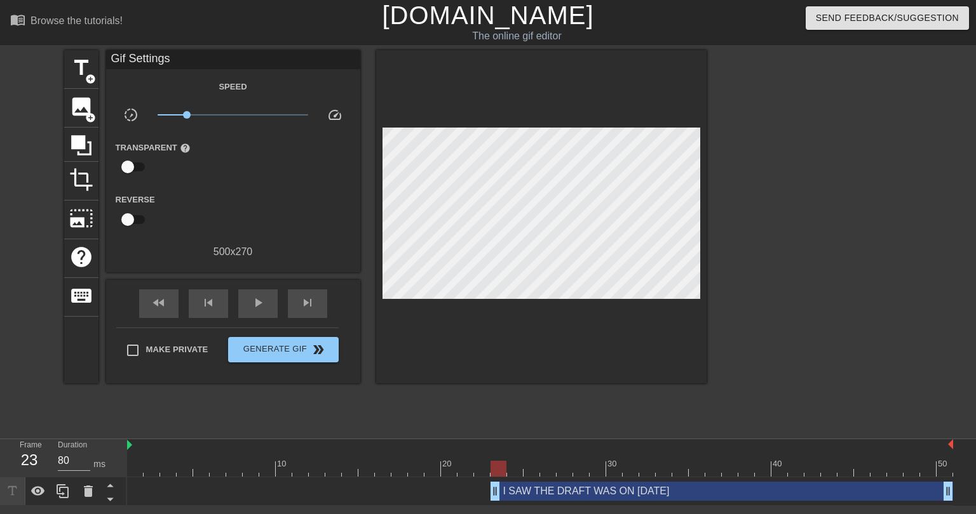
click at [562, 494] on div "I SAW THE DRAFT WAS ON SEPT 3rd drag_handle drag_handle" at bounding box center [721, 491] width 462 height 19
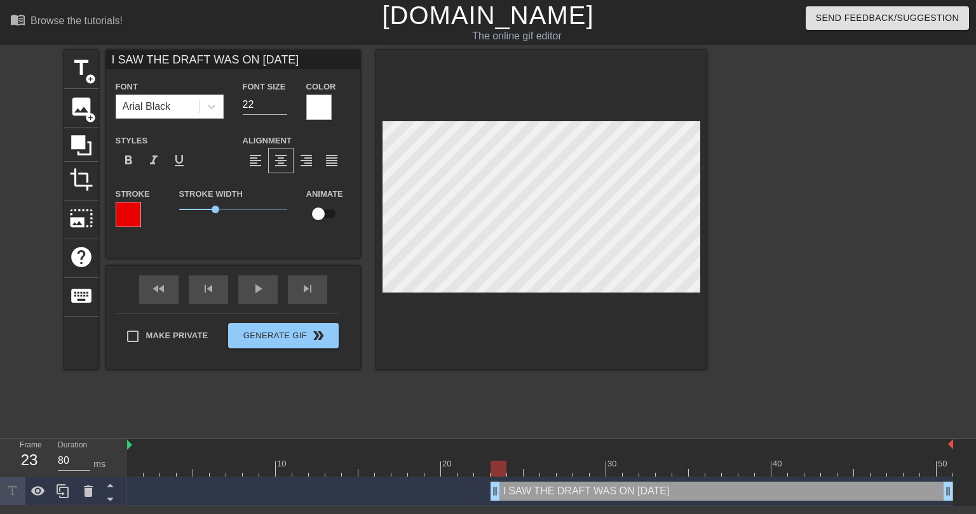
click at [473, 349] on div at bounding box center [541, 209] width 330 height 319
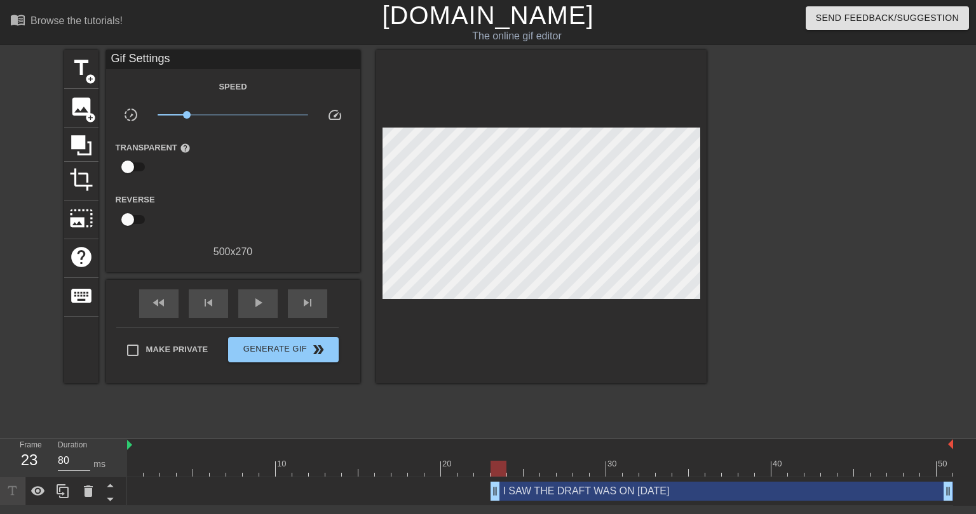
click at [521, 492] on div "I SAW THE DRAFT WAS ON SEPT 3rd drag_handle drag_handle" at bounding box center [721, 491] width 462 height 19
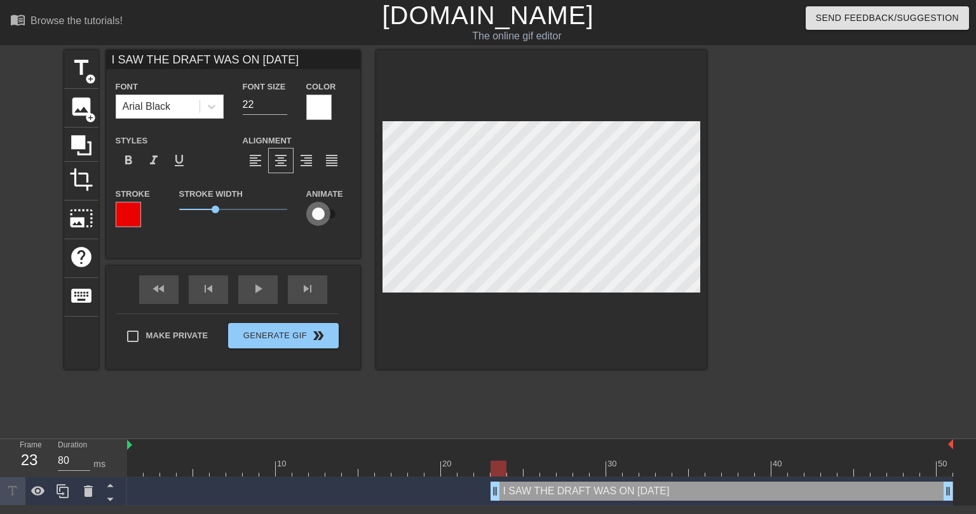
click at [322, 214] on input "checkbox" at bounding box center [318, 214] width 72 height 24
checkbox input "true"
type input "I SAW THE DRAFT WAS ON SEPT 3rd"
click at [714, 469] on div at bounding box center [540, 469] width 826 height 16
click at [728, 469] on div at bounding box center [540, 469] width 826 height 16
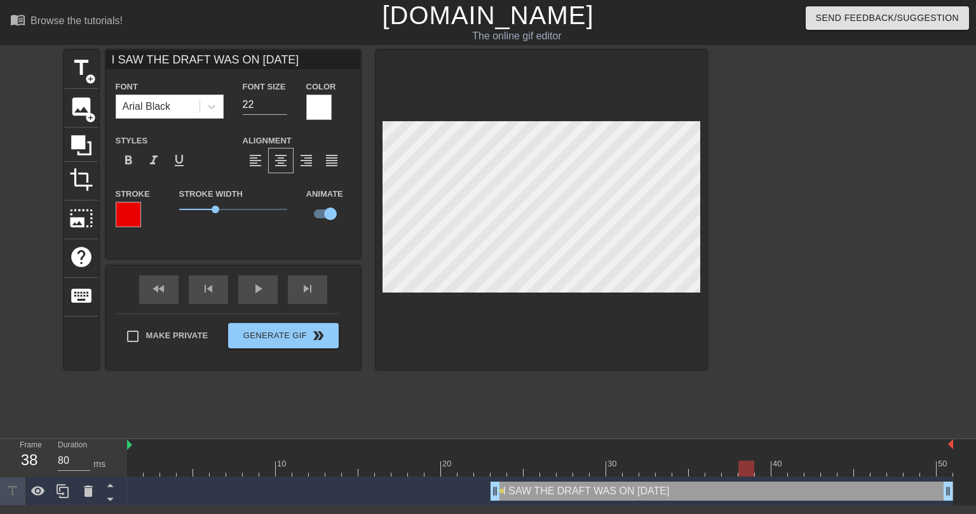
click at [745, 466] on div at bounding box center [540, 469] width 826 height 16
click at [729, 469] on div at bounding box center [540, 469] width 826 height 16
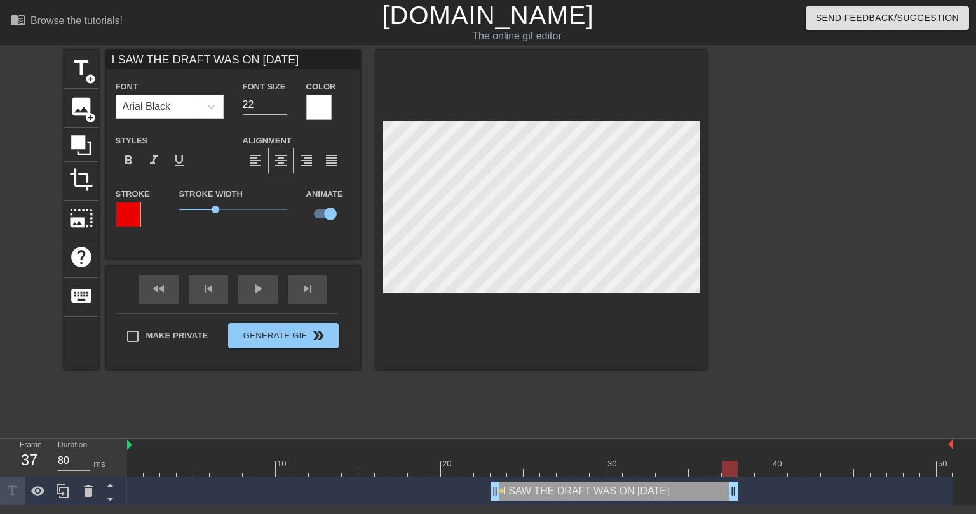
drag, startPoint x: 948, startPoint y: 495, endPoint x: 729, endPoint y: 506, distance: 218.8
click at [729, 506] on html "menu_book Browse the tutorials! Gifntext.com The online gif editor Send Feedbac…" at bounding box center [488, 253] width 976 height 506
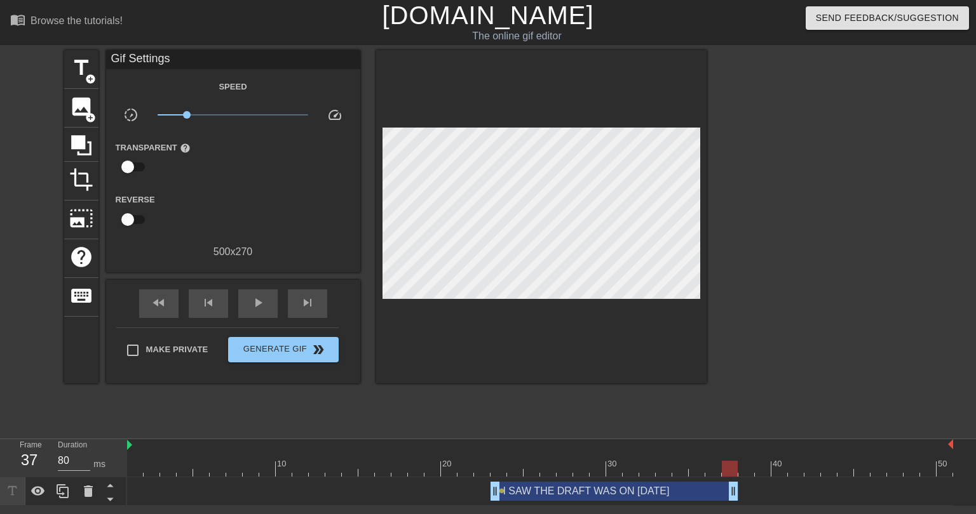
click at [775, 493] on div "I SAW THE DRAFT WAS ON SEPT 3rd drag_handle drag_handle lens" at bounding box center [540, 491] width 826 height 19
click at [81, 76] on span "title" at bounding box center [81, 68] width 24 height 24
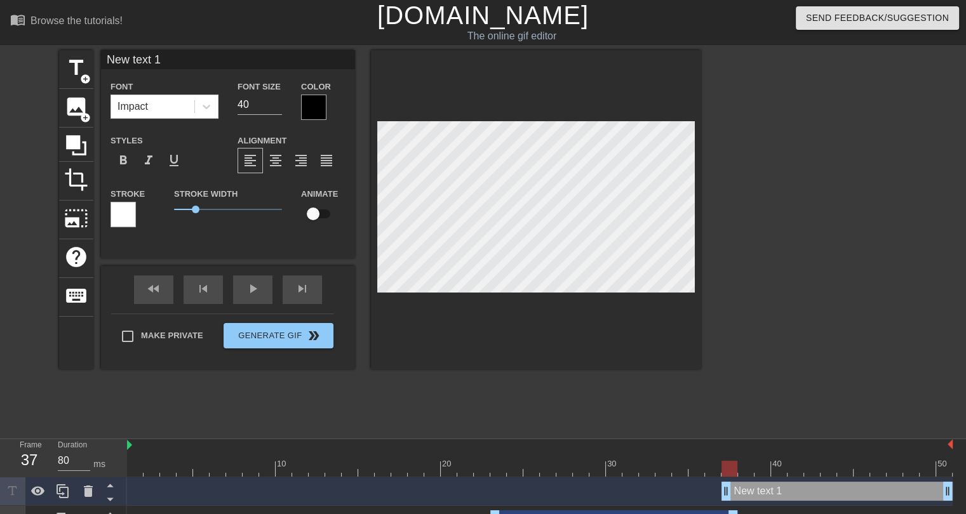
click at [152, 64] on input "New text 1" at bounding box center [228, 59] width 254 height 19
type input "o"
type input "OKAY... DON'T BAIL"
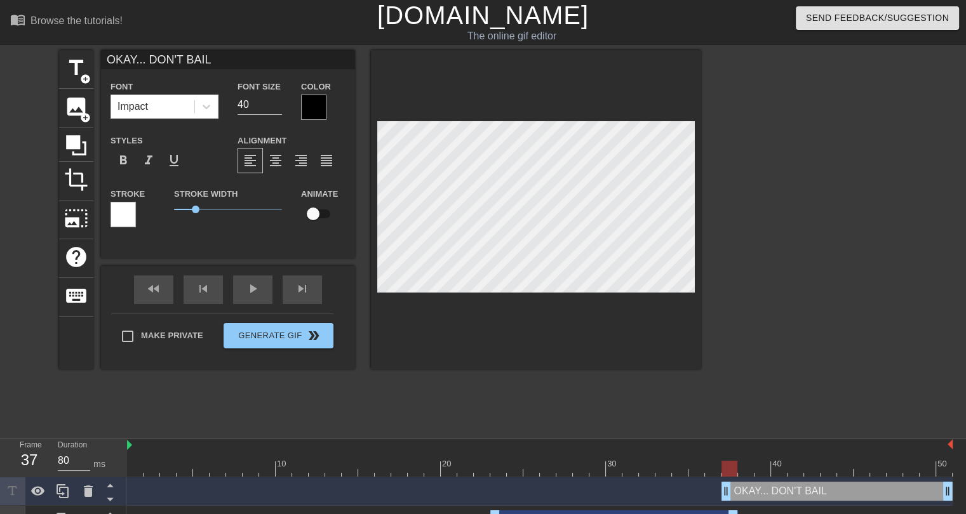
click at [452, 402] on div "title add_circle image add_circle crop photo_size_select_large help keyboard OK…" at bounding box center [380, 240] width 642 height 381
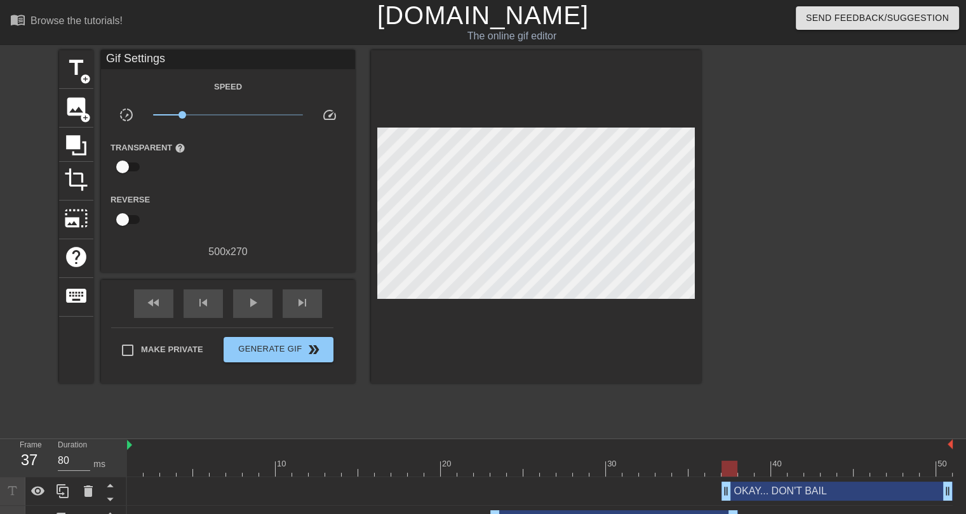
click at [749, 471] on div at bounding box center [540, 469] width 826 height 16
click at [732, 471] on div at bounding box center [540, 469] width 826 height 16
drag, startPoint x: 725, startPoint y: 494, endPoint x: 755, endPoint y: 491, distance: 30.0
click at [794, 469] on div at bounding box center [540, 469] width 826 height 16
click at [816, 473] on div at bounding box center [540, 469] width 826 height 16
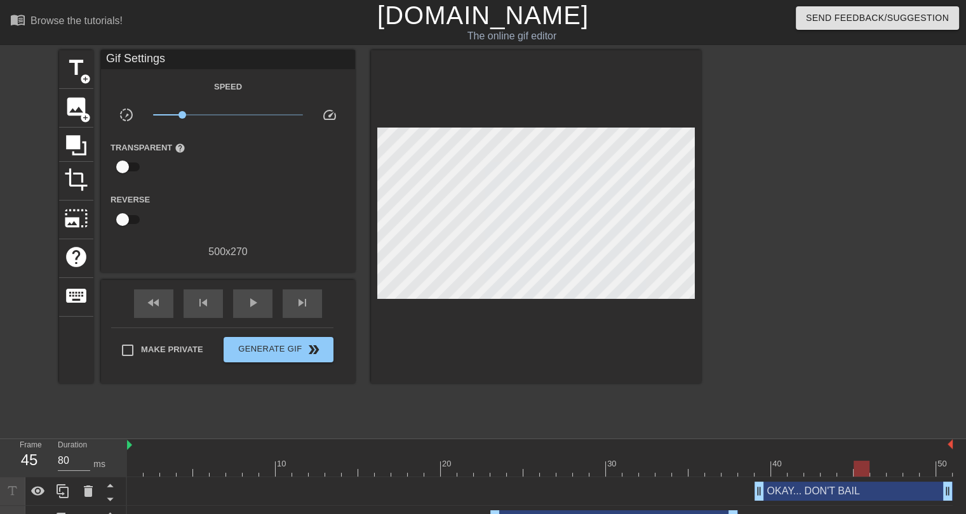
click at [859, 467] on div at bounding box center [540, 469] width 826 height 16
click at [882, 466] on div at bounding box center [540, 469] width 826 height 16
click at [819, 494] on div "OKAY... DON'T BAIL drag_handle drag_handle" at bounding box center [854, 491] width 198 height 19
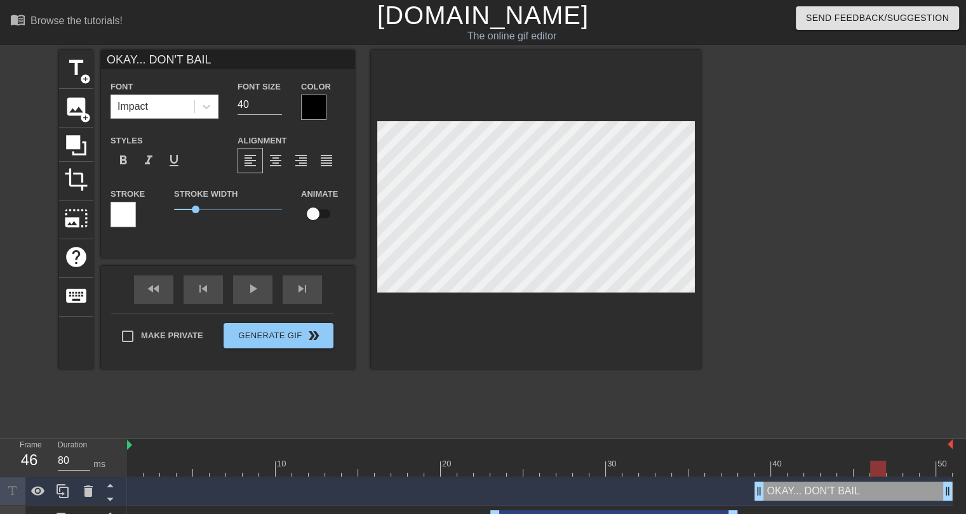
drag, startPoint x: 210, startPoint y: 62, endPoint x: 95, endPoint y: 67, distance: 115.7
click at [95, 65] on div "title add_circle image add_circle crop photo_size_select_large help keyboard OK…" at bounding box center [380, 209] width 642 height 319
type input "...DON'T BAIL"
drag, startPoint x: 252, startPoint y: 111, endPoint x: 268, endPoint y: 110, distance: 16.6
click at [252, 111] on input "40" at bounding box center [260, 105] width 44 height 20
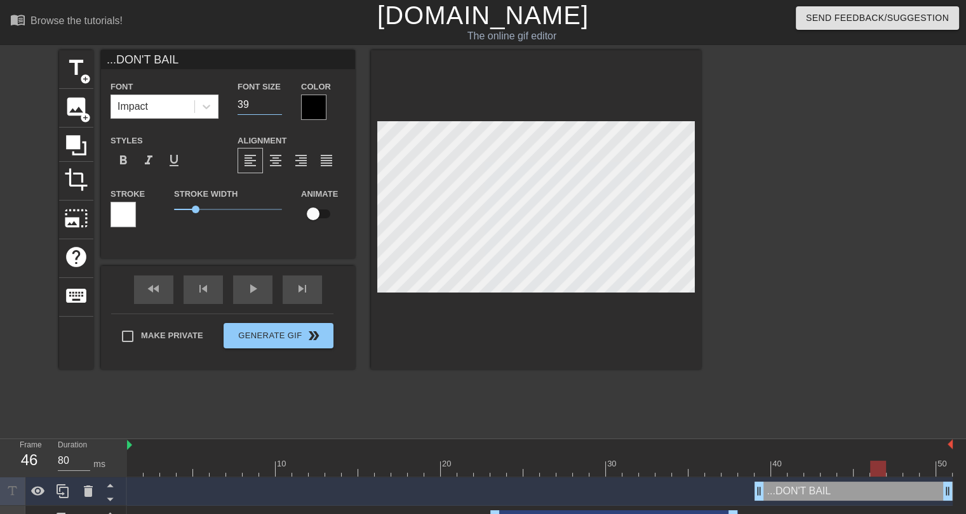
click at [274, 108] on input "39" at bounding box center [260, 105] width 44 height 20
click at [274, 108] on input "38" at bounding box center [260, 105] width 44 height 20
click at [274, 108] on input "37" at bounding box center [260, 105] width 44 height 20
click at [274, 108] on input "36" at bounding box center [260, 105] width 44 height 20
click at [274, 108] on input "35" at bounding box center [260, 105] width 44 height 20
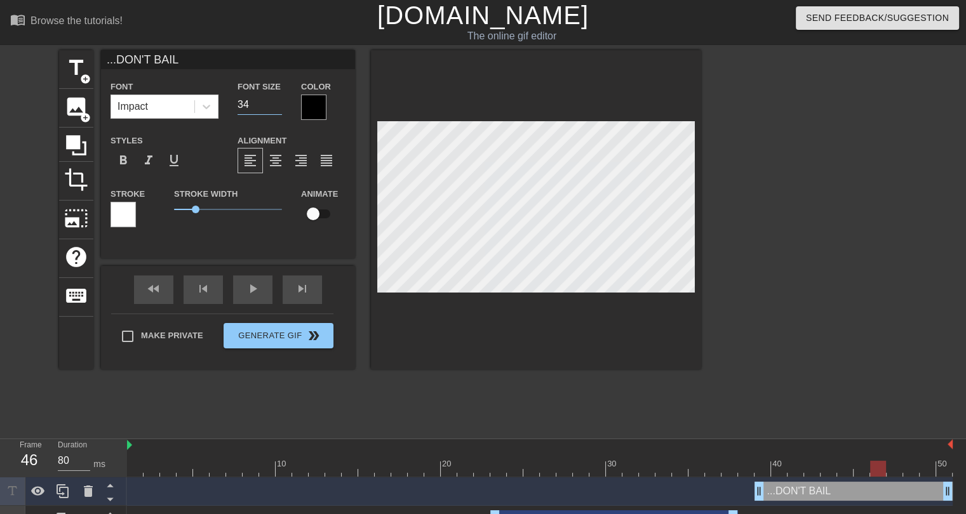
click at [274, 108] on input "34" at bounding box center [260, 105] width 44 height 20
click at [274, 108] on input "33" at bounding box center [260, 105] width 44 height 20
click at [274, 108] on input "32" at bounding box center [260, 105] width 44 height 20
click at [274, 108] on input "31" at bounding box center [260, 105] width 44 height 20
click at [274, 108] on input "30" at bounding box center [260, 105] width 44 height 20
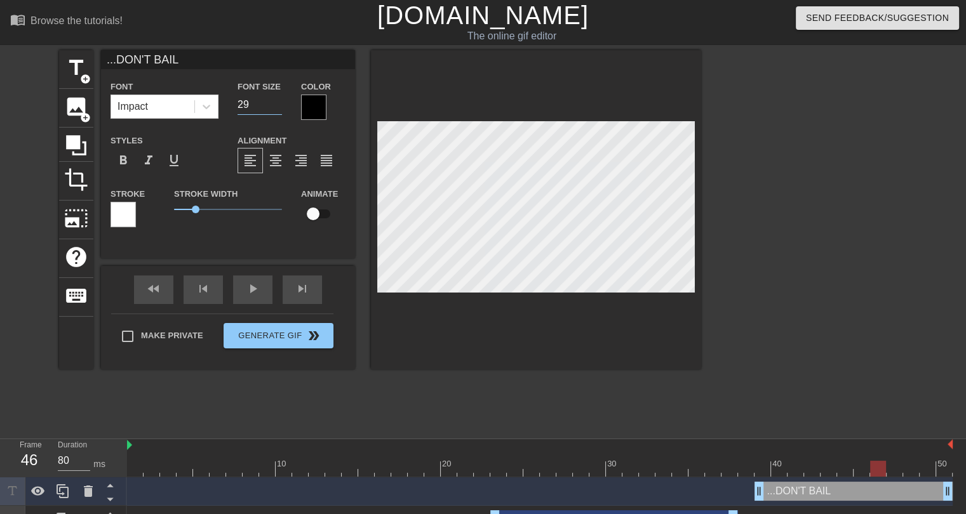
click at [274, 108] on input "29" at bounding box center [260, 105] width 44 height 20
type input "28"
click at [274, 108] on input "28" at bounding box center [260, 105] width 44 height 20
click at [307, 107] on div at bounding box center [313, 107] width 25 height 25
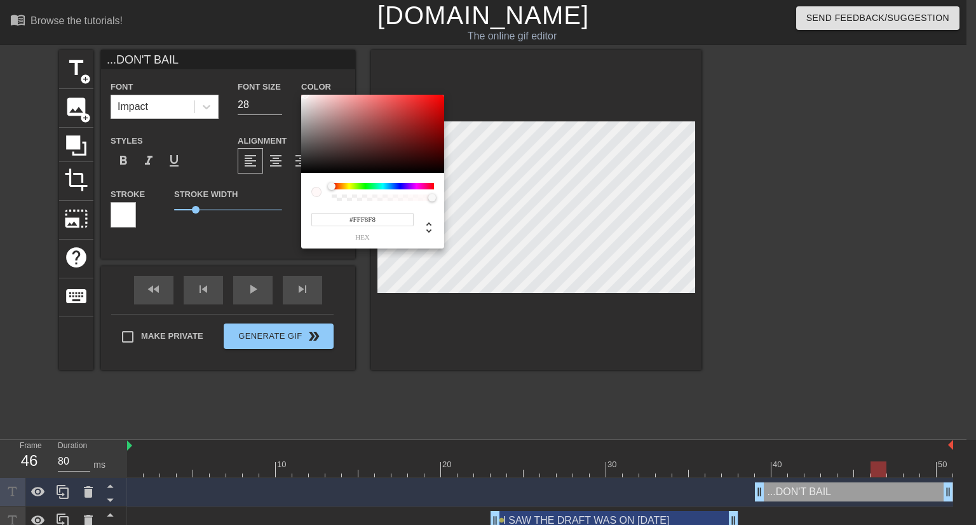
type input "#FFFFFF"
drag, startPoint x: 347, startPoint y: 116, endPoint x: 292, endPoint y: 83, distance: 64.4
click at [292, 83] on div "#FFFFFF hex" at bounding box center [488, 262] width 976 height 525
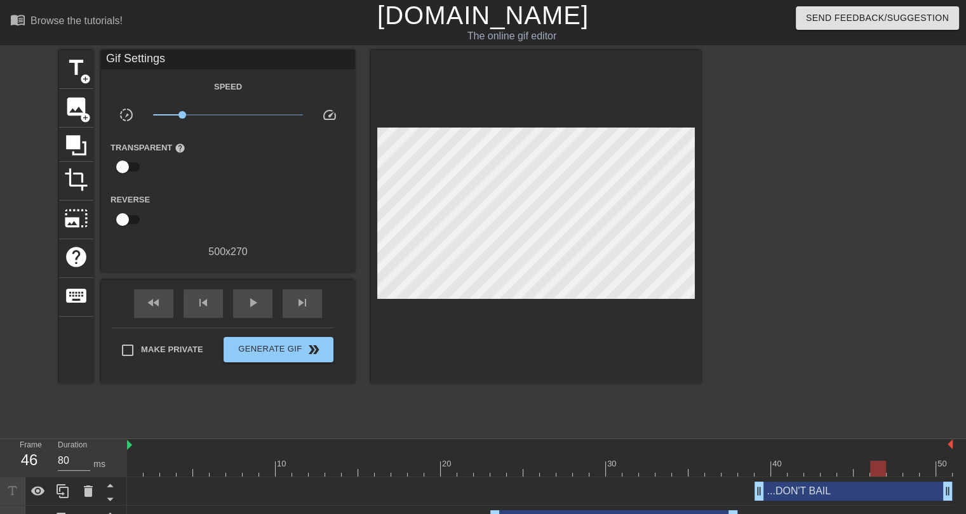
drag, startPoint x: 610, startPoint y: 414, endPoint x: 769, endPoint y: 453, distance: 162.8
click at [811, 492] on div "...DON'T BAIL drag_handle drag_handle" at bounding box center [854, 491] width 198 height 19
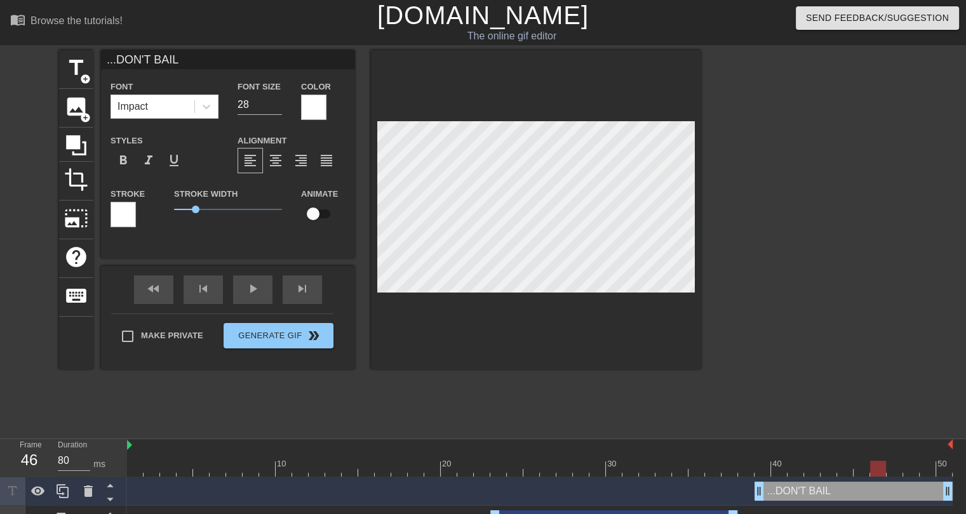
click at [127, 215] on div at bounding box center [123, 214] width 25 height 25
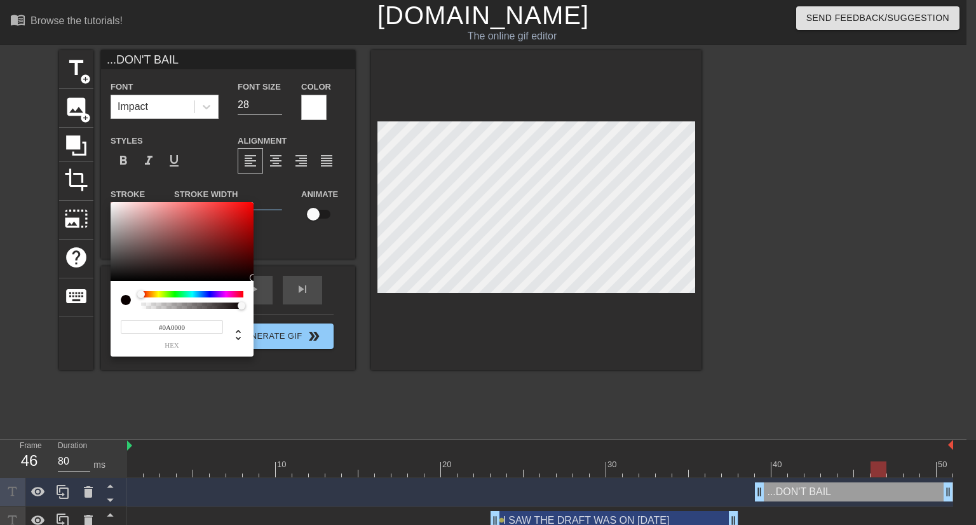
type input "#000000"
drag, startPoint x: 217, startPoint y: 241, endPoint x: 269, endPoint y: 289, distance: 70.6
click at [269, 289] on div "#000000 hex" at bounding box center [488, 262] width 976 height 525
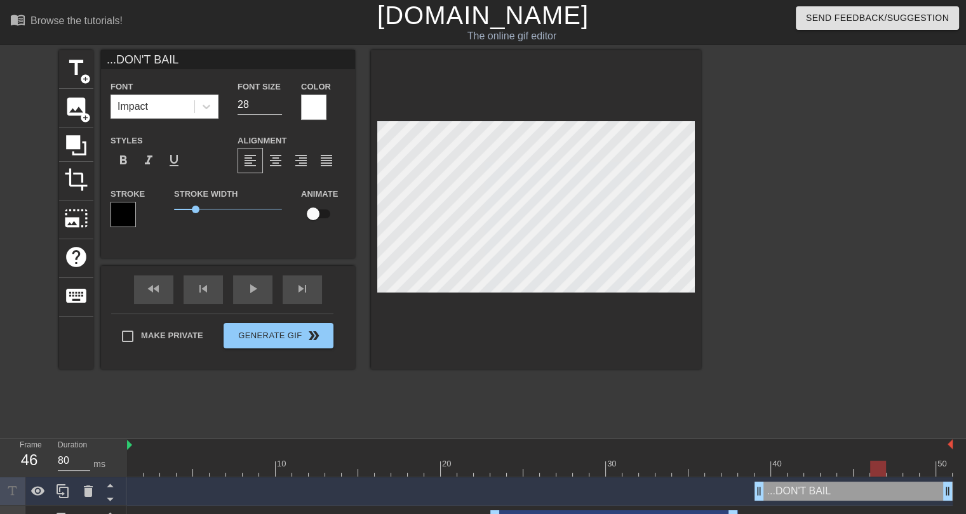
click at [788, 381] on div at bounding box center [811, 240] width 191 height 381
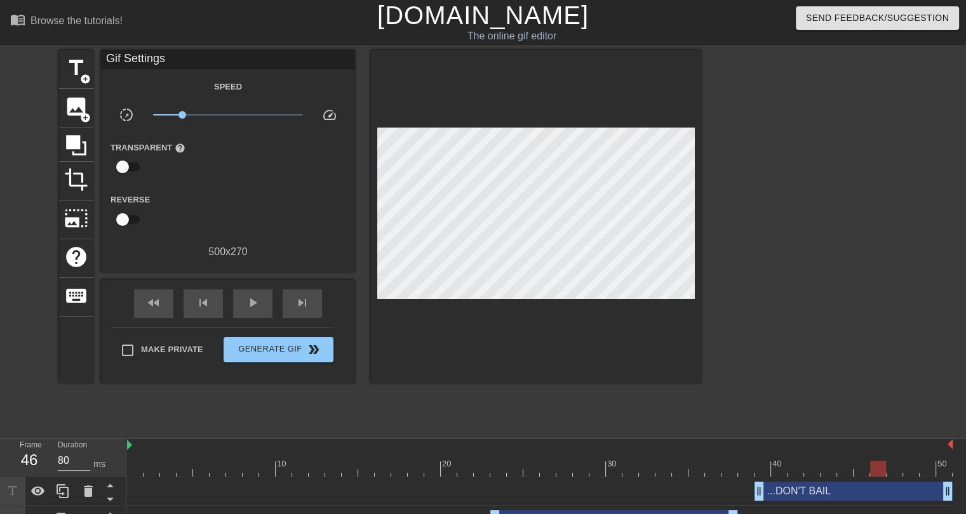
click at [784, 408] on div at bounding box center [811, 240] width 191 height 381
click at [761, 466] on div at bounding box center [540, 469] width 826 height 16
click at [746, 467] on div at bounding box center [540, 469] width 826 height 16
drag, startPoint x: 760, startPoint y: 491, endPoint x: 748, endPoint y: 491, distance: 12.1
click at [898, 469] on div at bounding box center [540, 469] width 826 height 16
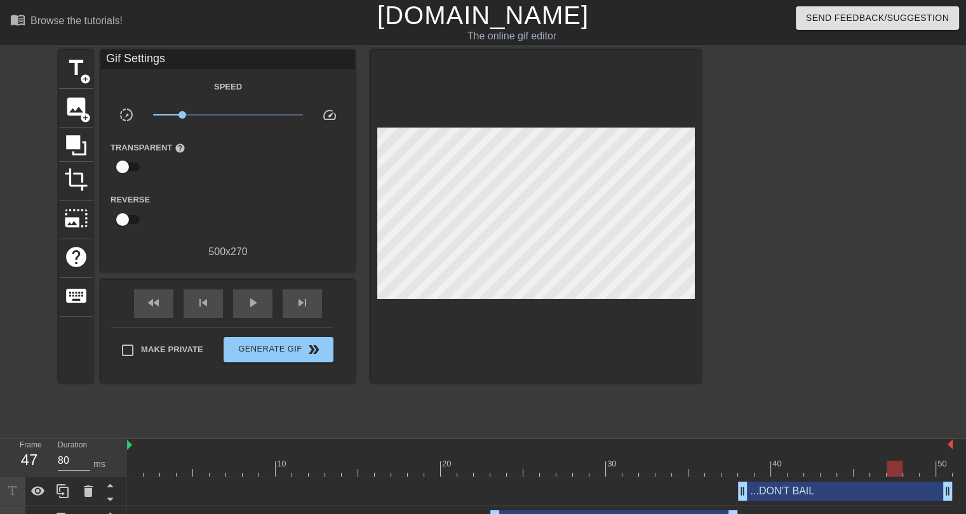
click at [913, 467] on div at bounding box center [540, 469] width 826 height 16
click at [923, 467] on div at bounding box center [540, 469] width 826 height 16
click at [941, 470] on div at bounding box center [540, 469] width 826 height 16
click at [960, 469] on div "10 20 30 40 50 ...DON'T BAIL drag_handle drag_handle I SAW THE DRAFT WAS ON SEP…" at bounding box center [546, 487] width 839 height 95
click at [956, 469] on div "10 20 30 40 50 ...DON'T BAIL drag_handle drag_handle I SAW THE DRAFT WAS ON SEP…" at bounding box center [546, 487] width 839 height 95
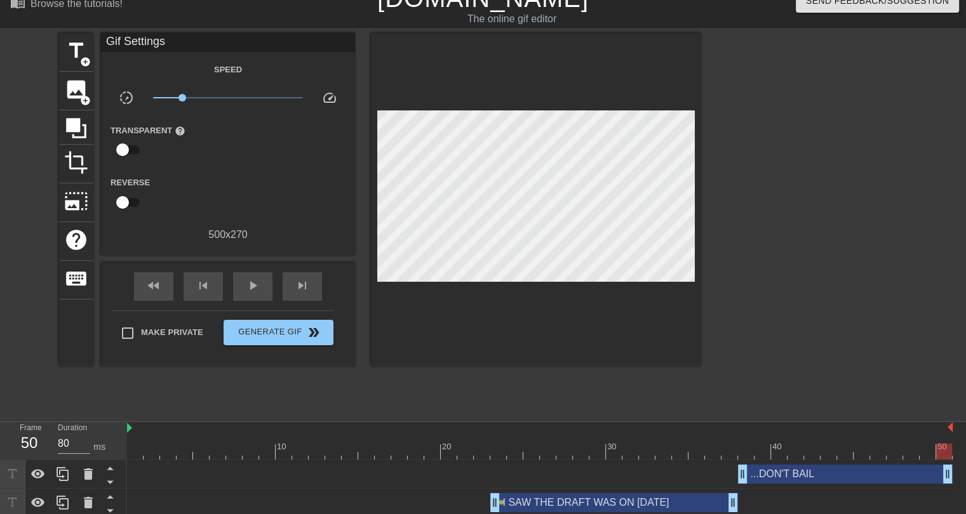
scroll to position [22, 0]
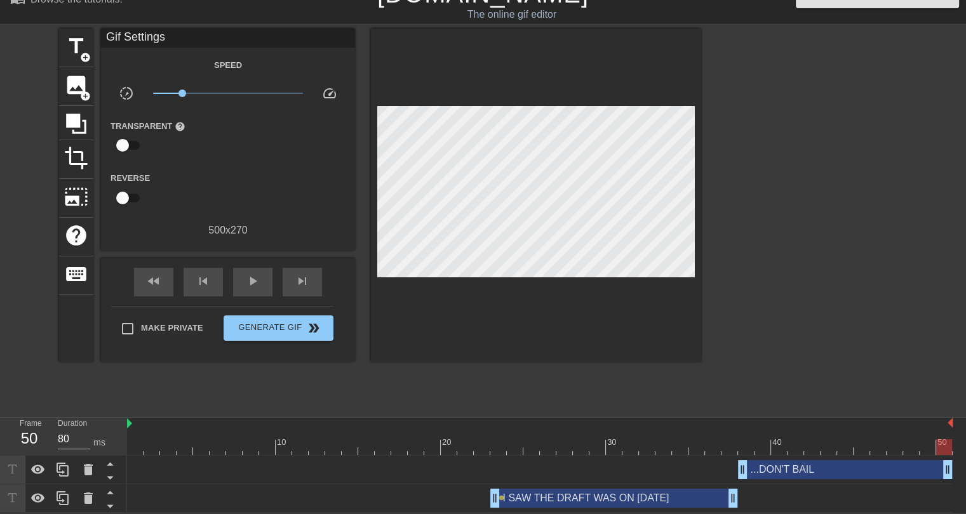
click at [637, 499] on div "I SAW THE DRAFT WAS ON SEPT 3rd drag_handle drag_handle" at bounding box center [614, 498] width 248 height 19
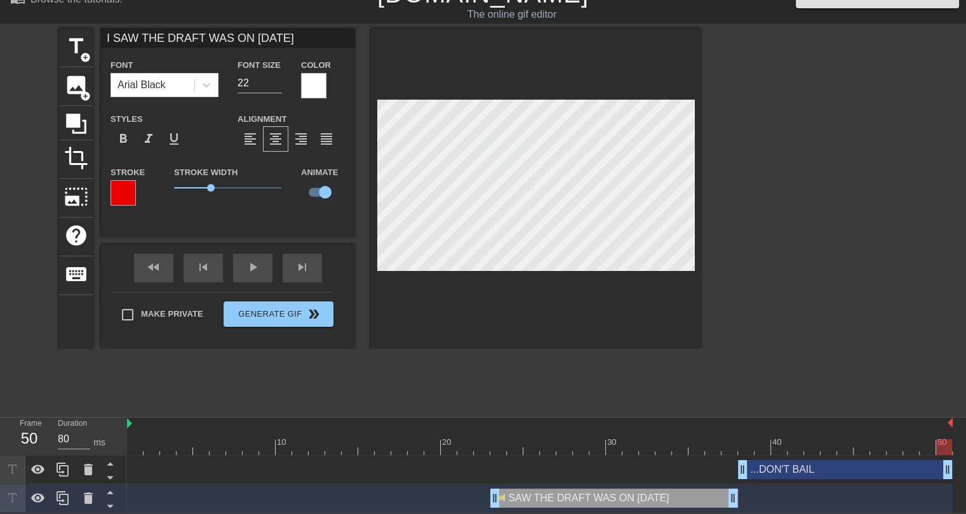
click at [316, 187] on input "checkbox" at bounding box center [325, 192] width 72 height 24
checkbox input "false"
type input "I SAW THE DRAFT WAS ON SEPT 3rd"
click at [485, 452] on div at bounding box center [540, 448] width 826 height 16
click at [503, 450] on div at bounding box center [540, 448] width 826 height 16
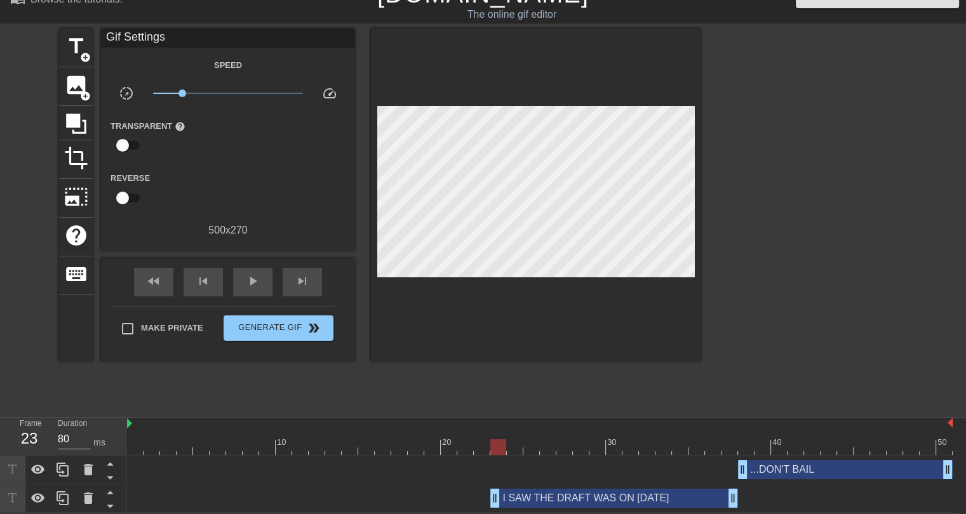
click at [502, 389] on div "title add_circle image add_circle crop photo_size_select_large help keyboard Gi…" at bounding box center [380, 219] width 642 height 381
click at [510, 445] on div at bounding box center [540, 448] width 826 height 16
click at [536, 447] on div at bounding box center [540, 448] width 826 height 16
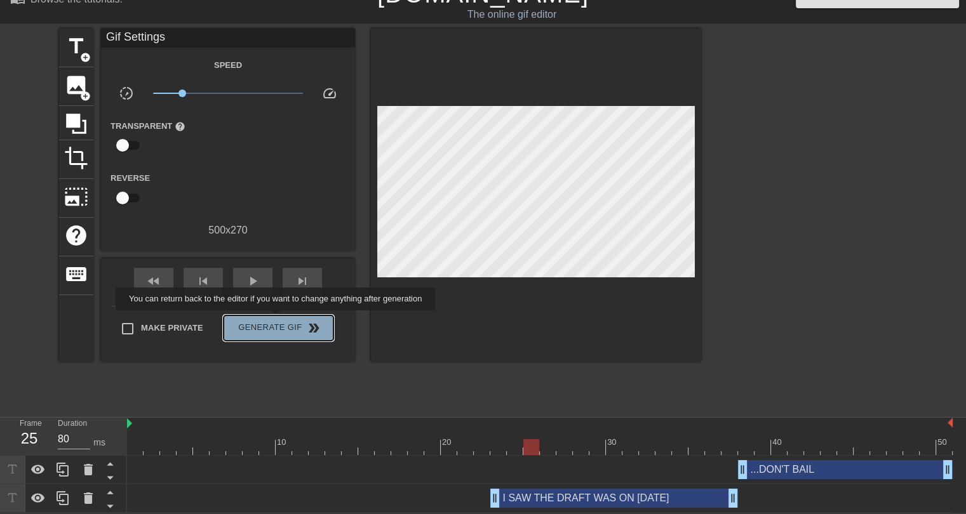
click at [277, 321] on span "Generate Gif double_arrow" at bounding box center [279, 328] width 100 height 15
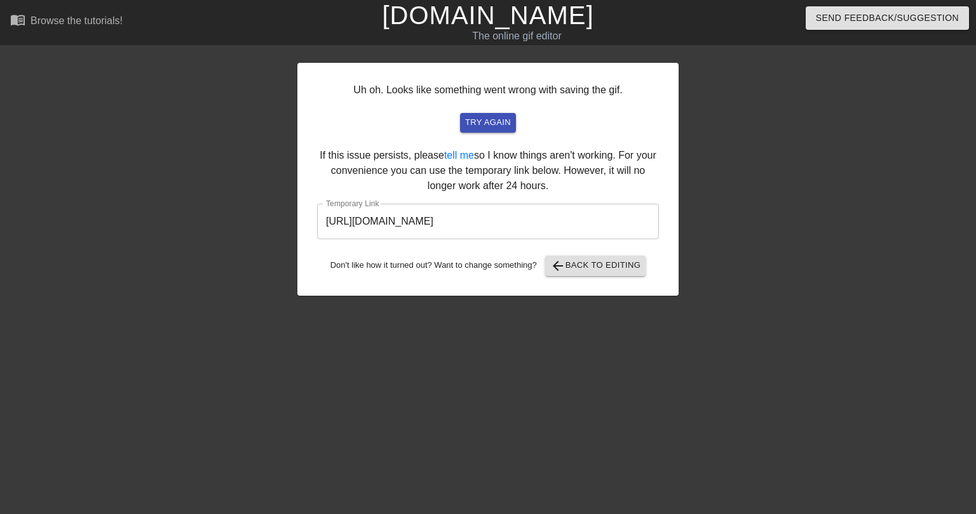
click at [431, 221] on input "https://www.gifntext.com/temp_generations/feS2XugJ.gif" at bounding box center [488, 222] width 342 height 36
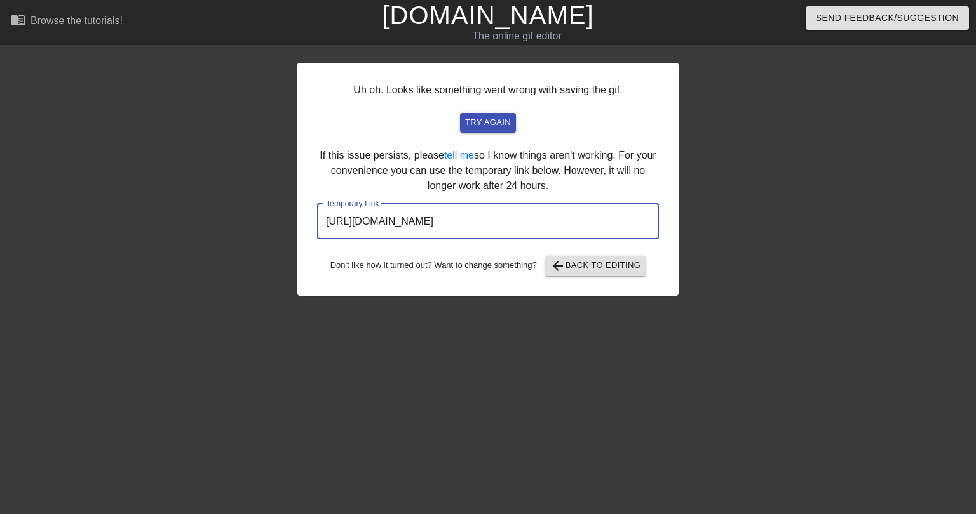
click at [431, 221] on input "https://www.gifntext.com/temp_generations/feS2XugJ.gif" at bounding box center [488, 222] width 342 height 36
click at [582, 272] on span "arrow_back Back to Editing" at bounding box center [595, 266] width 91 height 15
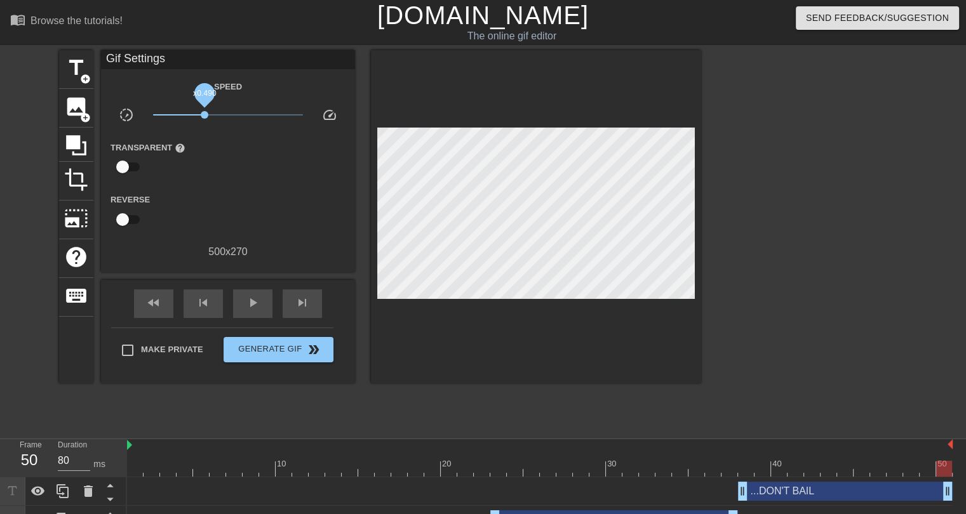
drag, startPoint x: 184, startPoint y: 115, endPoint x: 205, endPoint y: 115, distance: 20.3
click at [205, 115] on span "x0.490" at bounding box center [205, 115] width 8 height 8
click at [209, 116] on span "x0.556" at bounding box center [209, 115] width 8 height 8
click at [267, 344] on span "Generate Gif double_arrow" at bounding box center [279, 349] width 100 height 15
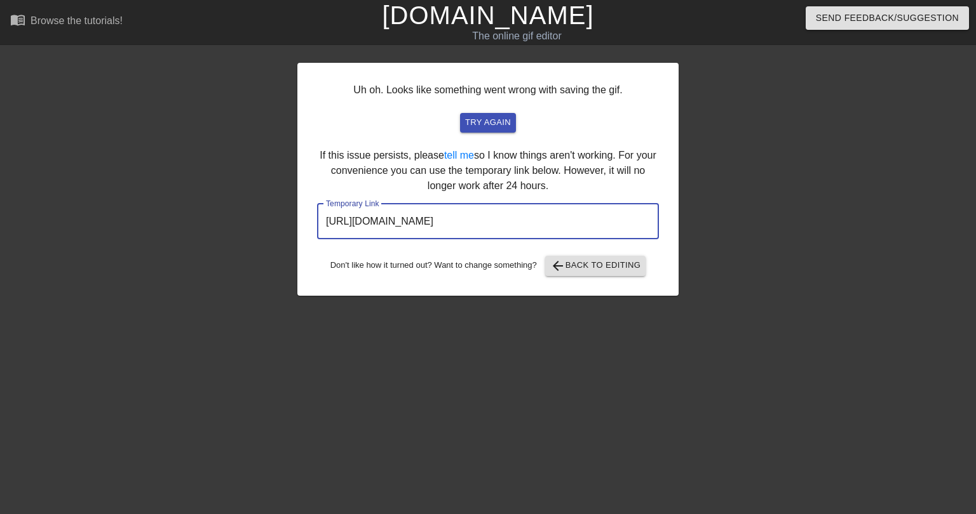
click at [532, 217] on input "https://www.gifntext.com/temp_generations/QuhrK4Dw.gif" at bounding box center [488, 222] width 342 height 36
click at [575, 266] on span "arrow_back Back to Editing" at bounding box center [595, 266] width 91 height 15
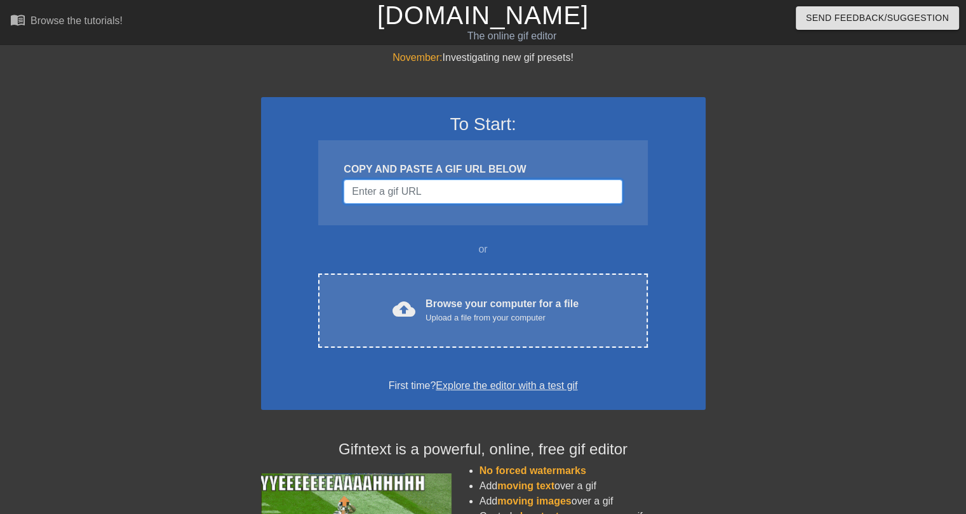
click at [419, 196] on input "Username" at bounding box center [483, 192] width 278 height 24
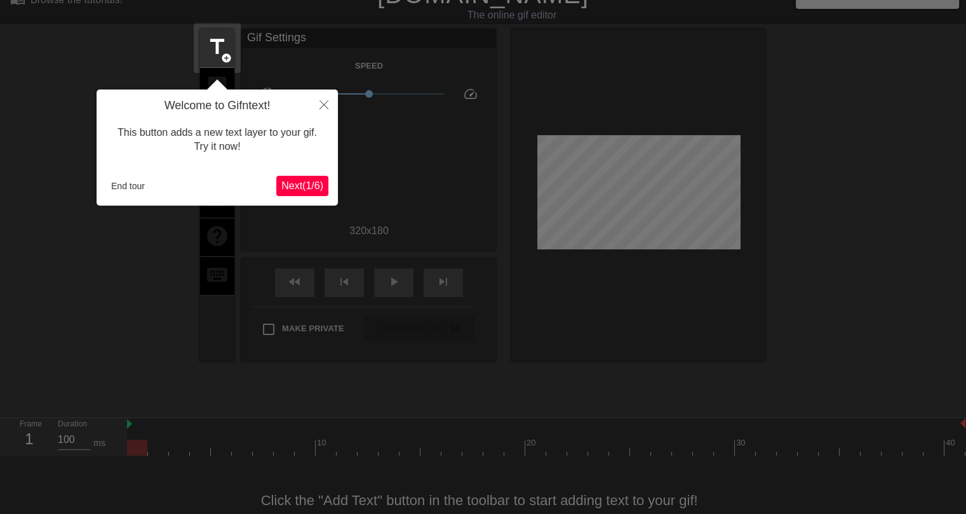
scroll to position [30, 0]
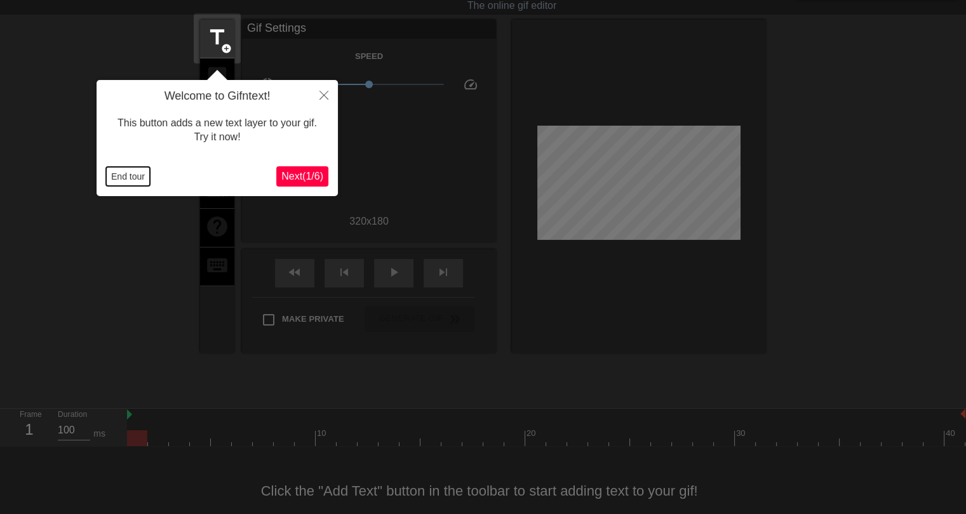
click at [124, 179] on button "End tour" at bounding box center [128, 176] width 44 height 19
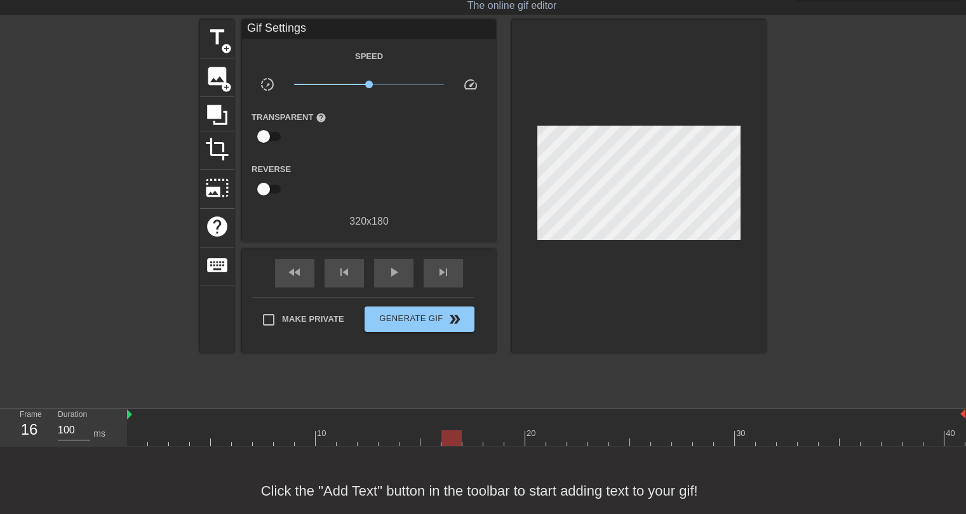
click at [445, 439] on div at bounding box center [546, 439] width 838 height 16
click at [483, 438] on div at bounding box center [546, 439] width 838 height 16
click at [511, 434] on div at bounding box center [546, 439] width 838 height 16
click at [554, 433] on div at bounding box center [546, 439] width 838 height 16
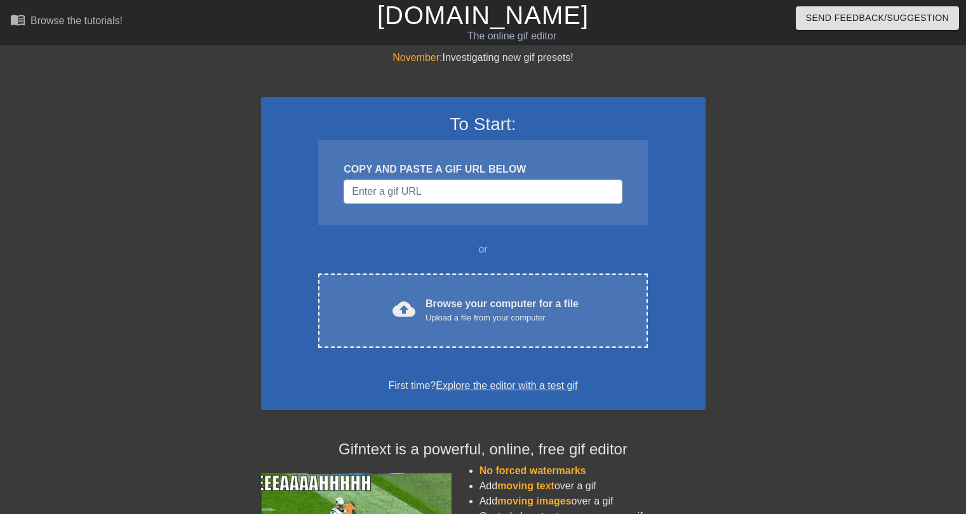
scroll to position [30, 0]
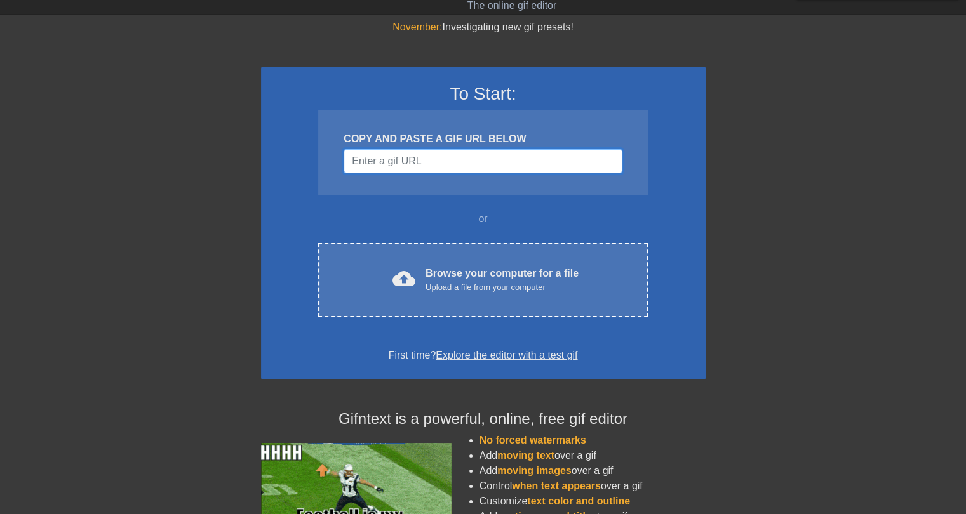
click at [389, 151] on input "Username" at bounding box center [483, 161] width 278 height 24
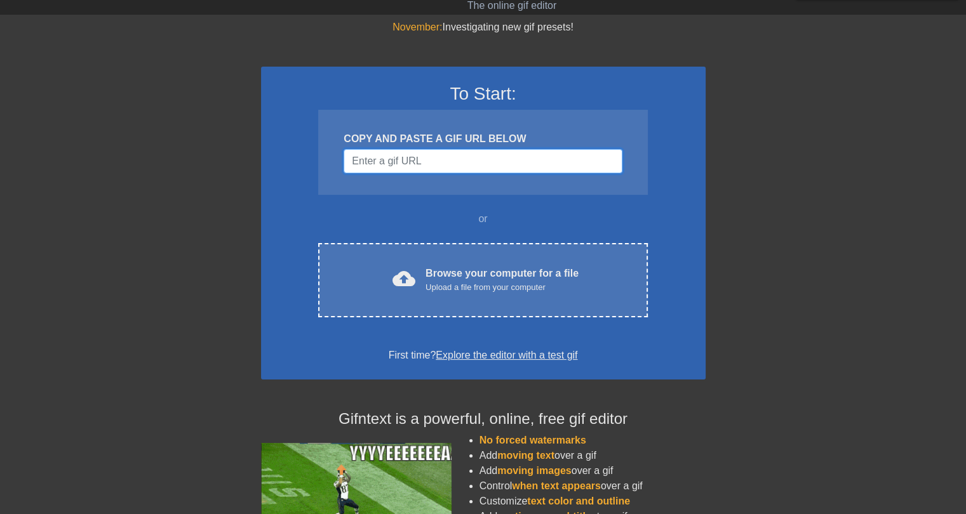
paste input "[URL][DOMAIN_NAME]"
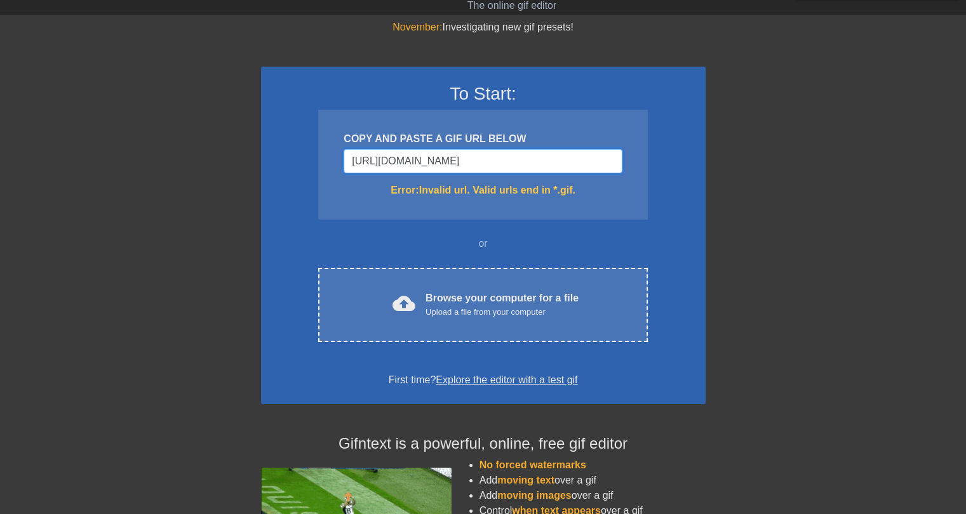
type input "[URL][DOMAIN_NAME]"
click at [437, 156] on input "[URL][DOMAIN_NAME]" at bounding box center [483, 161] width 278 height 24
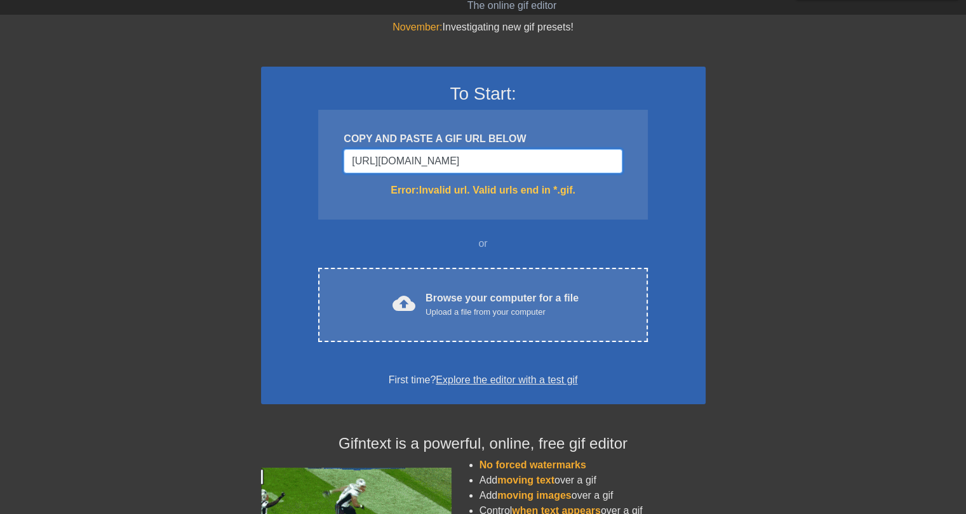
click at [437, 156] on input "[URL][DOMAIN_NAME]" at bounding box center [483, 161] width 278 height 24
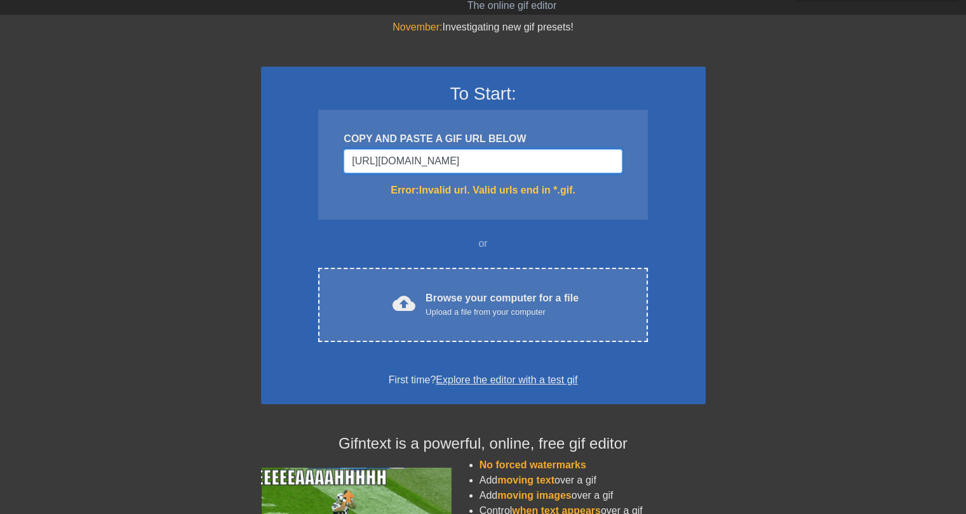
click at [437, 156] on input "[URL][DOMAIN_NAME]" at bounding box center [483, 161] width 278 height 24
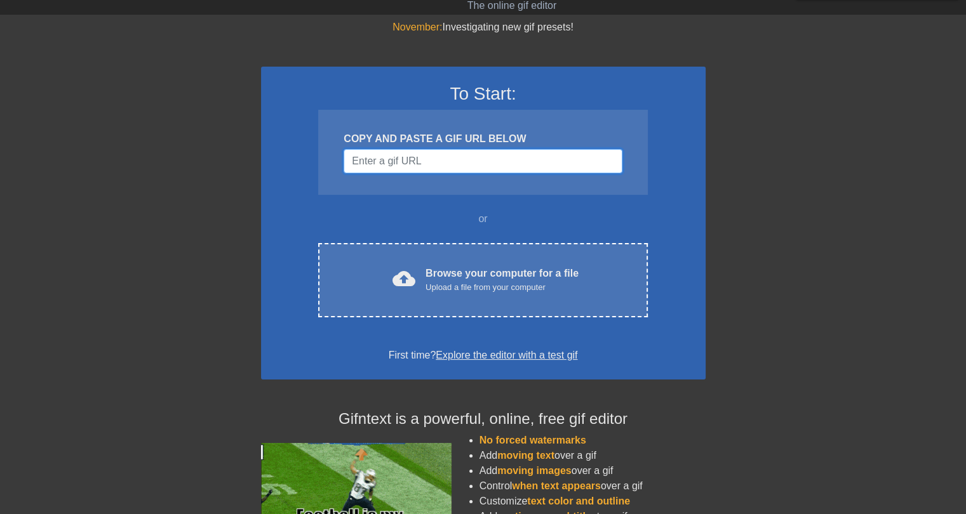
paste input "[URL][DOMAIN_NAME][PERSON_NAME]"
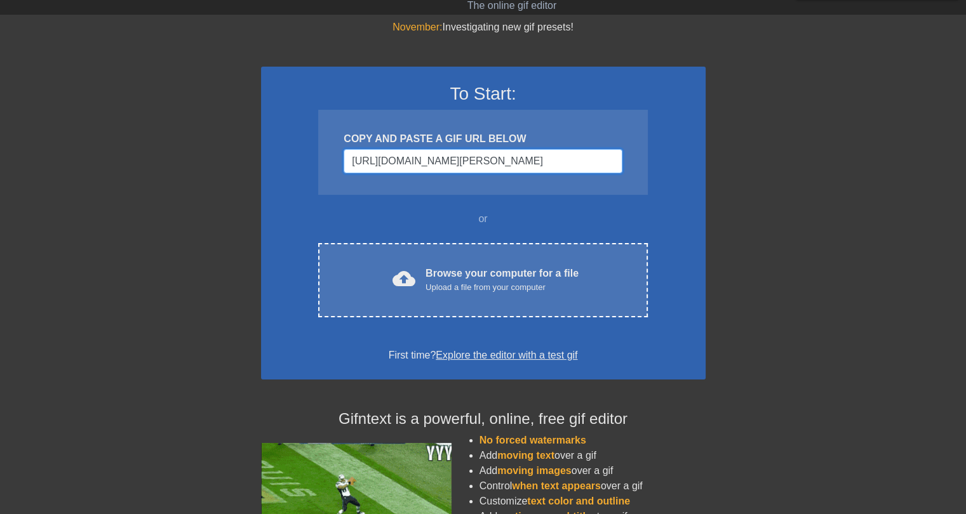
scroll to position [0, 139]
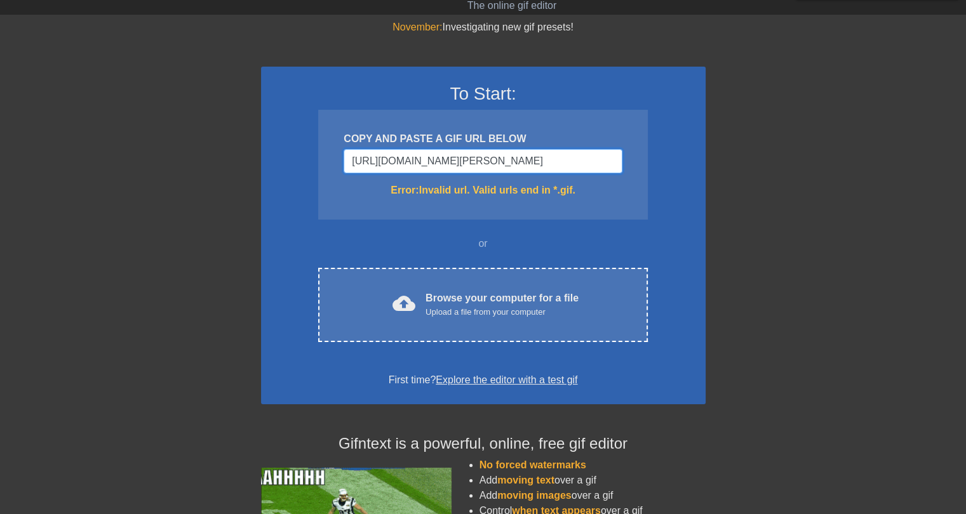
click at [513, 163] on input "[URL][DOMAIN_NAME][PERSON_NAME]" at bounding box center [483, 161] width 278 height 24
type input "[URL][DOMAIN_NAME][PERSON_NAME]"
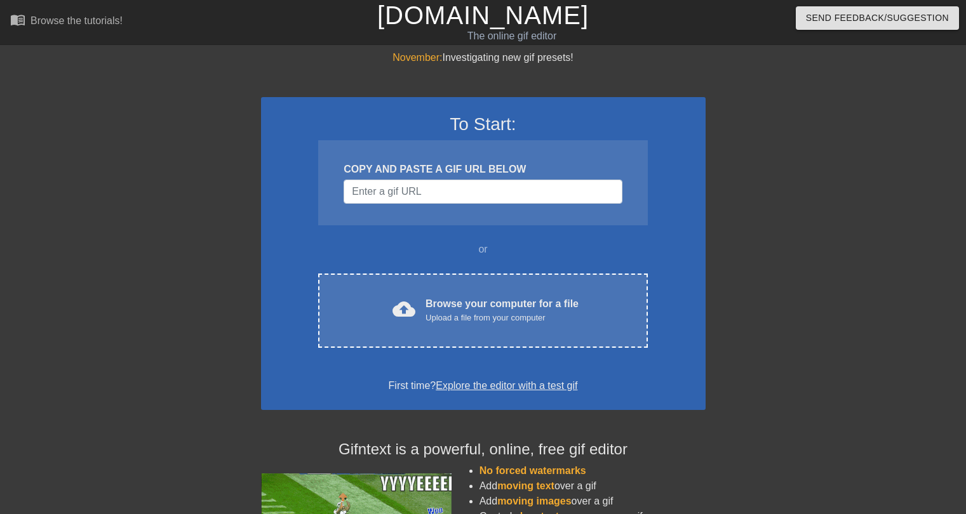
scroll to position [30, 0]
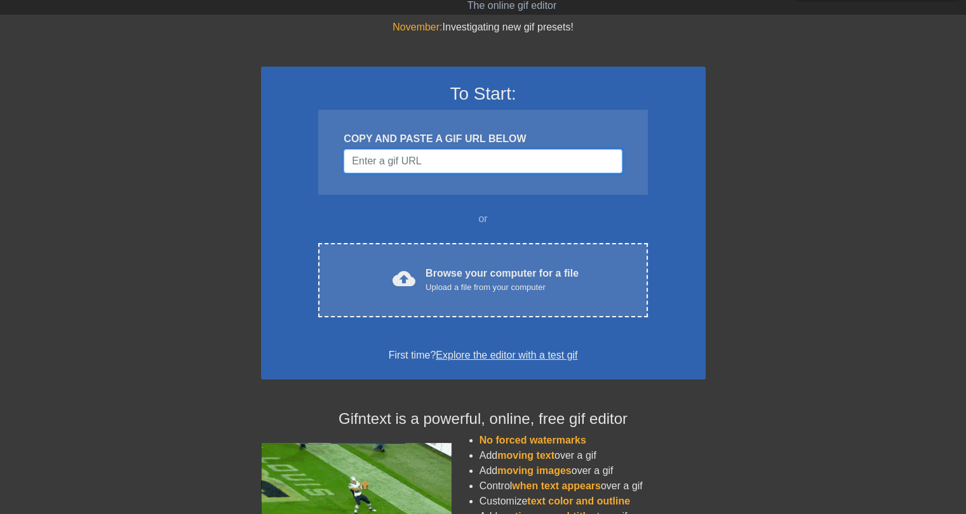
click at [418, 163] on input "Username" at bounding box center [483, 161] width 278 height 24
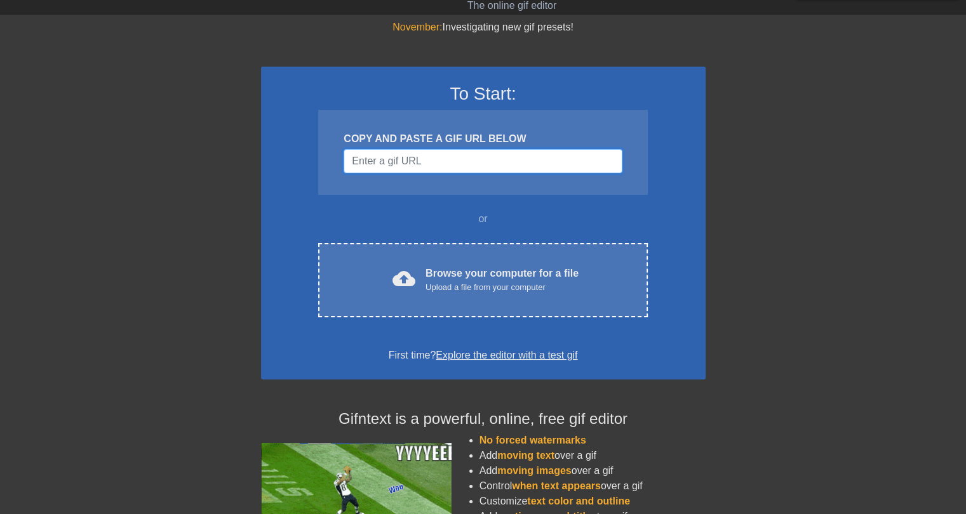
paste input "[URL][DOMAIN_NAME][PERSON_NAME]"
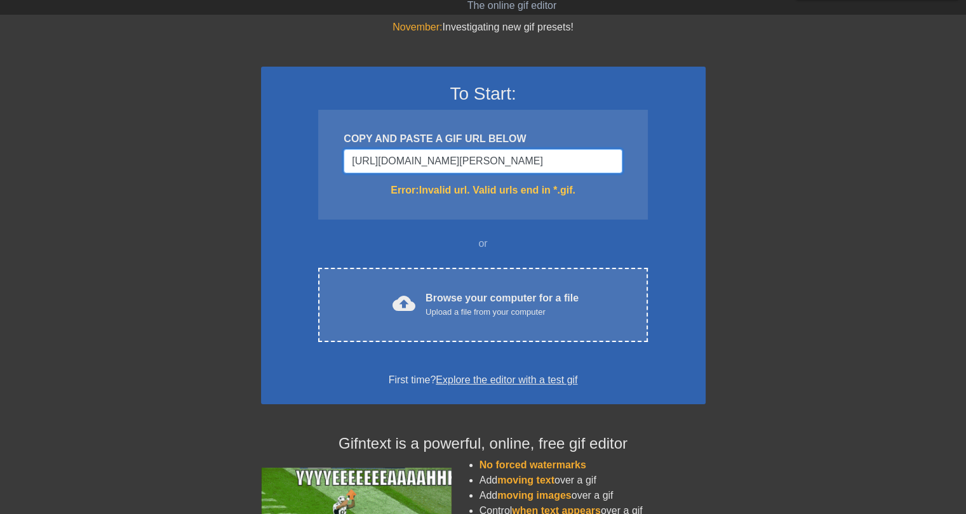
scroll to position [0, 139]
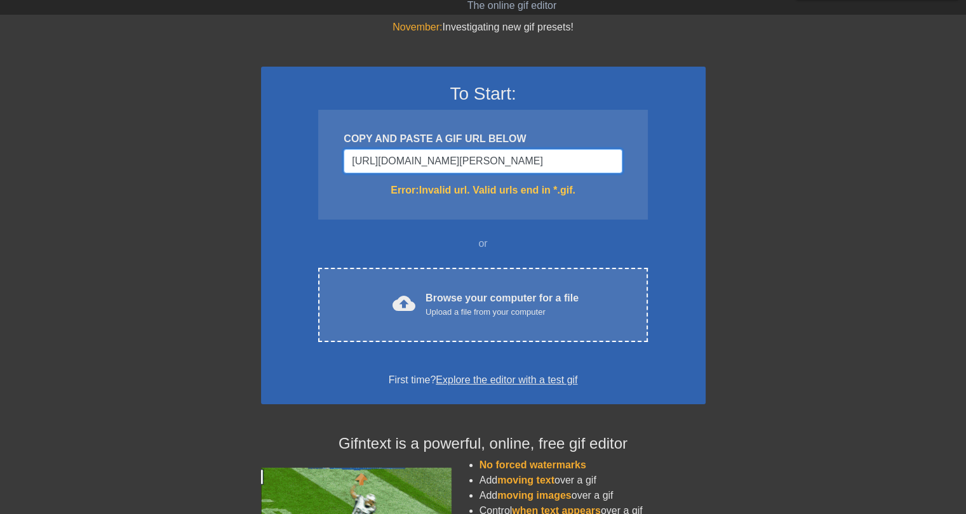
type input "[URL][DOMAIN_NAME][PERSON_NAME]"
click at [465, 193] on div "Error: Invalid url. Valid urls end in *.gif." at bounding box center [483, 190] width 278 height 15
drag, startPoint x: 544, startPoint y: 168, endPoint x: 669, endPoint y: 161, distance: 125.3
click at [669, 161] on div "To Start: COPY AND PASTE A GIF URL BELOW [URL][DOMAIN_NAME][PERSON_NAME] Error:…" at bounding box center [483, 236] width 445 height 338
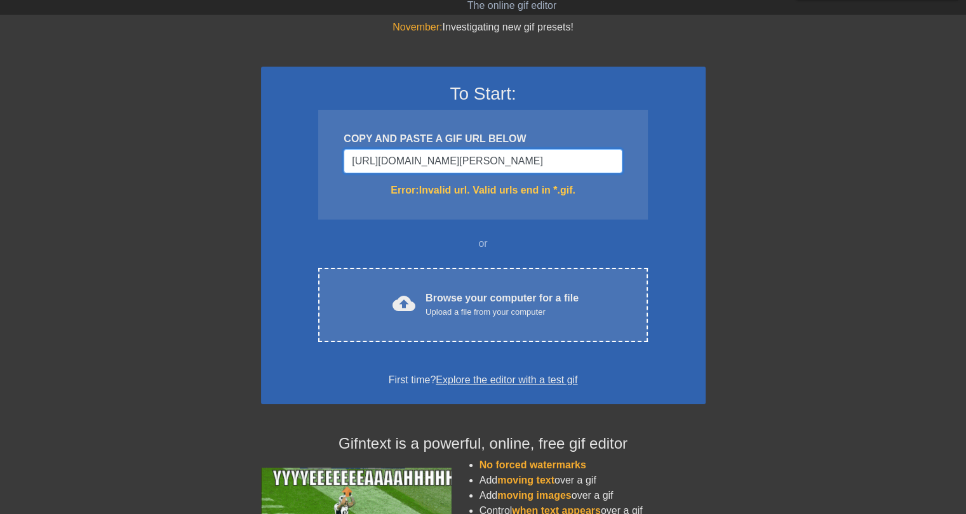
click at [594, 163] on input "[URL][DOMAIN_NAME][PERSON_NAME]" at bounding box center [483, 161] width 278 height 24
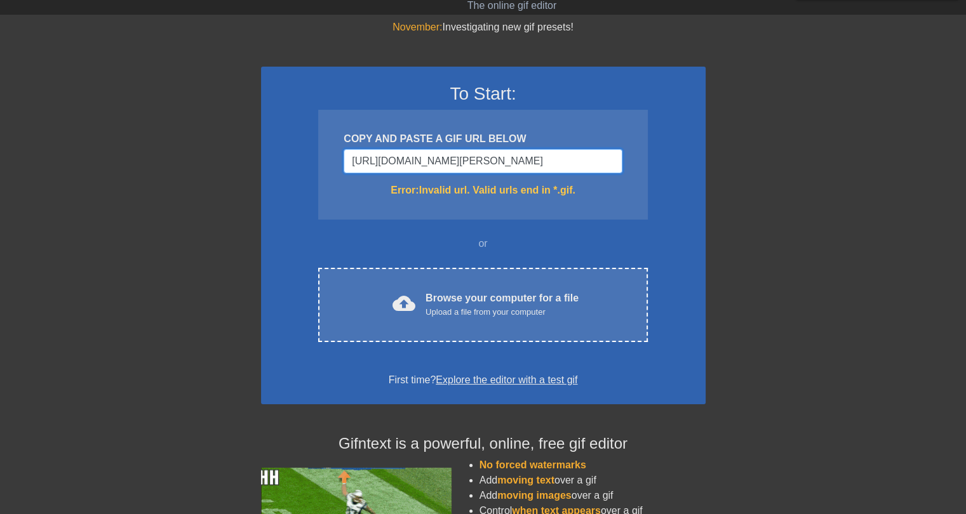
scroll to position [0, 0]
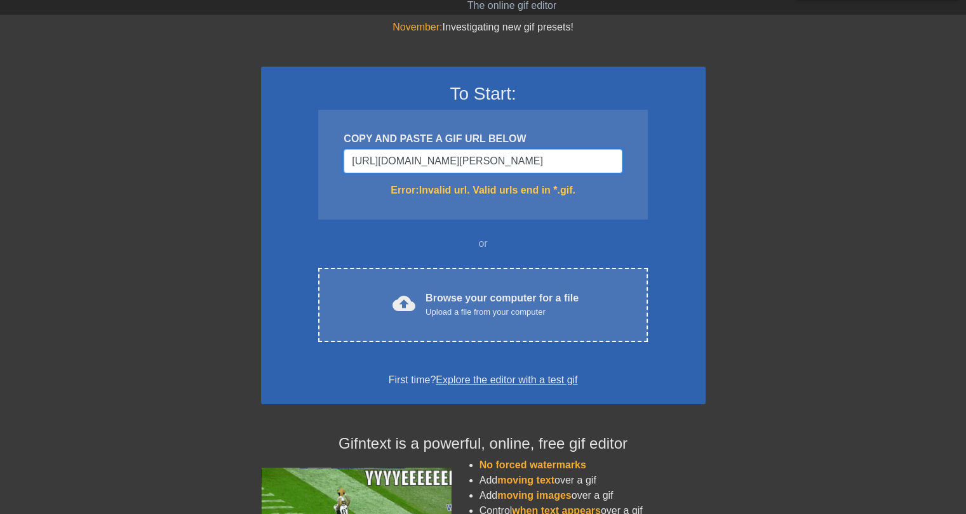
click at [400, 158] on input "[URL][DOMAIN_NAME][PERSON_NAME]" at bounding box center [483, 161] width 278 height 24
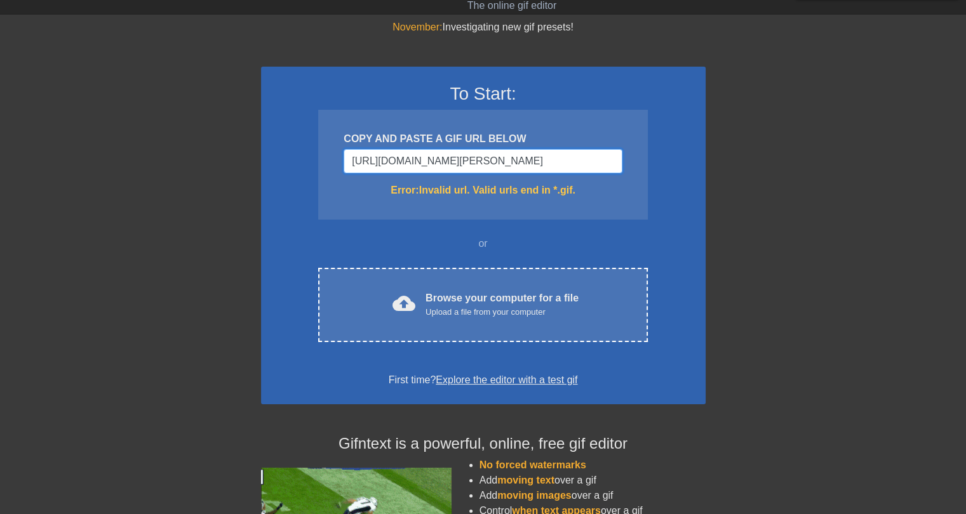
click at [400, 158] on input "[URL][DOMAIN_NAME][PERSON_NAME]" at bounding box center [483, 161] width 278 height 24
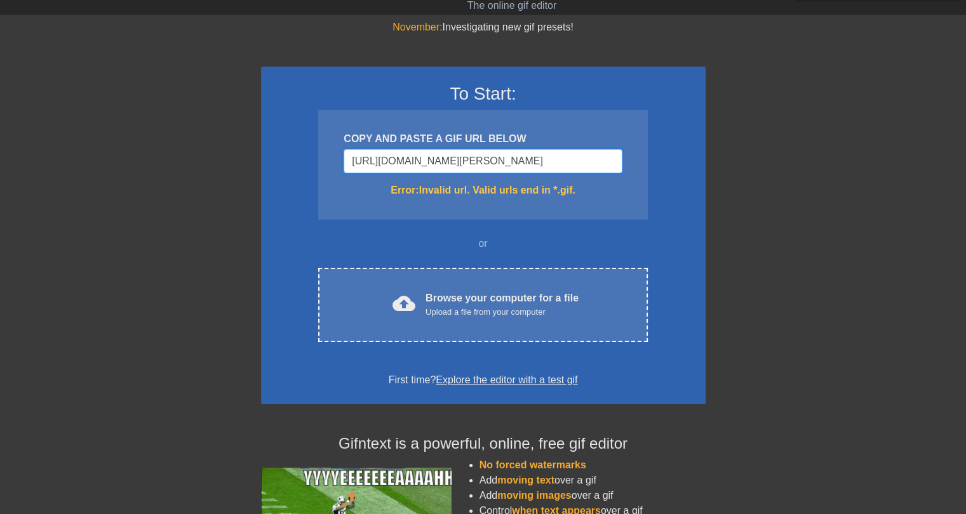
click at [400, 158] on input "[URL][DOMAIN_NAME][PERSON_NAME]" at bounding box center [483, 161] width 278 height 24
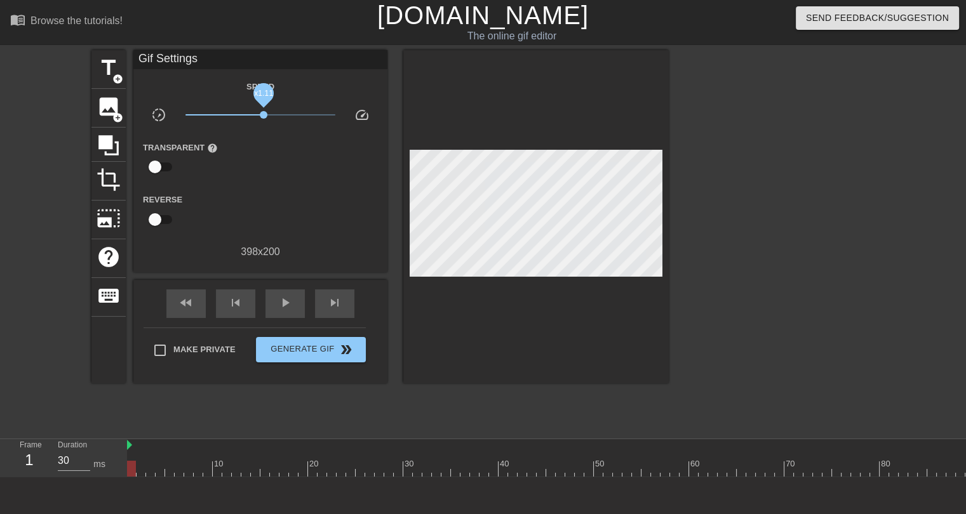
click at [264, 115] on span "x1.11" at bounding box center [264, 115] width 8 height 8
click at [88, 457] on input "31" at bounding box center [74, 461] width 32 height 20
click at [86, 465] on input "30" at bounding box center [74, 461] width 32 height 20
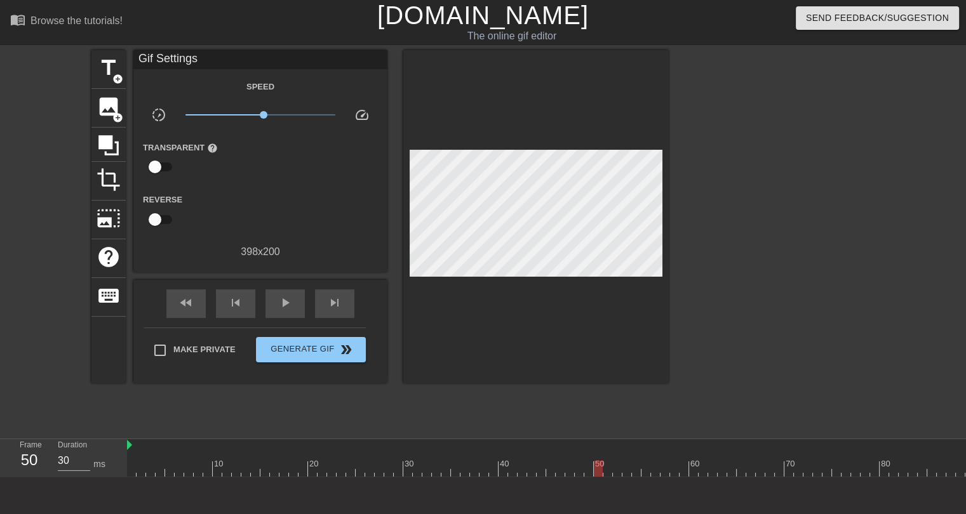
type input "40"
click at [109, 72] on span "title" at bounding box center [109, 68] width 24 height 24
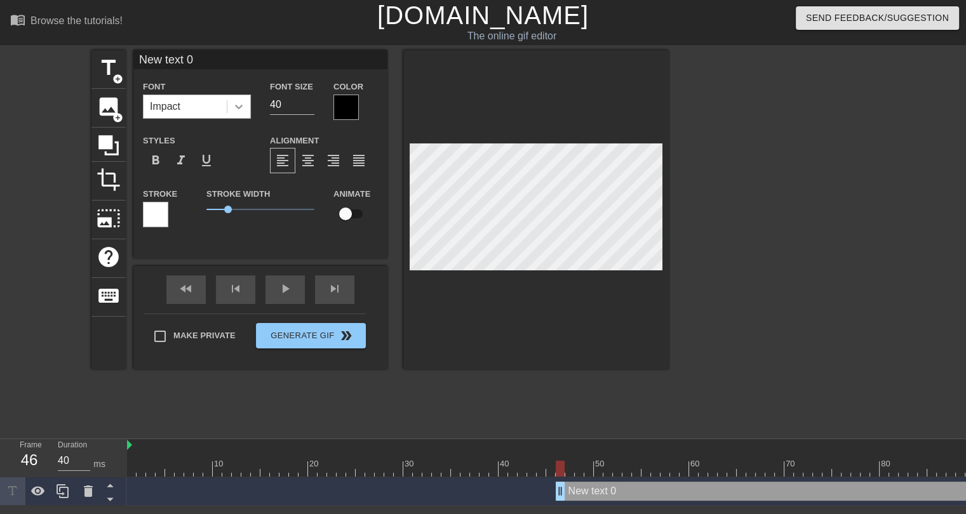
click at [239, 108] on icon at bounding box center [239, 107] width 8 height 4
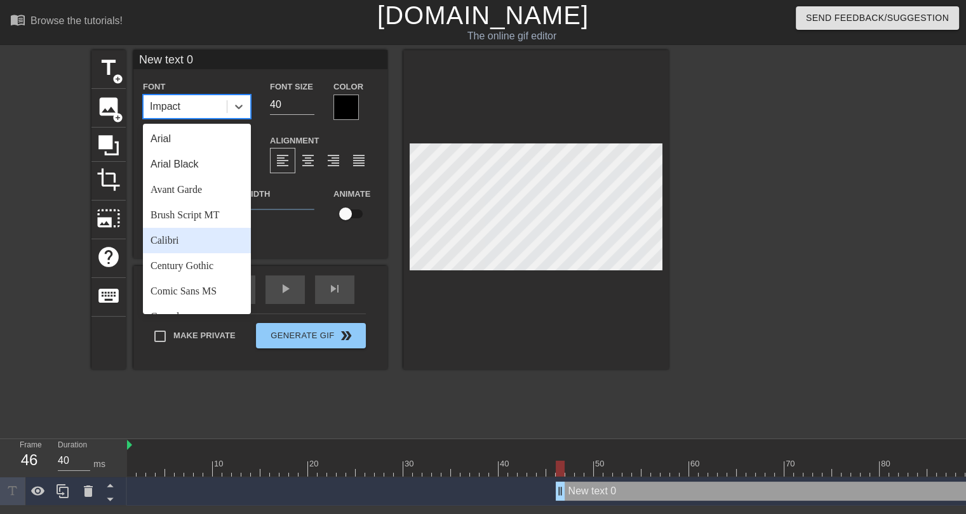
click at [171, 241] on div "Calibri" at bounding box center [197, 240] width 108 height 25
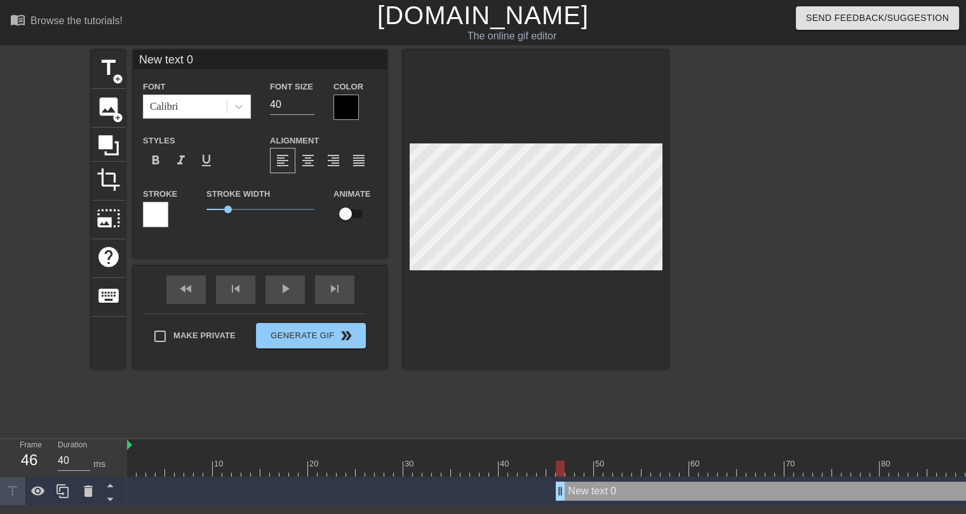
click at [192, 61] on input "New text 0" at bounding box center [260, 59] width 254 height 19
type input ""What's that??""
click at [286, 101] on input "40" at bounding box center [292, 105] width 44 height 20
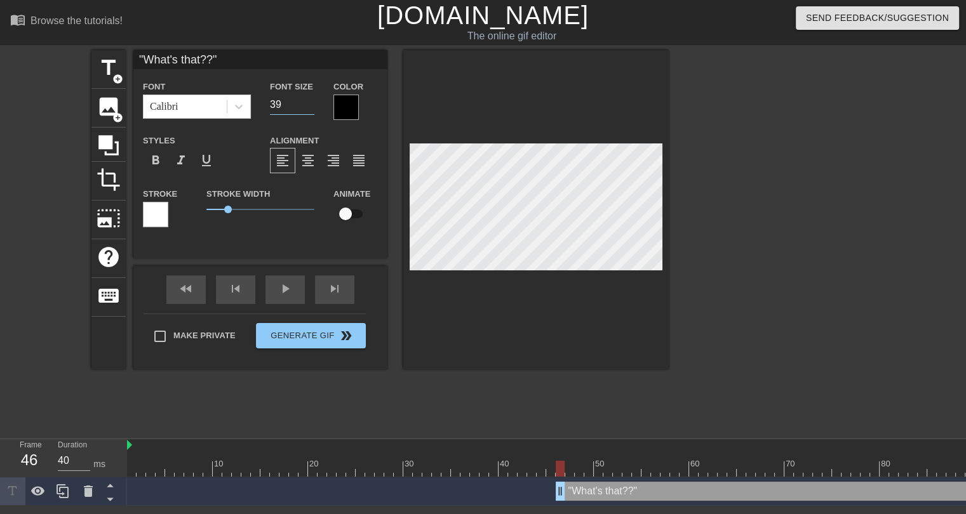
click at [312, 107] on input "39" at bounding box center [292, 105] width 44 height 20
click at [312, 107] on input "38" at bounding box center [292, 105] width 44 height 20
click at [312, 107] on input "37" at bounding box center [292, 105] width 44 height 20
click at [312, 107] on input "36" at bounding box center [292, 105] width 44 height 20
click at [312, 107] on input "35" at bounding box center [292, 105] width 44 height 20
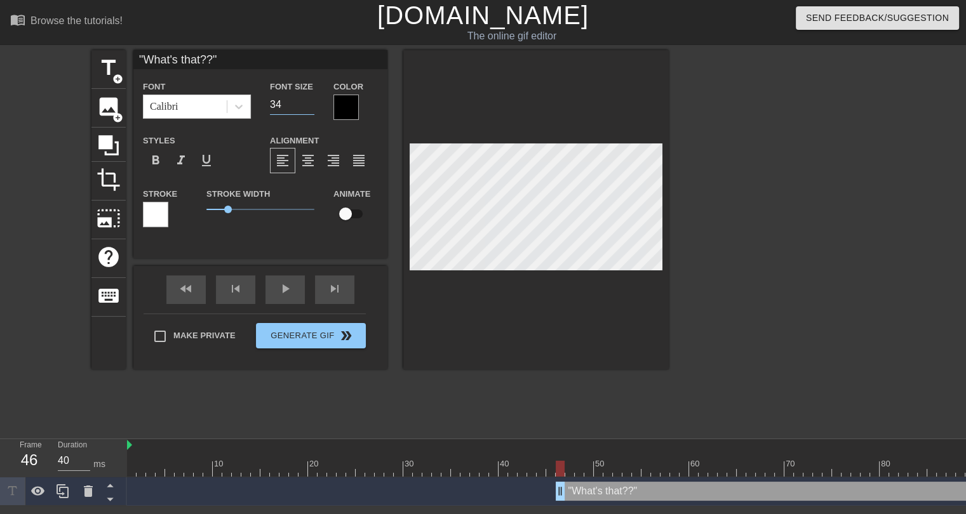
click at [312, 107] on input "34" at bounding box center [292, 105] width 44 height 20
click at [312, 107] on input "33" at bounding box center [292, 105] width 44 height 20
click at [312, 107] on input "32" at bounding box center [292, 105] width 44 height 20
type input "31"
click at [312, 107] on input "31" at bounding box center [292, 105] width 44 height 20
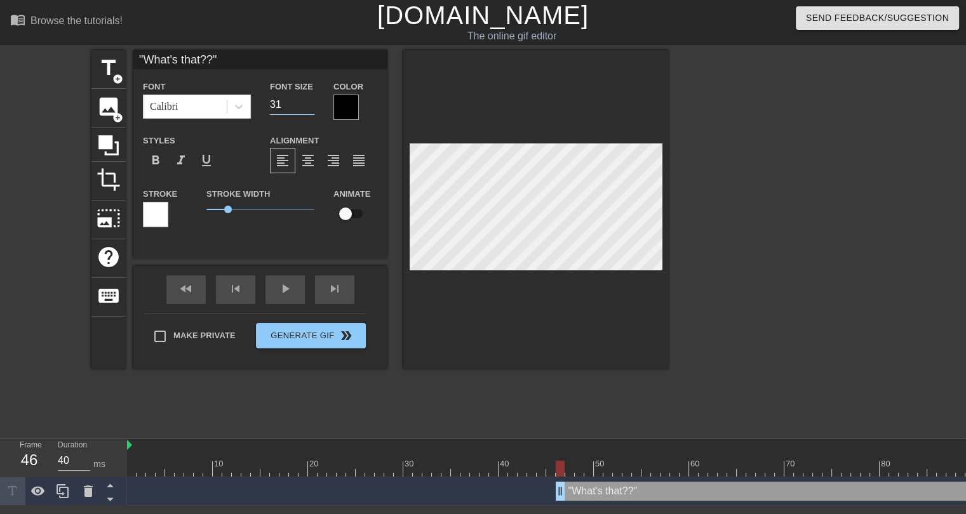
click at [158, 218] on div at bounding box center [155, 214] width 25 height 25
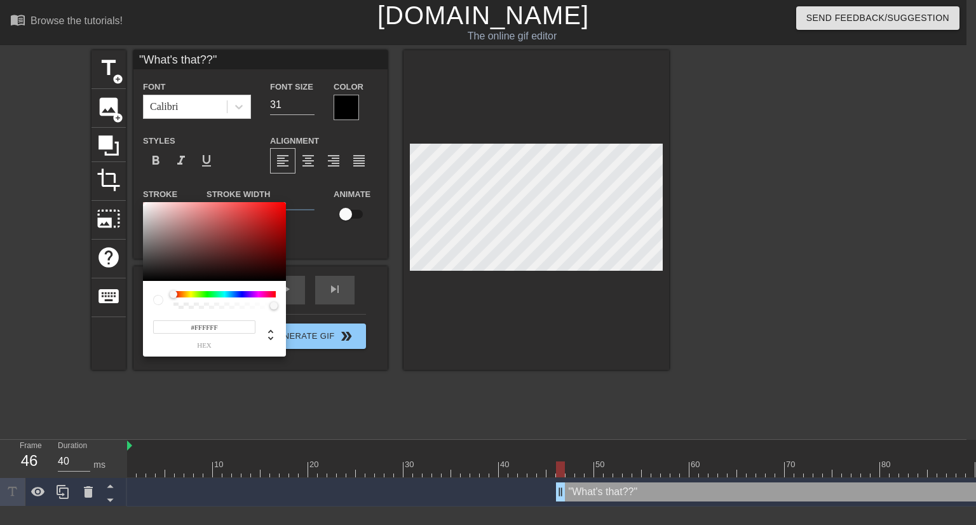
drag, startPoint x: 157, startPoint y: 214, endPoint x: 124, endPoint y: 187, distance: 42.4
click at [124, 187] on div "#FFFFFF hex" at bounding box center [488, 262] width 976 height 525
type input "#FBFBFB"
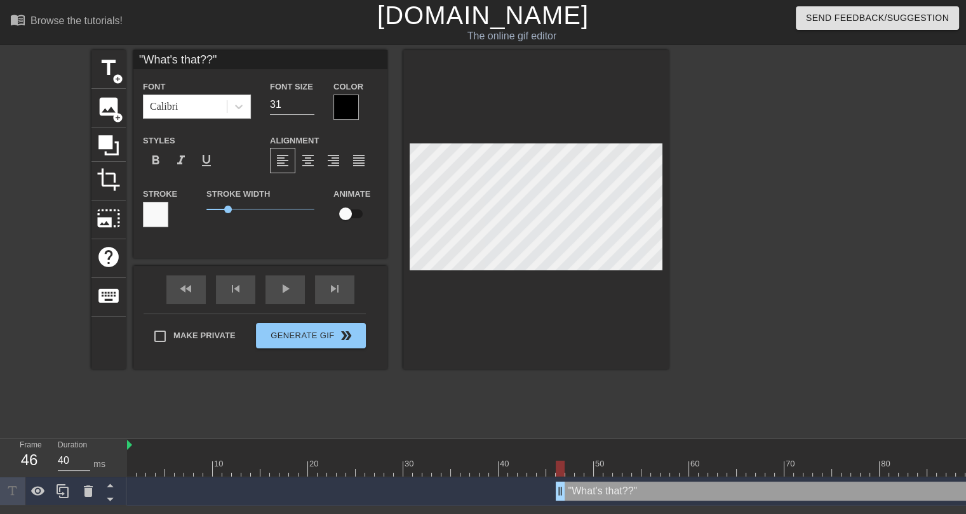
click at [349, 106] on div at bounding box center [345, 107] width 25 height 25
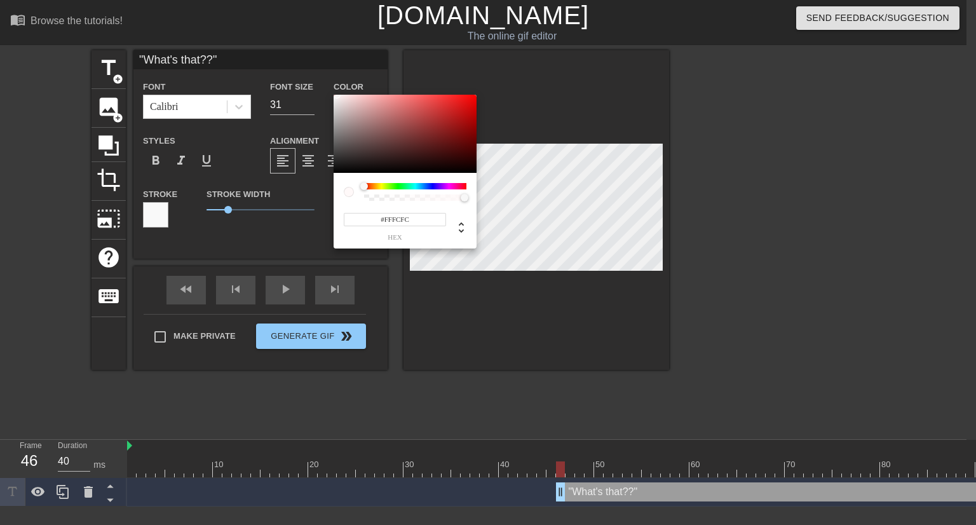
type input "#FFFFFF"
drag, startPoint x: 335, startPoint y: 116, endPoint x: 332, endPoint y: 86, distance: 30.1
click at [332, 86] on div "#FFFFFF hex" at bounding box center [488, 262] width 976 height 525
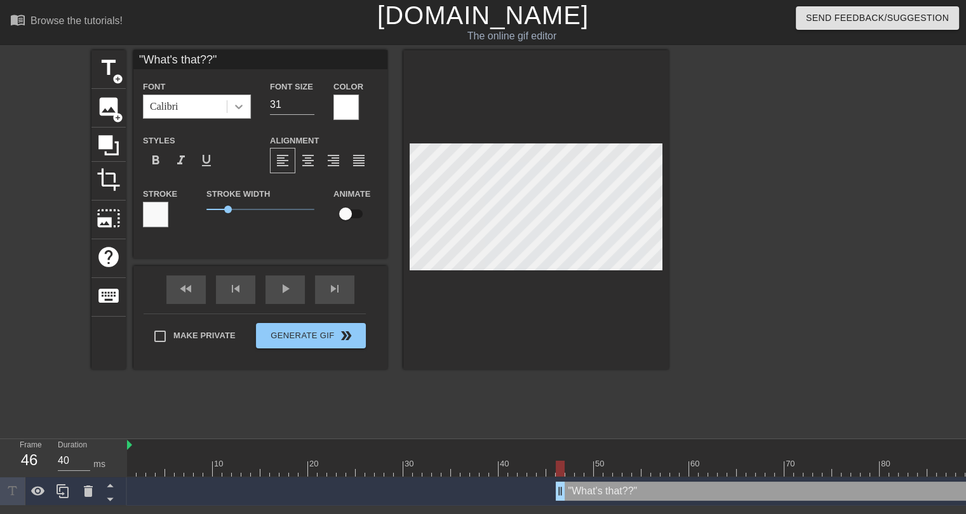
click at [243, 105] on icon at bounding box center [238, 106] width 13 height 13
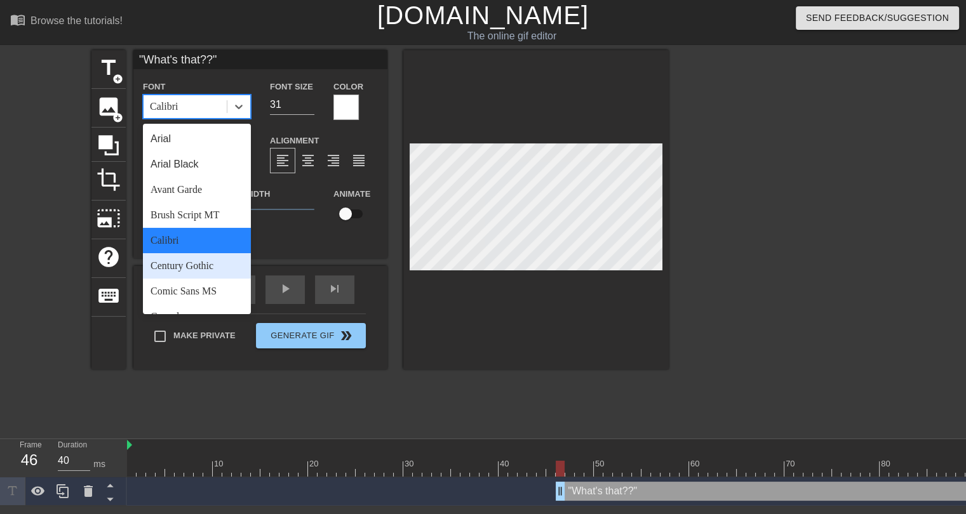
scroll to position [381, 0]
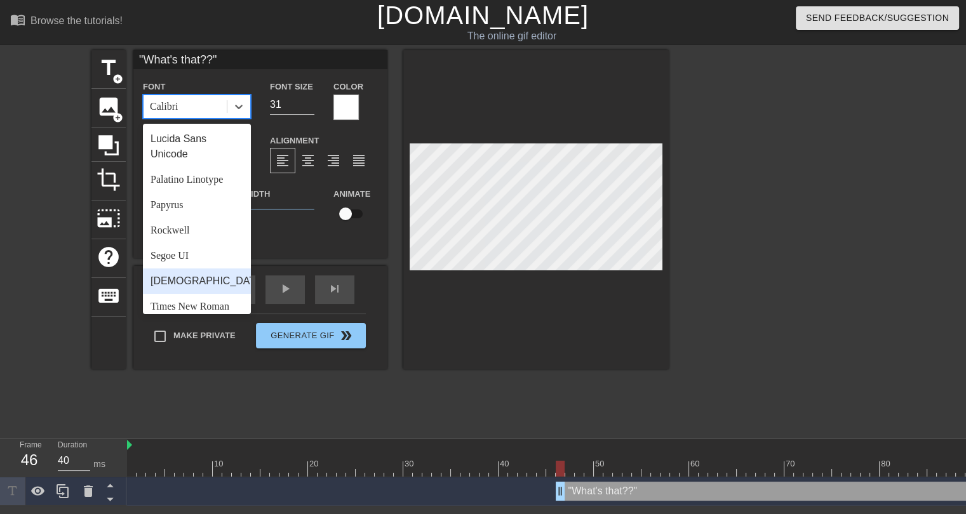
click at [173, 290] on div "[DEMOGRAPHIC_DATA]" at bounding box center [197, 281] width 108 height 25
